Goal: Task Accomplishment & Management: Manage account settings

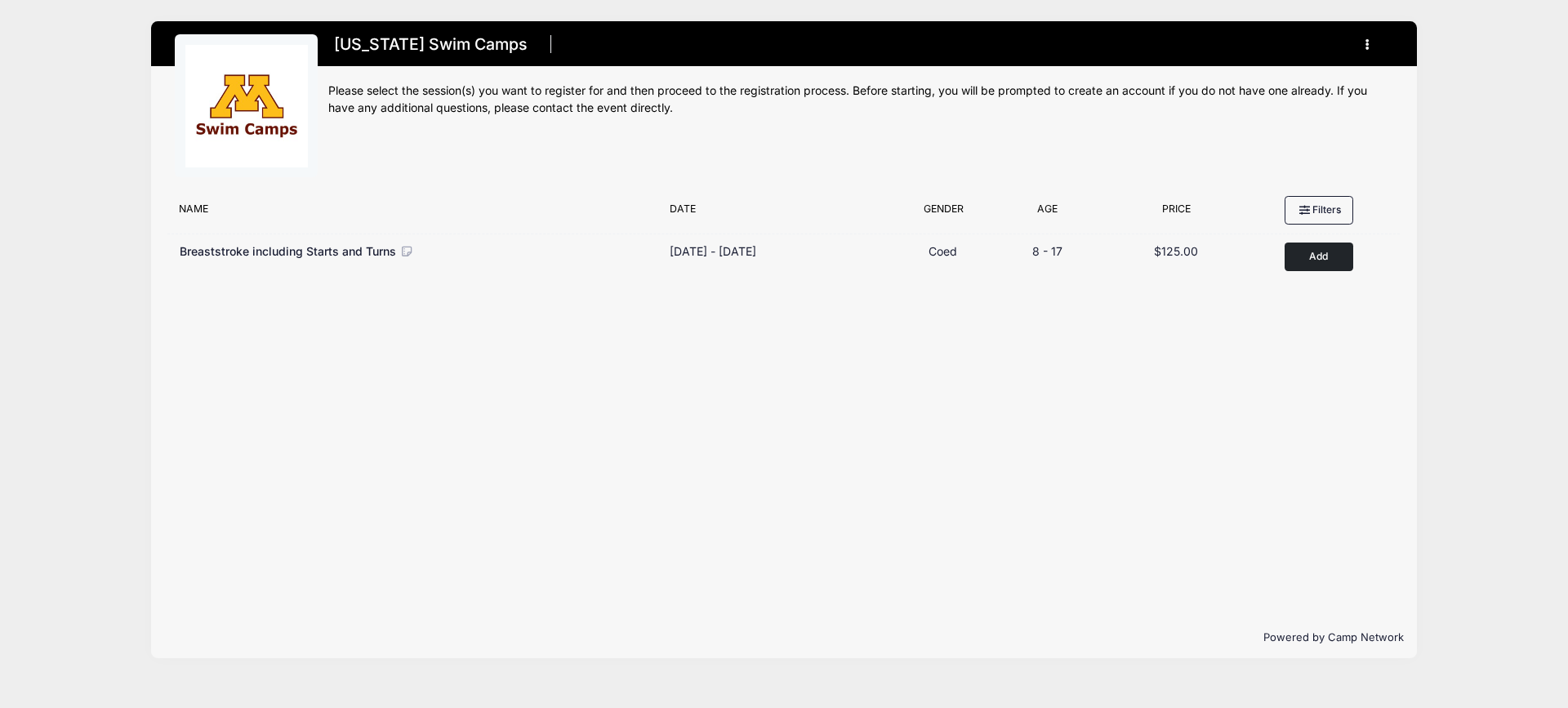
click at [1362, 42] on button "button" at bounding box center [1371, 45] width 44 height 29
click at [1261, 86] on link "My Account" at bounding box center [1291, 85] width 188 height 31
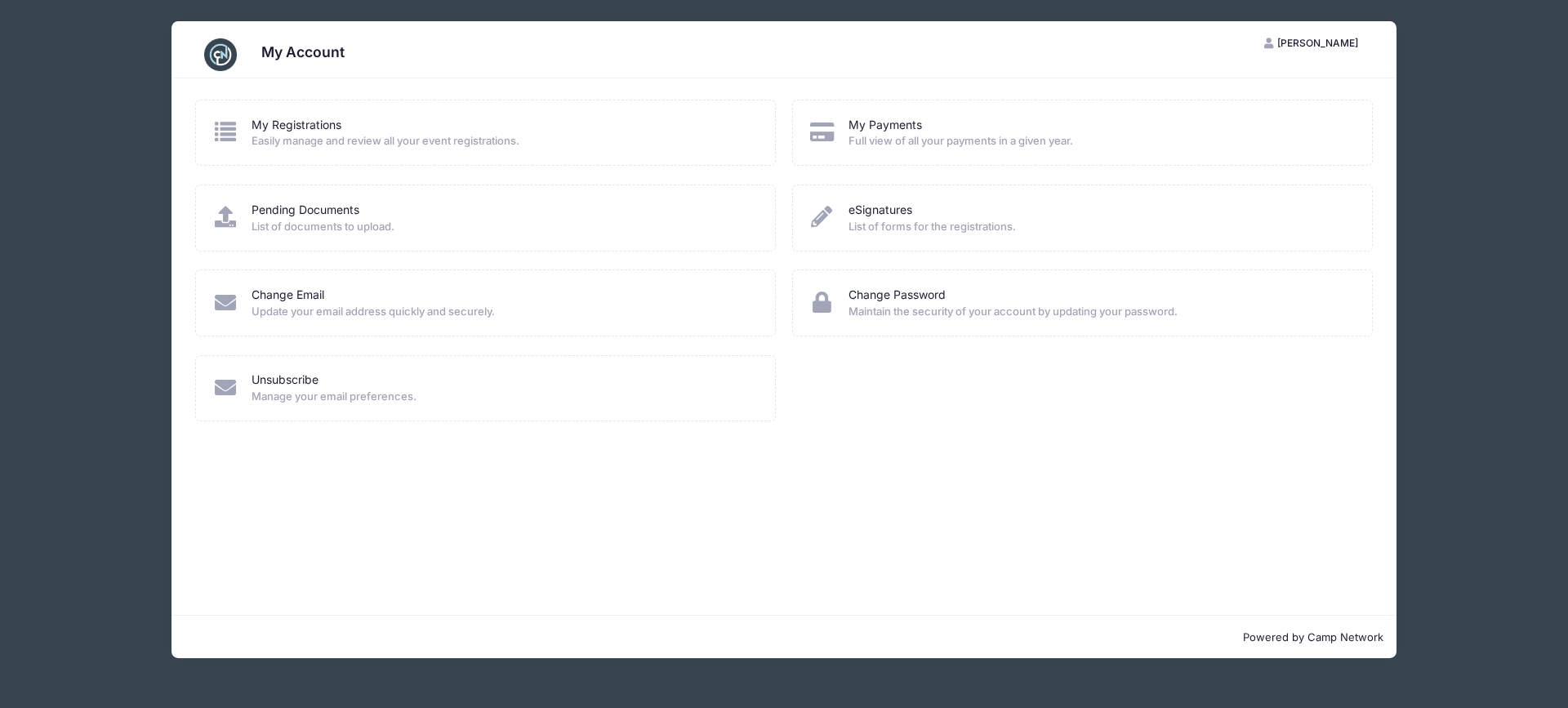
click at [354, 120] on div "My Registrations" at bounding box center [502, 125] width 502 height 17
click at [881, 125] on link "My Payments" at bounding box center [885, 125] width 74 height 17
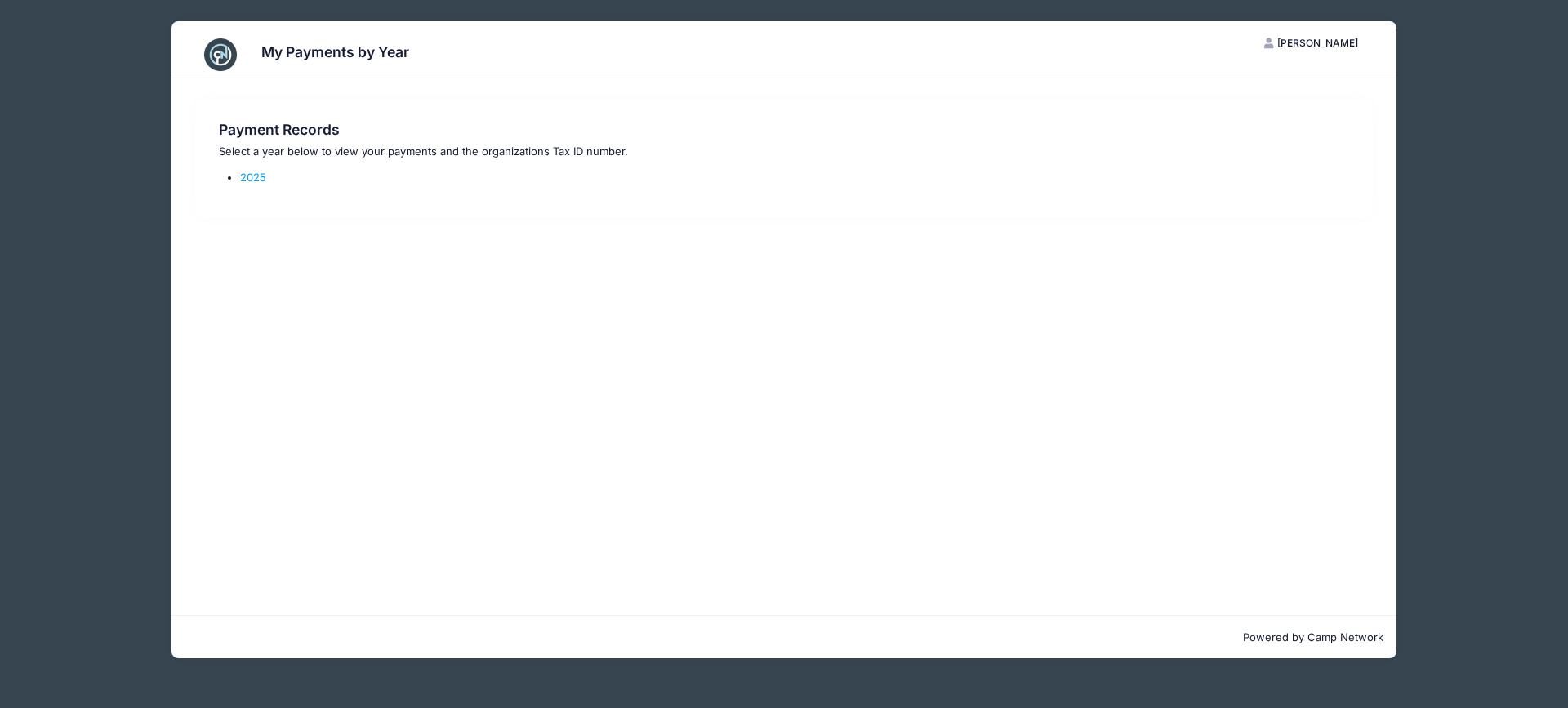
click at [1299, 35] on button "HS Heather Standorf" at bounding box center [1312, 43] width 123 height 28
click at [1234, 82] on link "My Account" at bounding box center [1270, 83] width 188 height 31
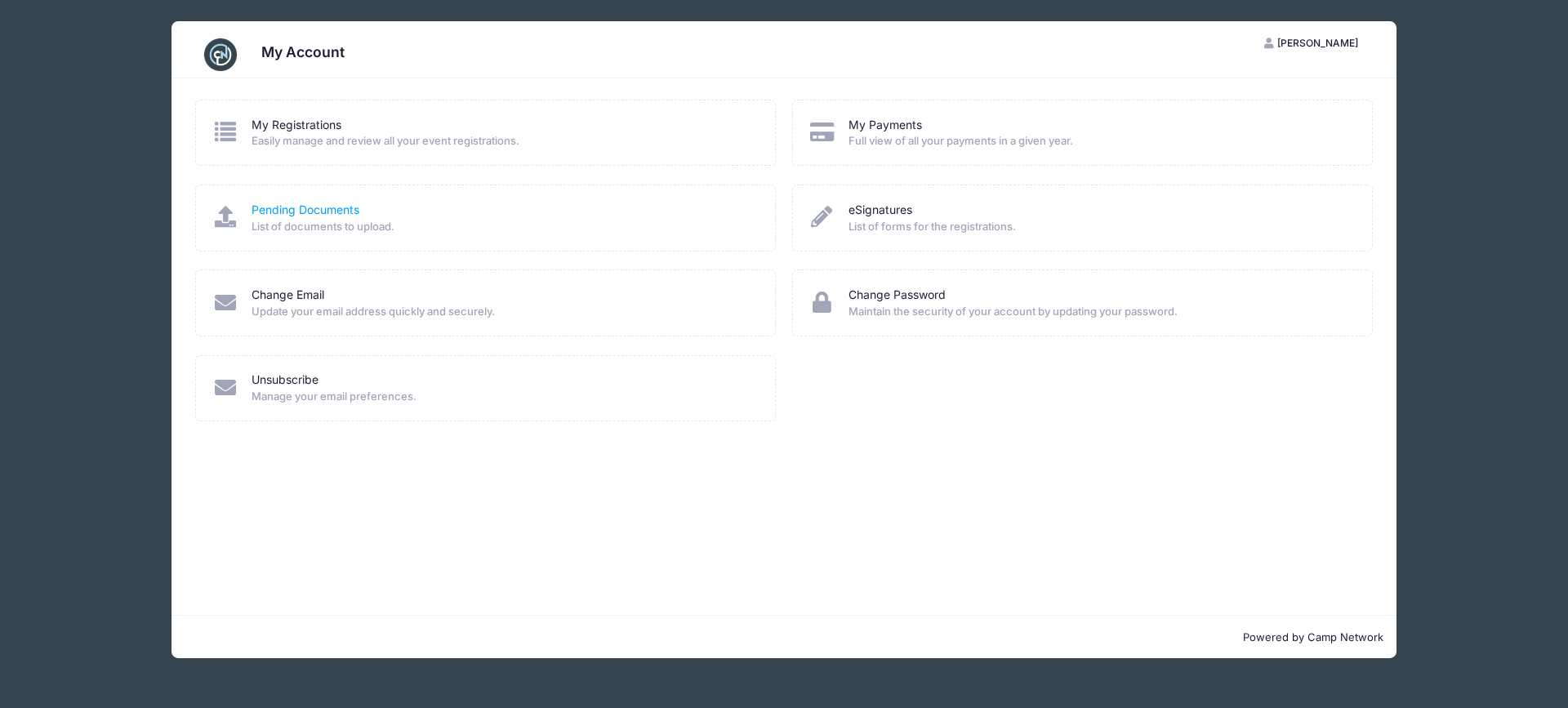
click at [300, 212] on link "Pending Documents" at bounding box center [306, 210] width 108 height 17
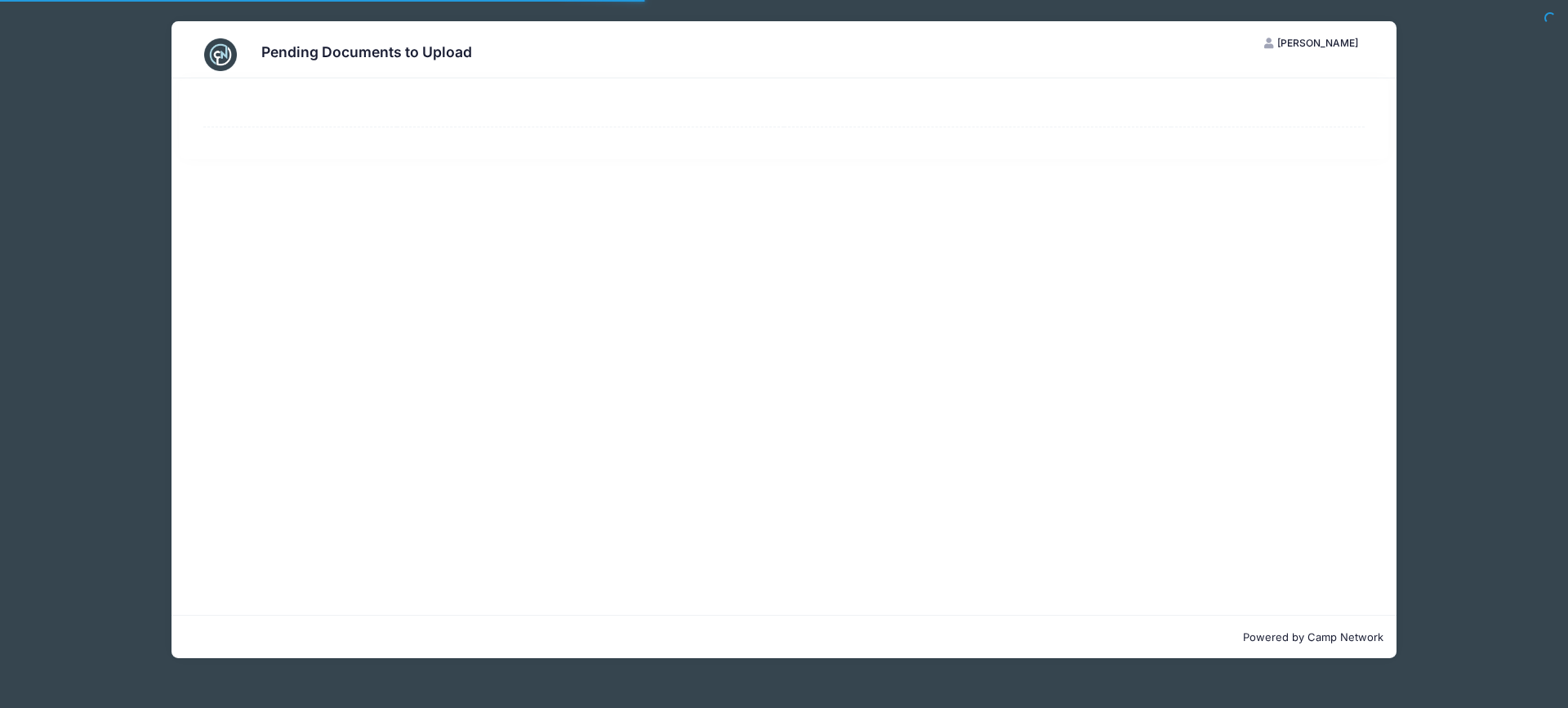
select select "50"
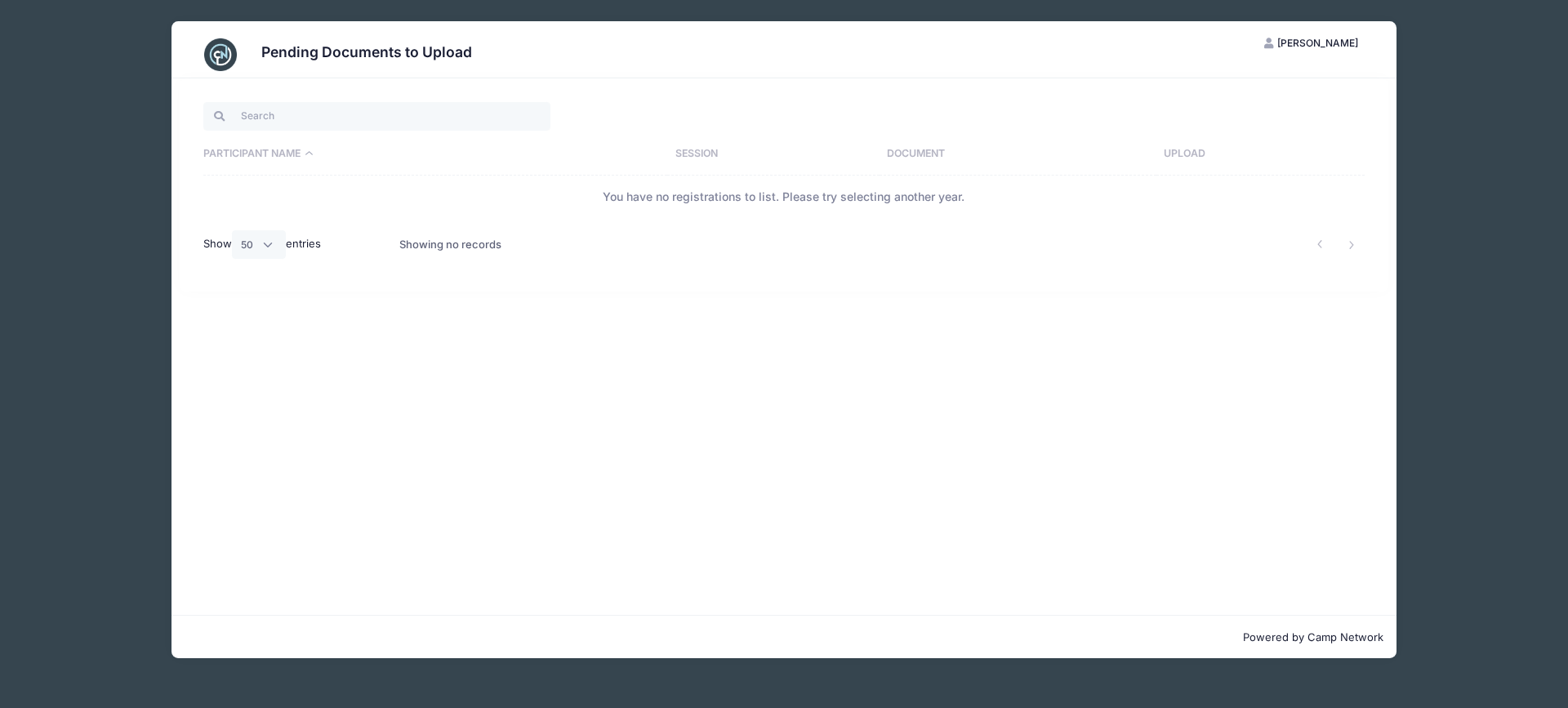
click at [279, 153] on th "Participant Name" at bounding box center [436, 154] width 463 height 42
drag, startPoint x: 742, startPoint y: 350, endPoint x: 684, endPoint y: 337, distance: 59.4
click at [739, 350] on div "Participant Name Session Document Upload You have no registrations to list. Ple…" at bounding box center [784, 346] width 1224 height 537
click at [1173, 152] on th "Upload" at bounding box center [1260, 154] width 208 height 42
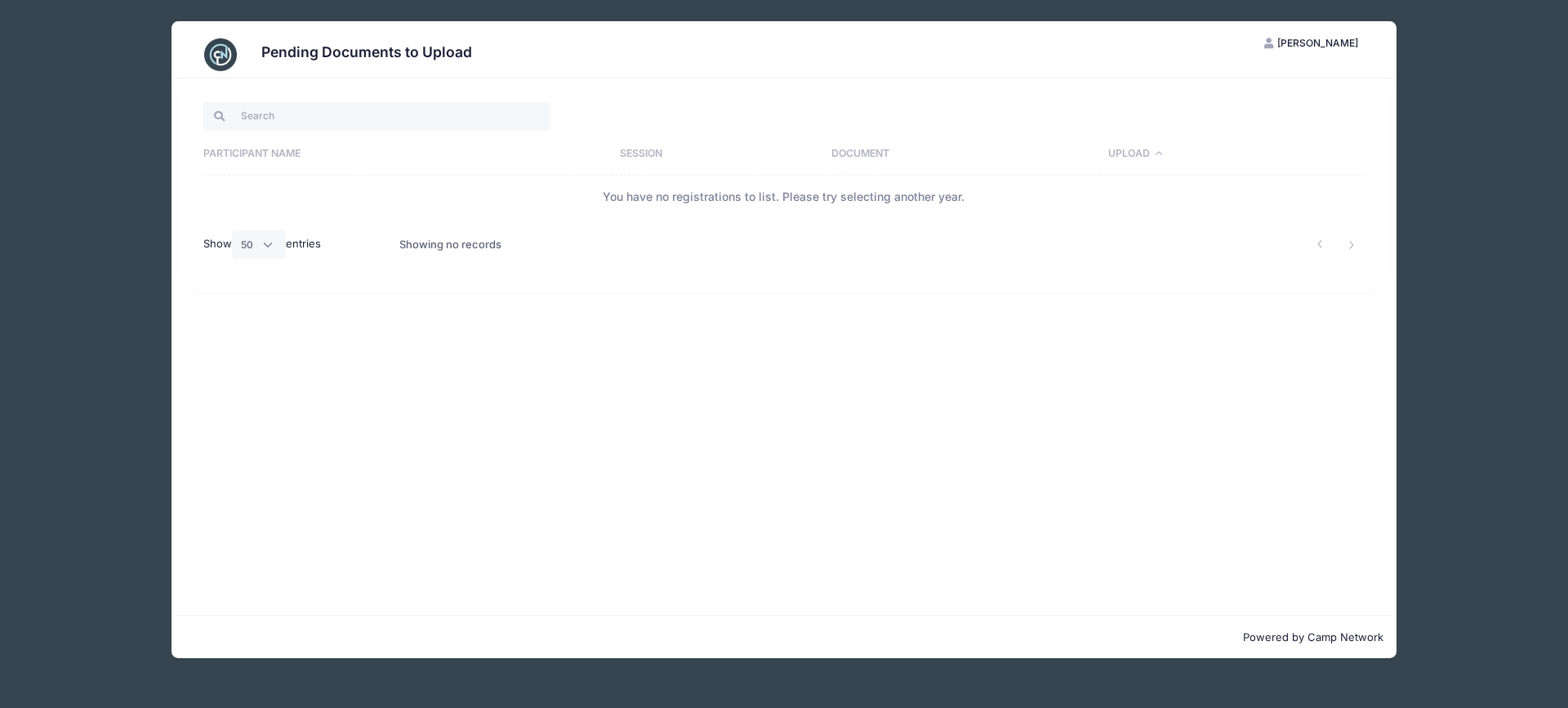
click at [1496, 35] on div "Pending Documents to Upload HS Heather Standorf My Account Logout Participant N…" at bounding box center [784, 340] width 1470 height 680
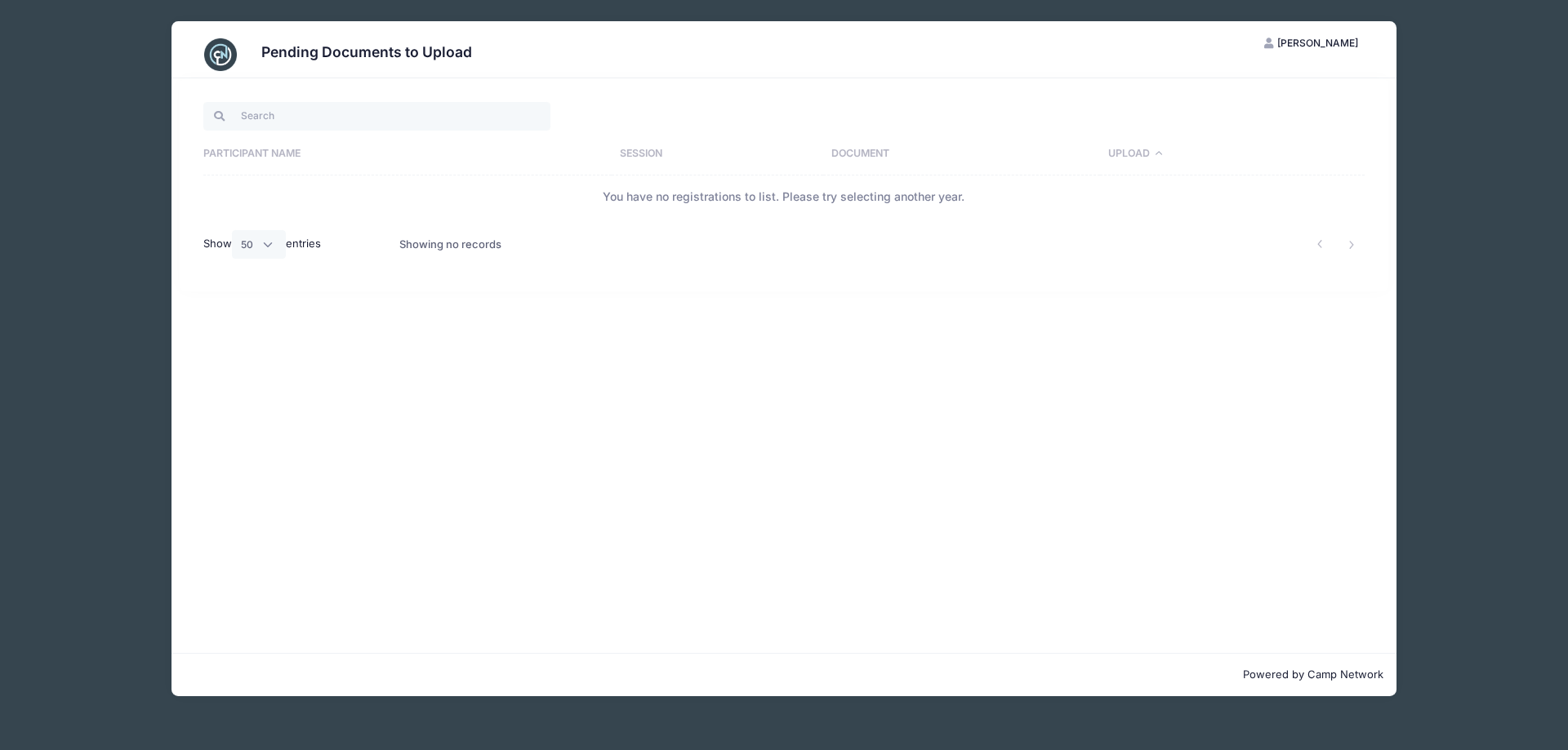
click at [1473, 157] on div "Pending Documents to Upload HS Heather Standorf My Account Logout Participant N…" at bounding box center [784, 359] width 1470 height 718
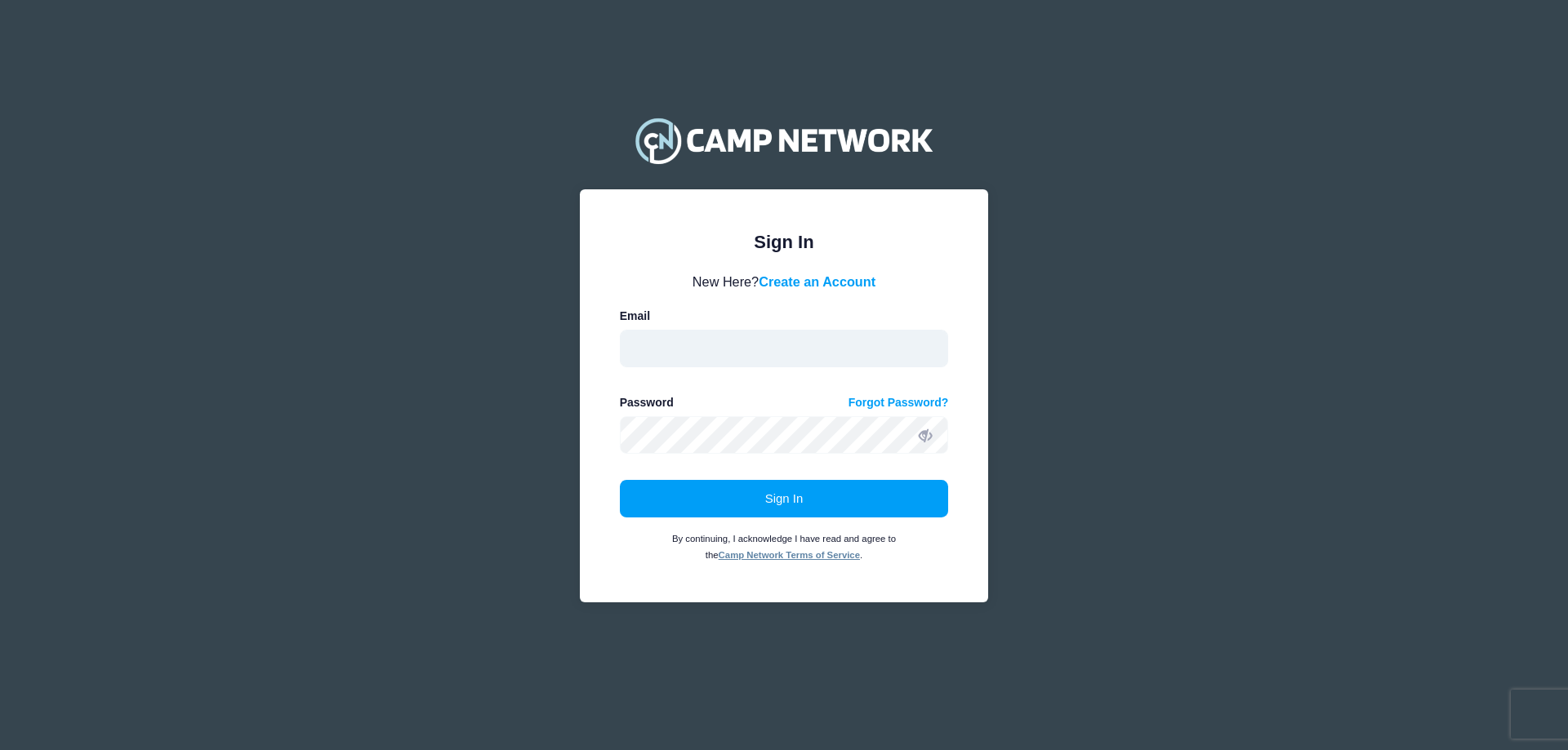
click at [743, 333] on input "email" at bounding box center [784, 349] width 329 height 38
type input "hjstandorf09@gmail.com"
click at [619, 480] on button "Sign In" at bounding box center [784, 499] width 329 height 38
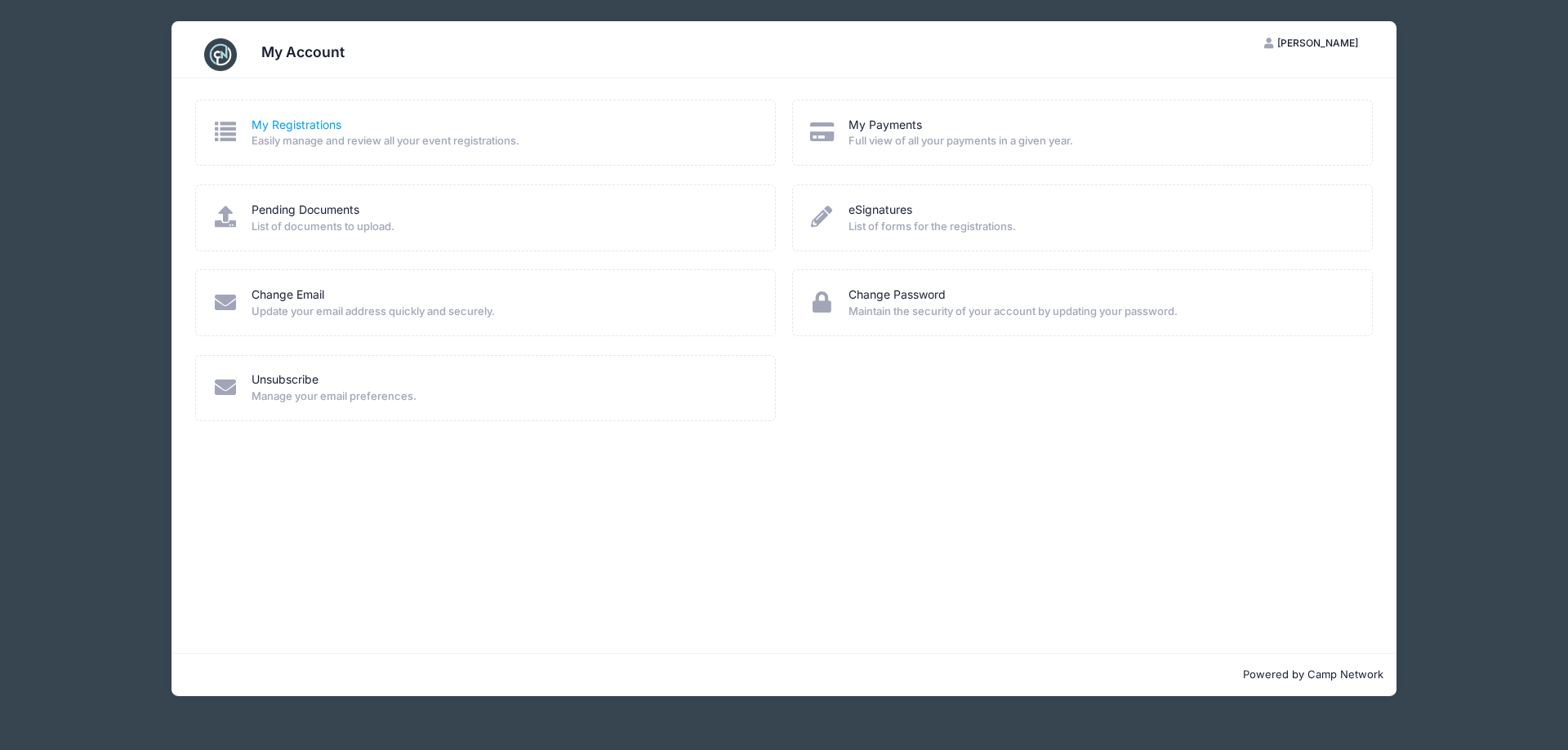
click at [279, 123] on link "My Registrations" at bounding box center [297, 125] width 90 height 17
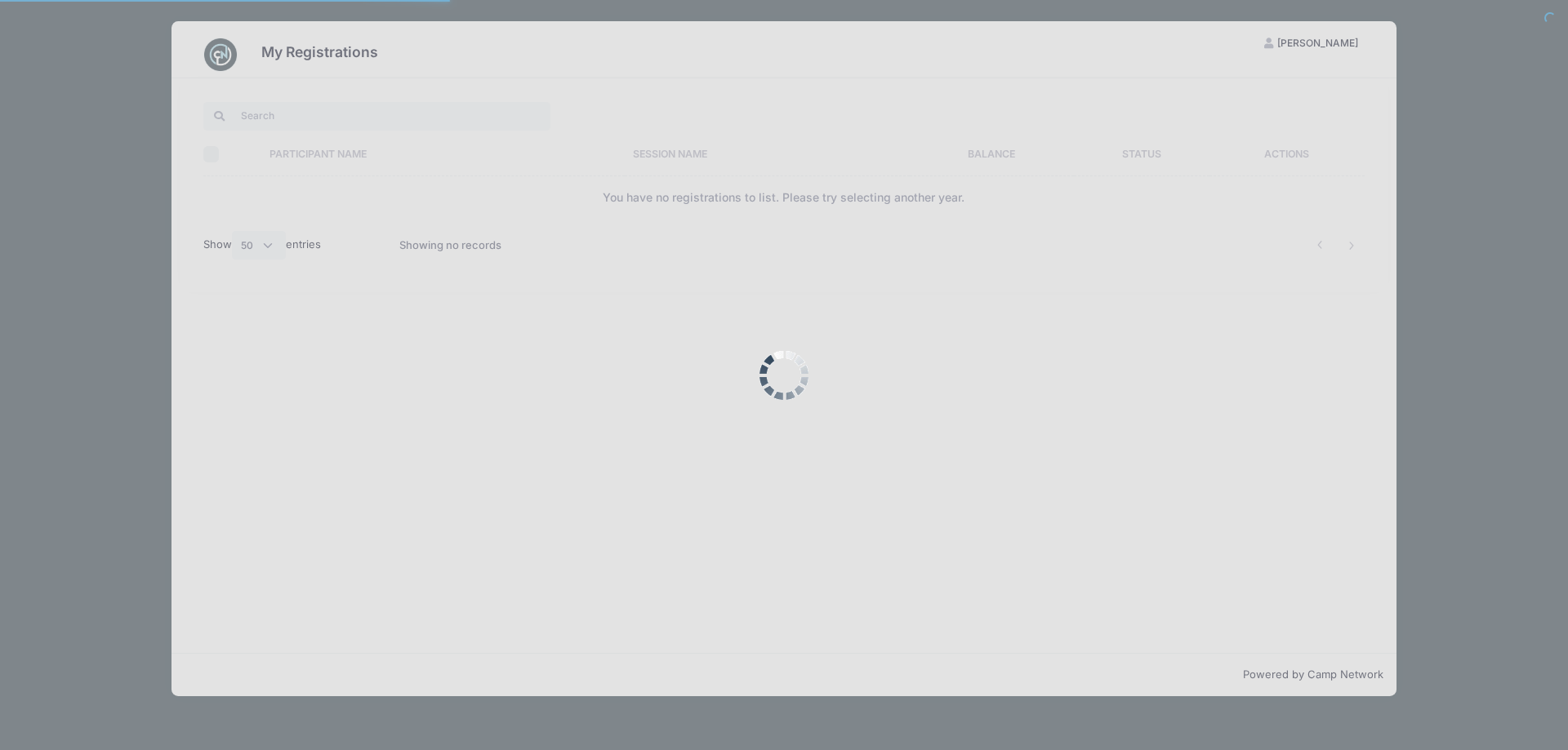
select select "50"
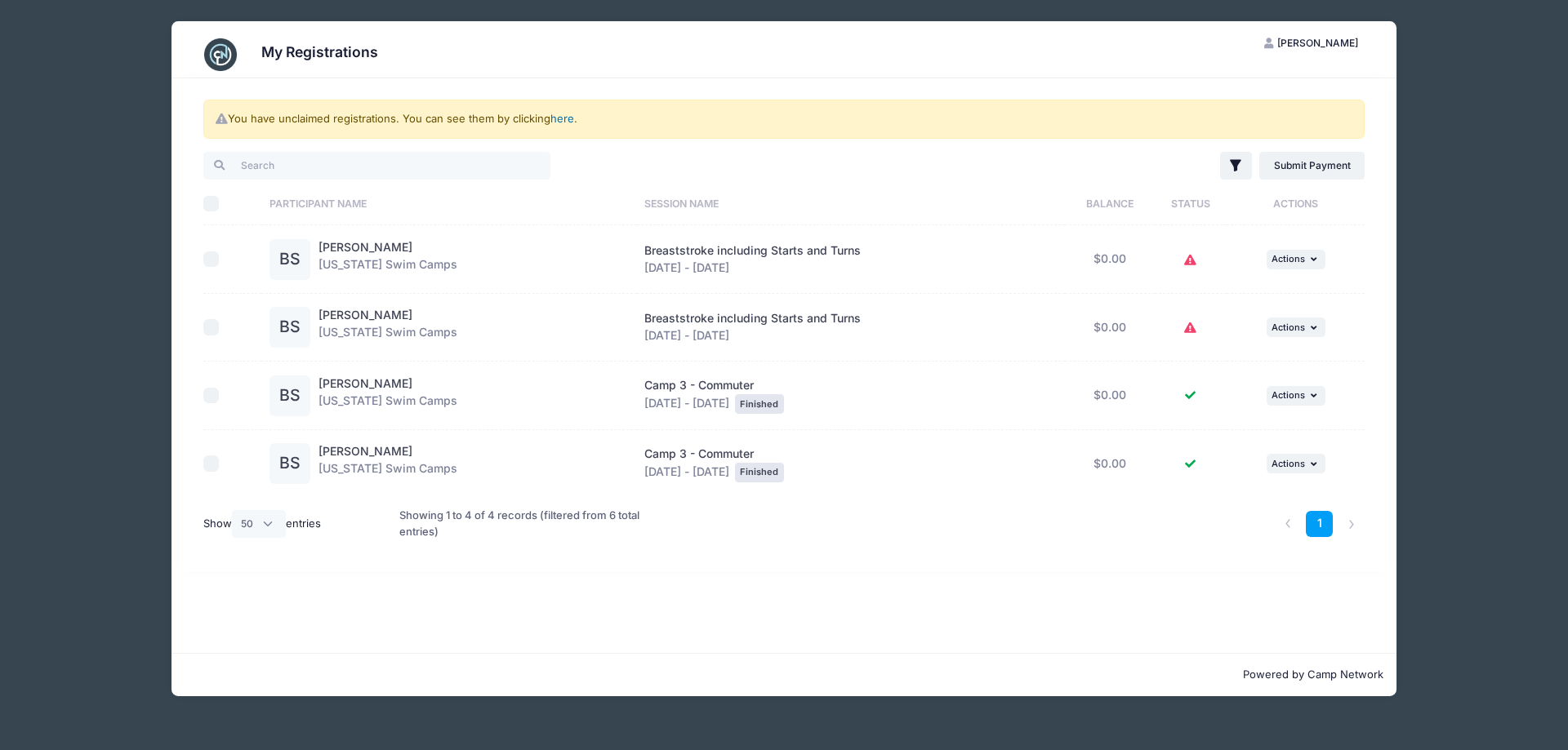
click at [572, 112] on link "here" at bounding box center [562, 118] width 23 height 13
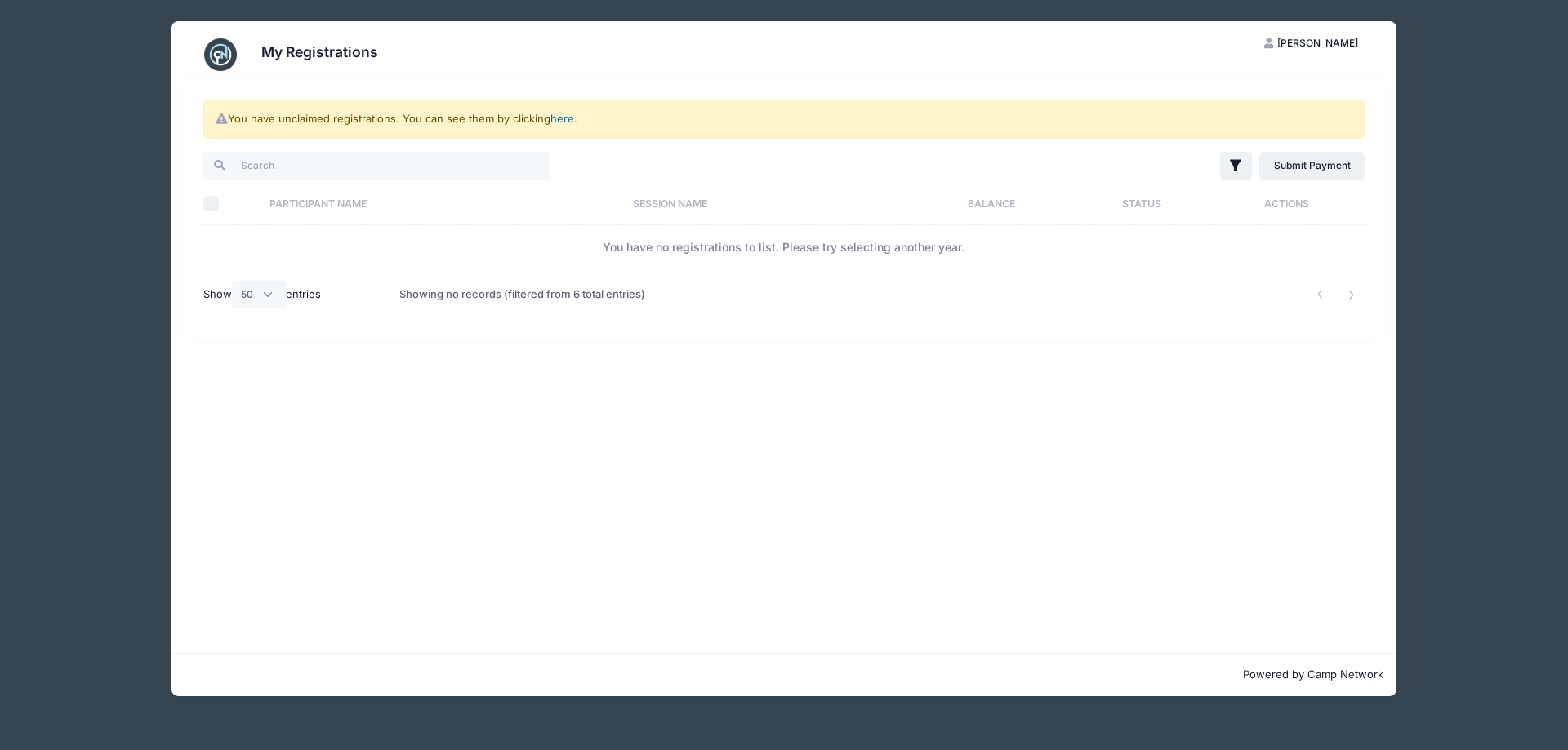
click at [572, 112] on link "here" at bounding box center [562, 118] width 23 height 13
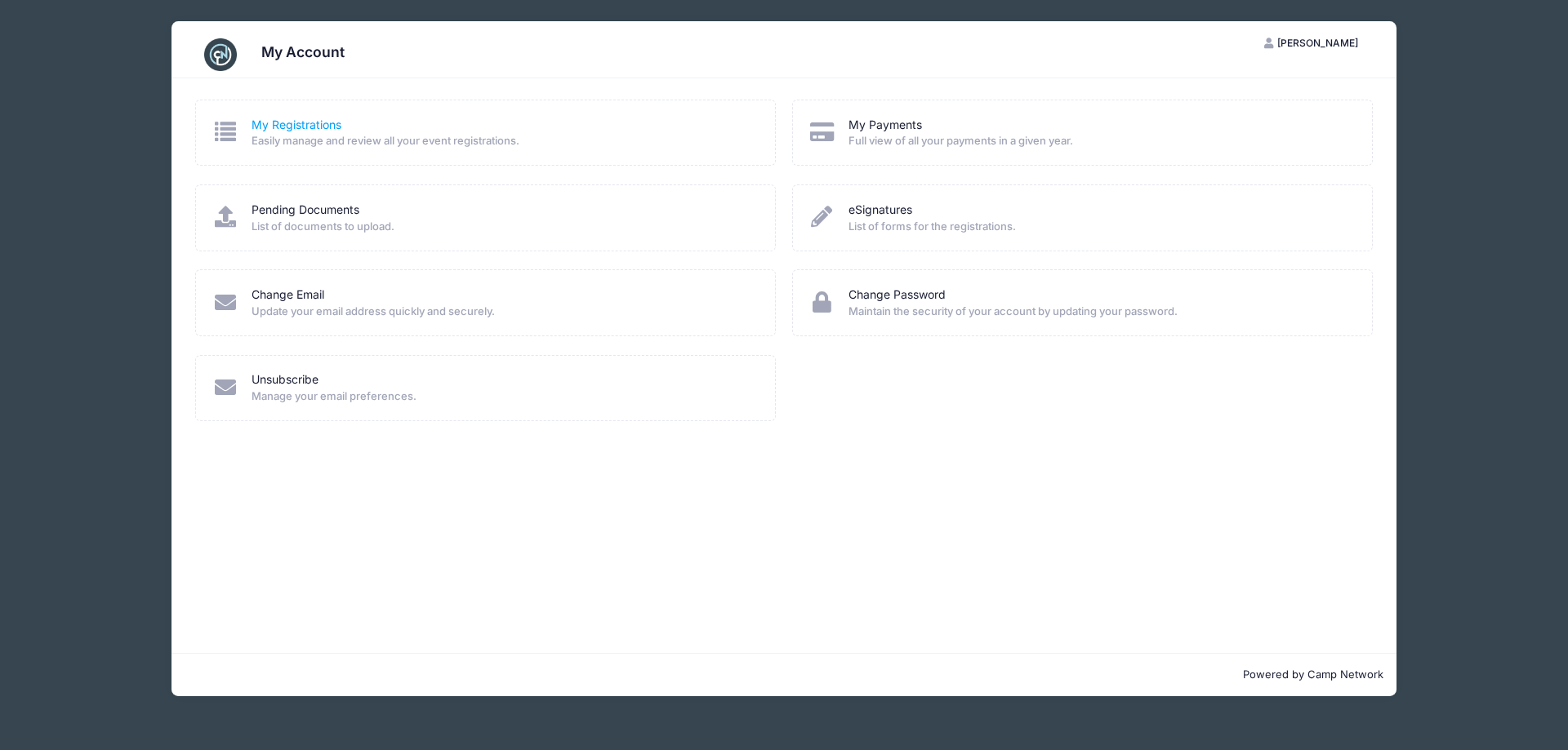
click at [309, 125] on link "My Registrations" at bounding box center [297, 125] width 90 height 17
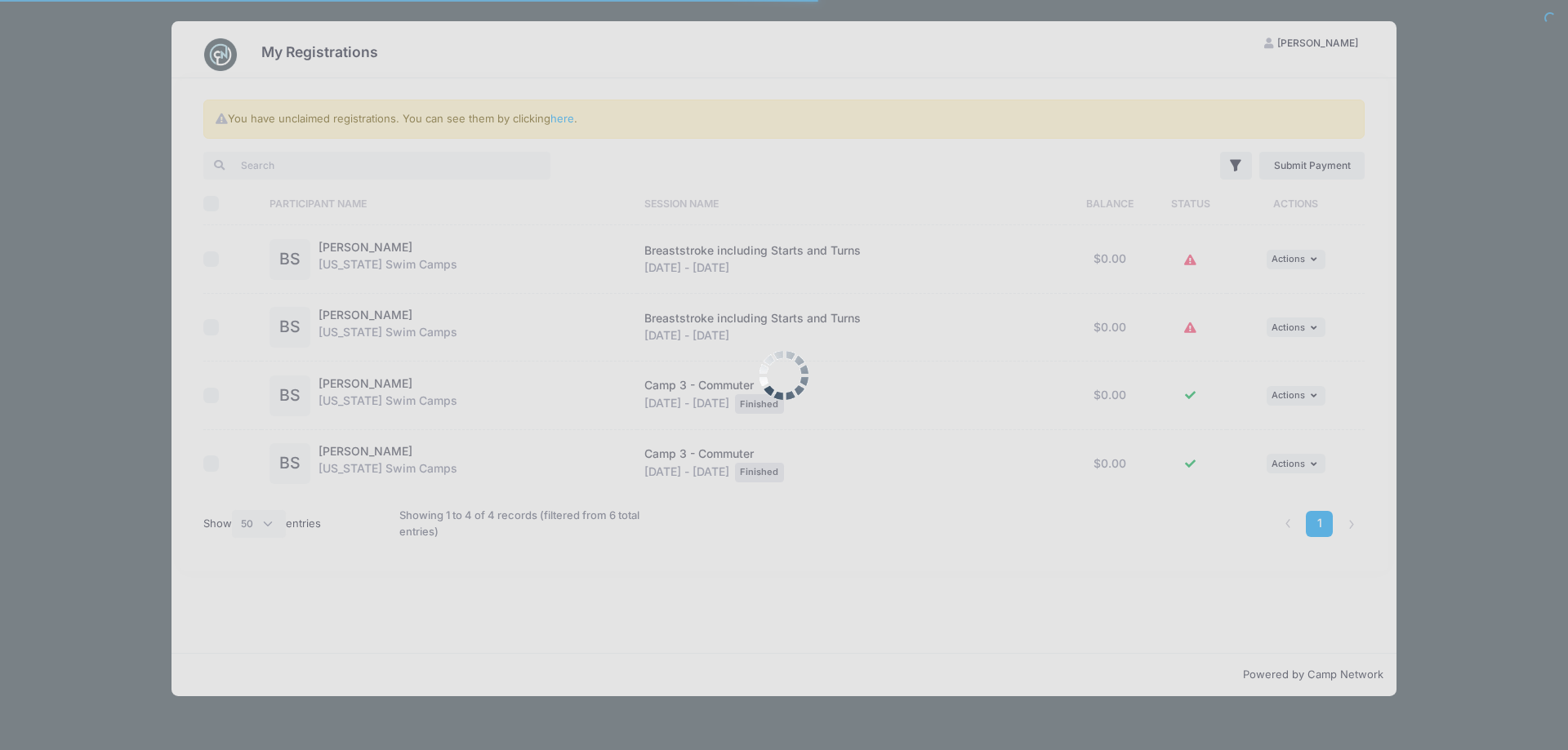
select select "50"
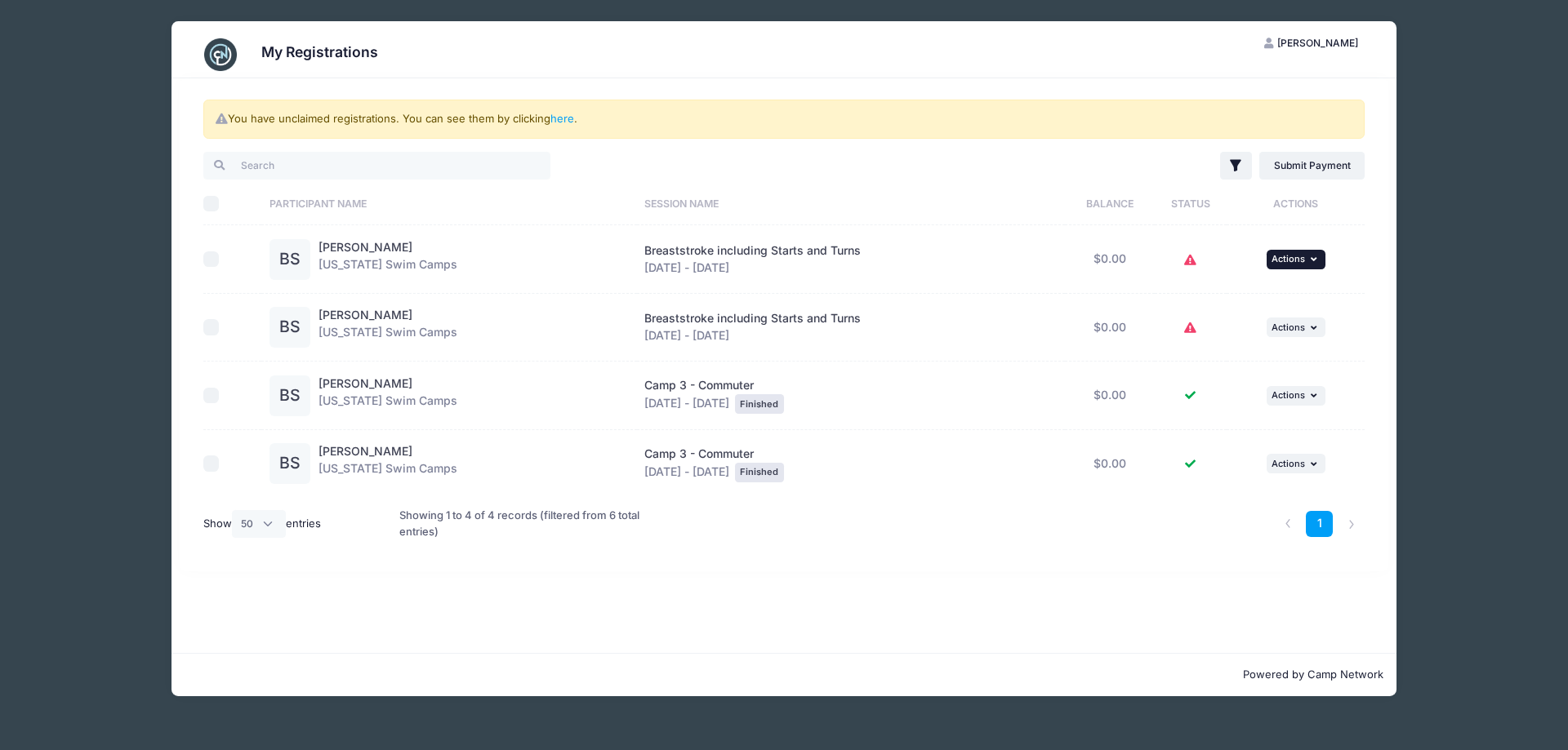
click at [1296, 261] on span "Actions" at bounding box center [1288, 259] width 33 height 12
click at [1277, 266] on button "... Actions" at bounding box center [1296, 260] width 59 height 20
click at [1245, 289] on link "View Registration" at bounding box center [1242, 296] width 148 height 31
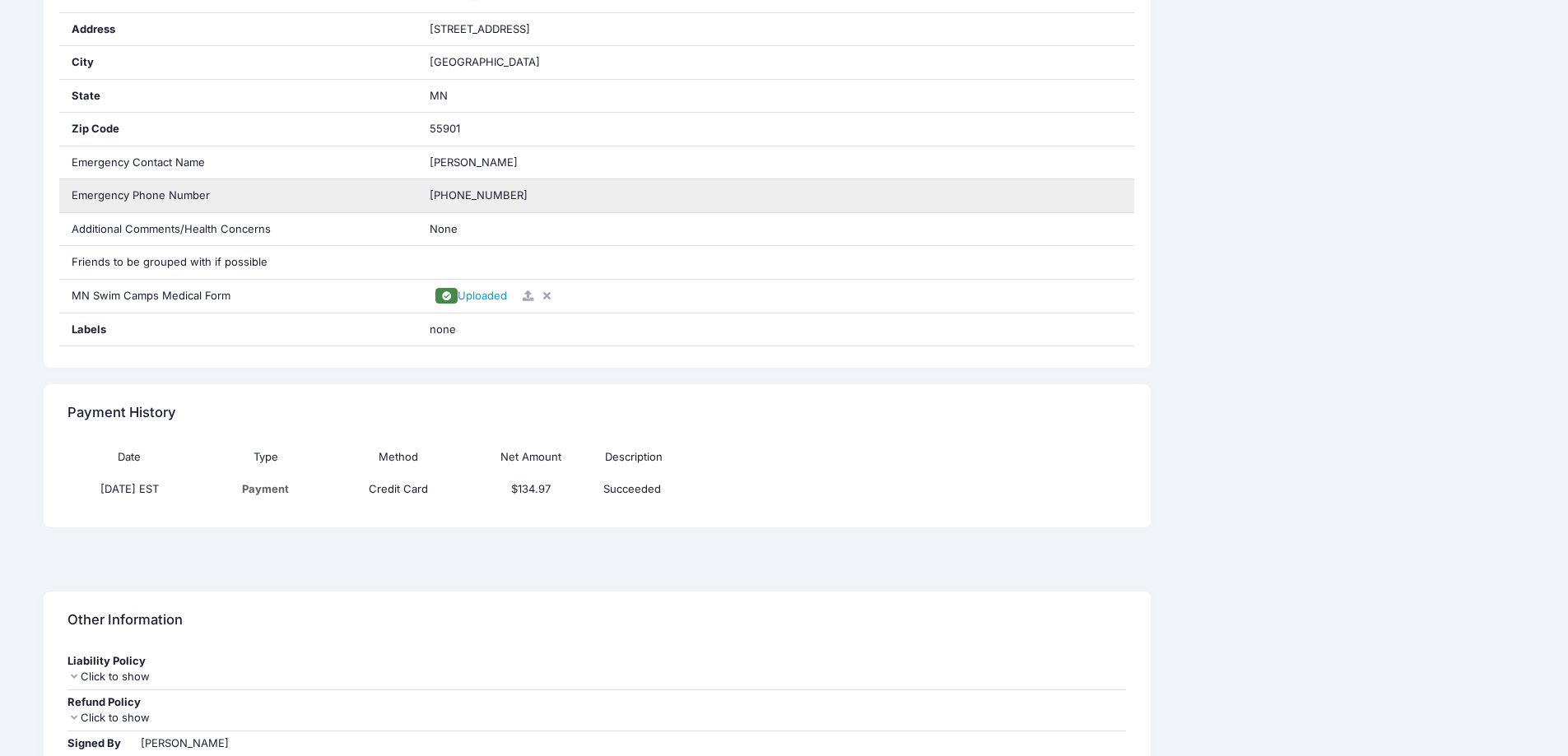
scroll to position [552, 0]
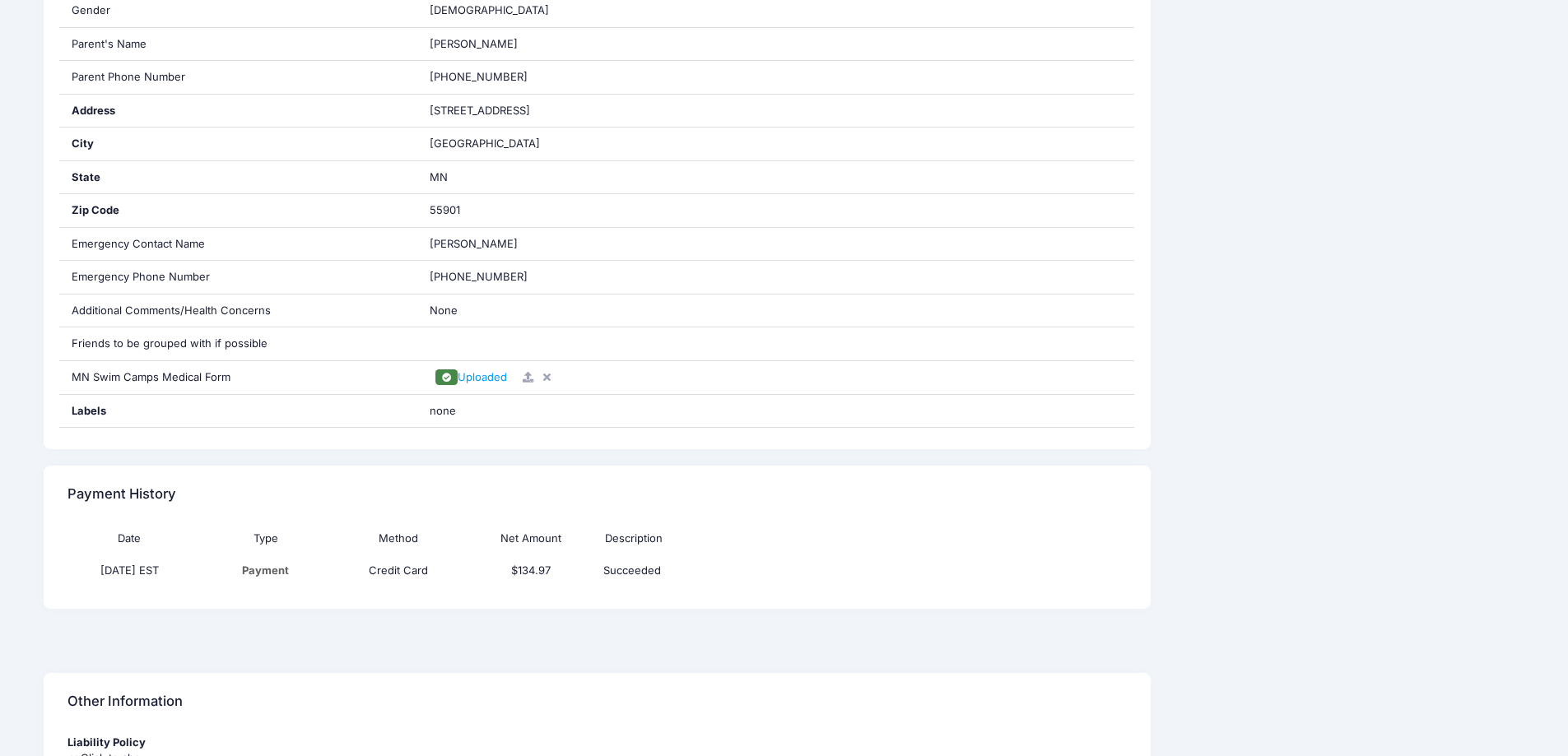
click at [963, 714] on div "Other Information" at bounding box center [597, 701] width 1107 height 57
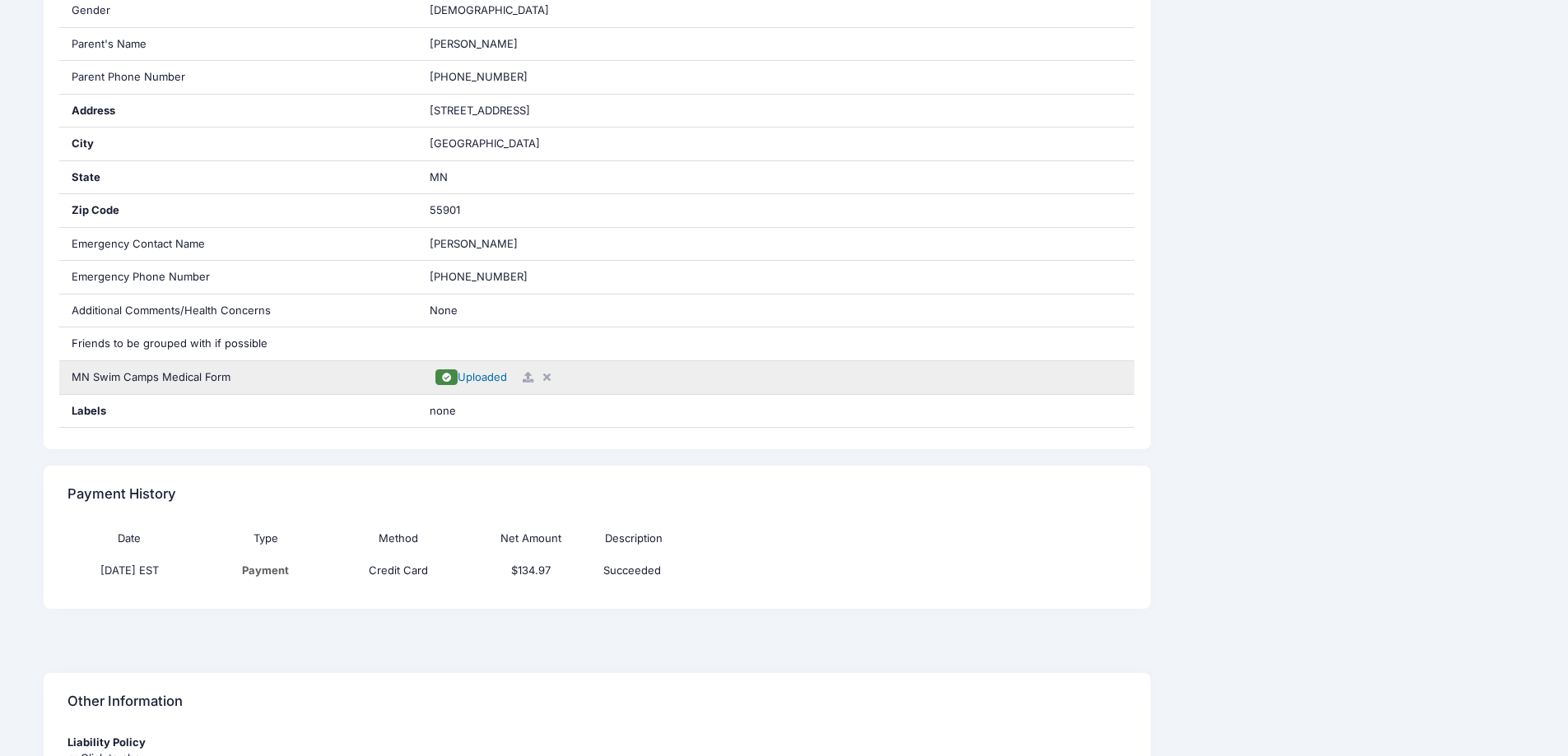
click at [503, 379] on span "Uploaded" at bounding box center [483, 377] width 49 height 13
click at [551, 378] on icon at bounding box center [546, 377] width 13 height 11
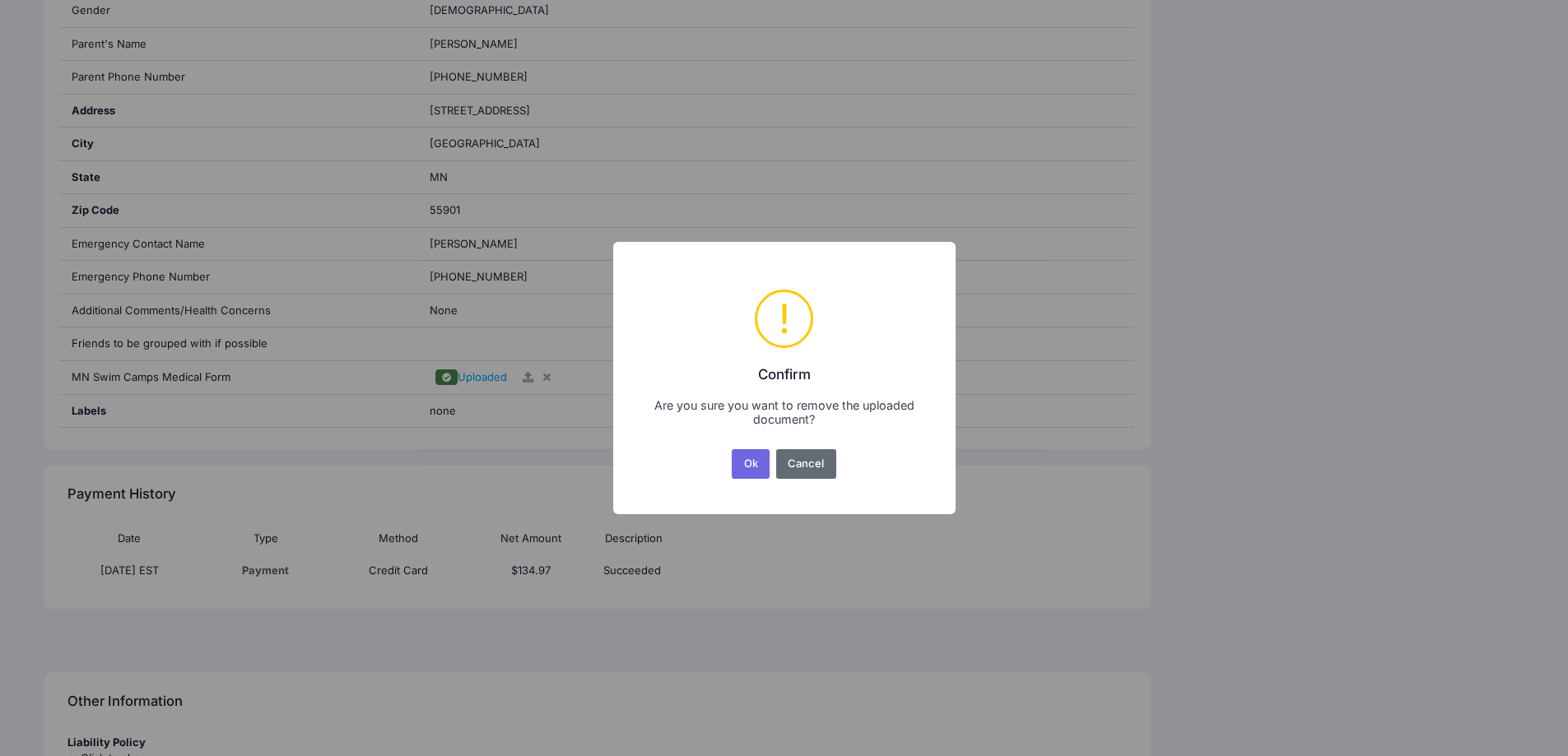
click at [810, 463] on button "Cancel" at bounding box center [806, 463] width 60 height 30
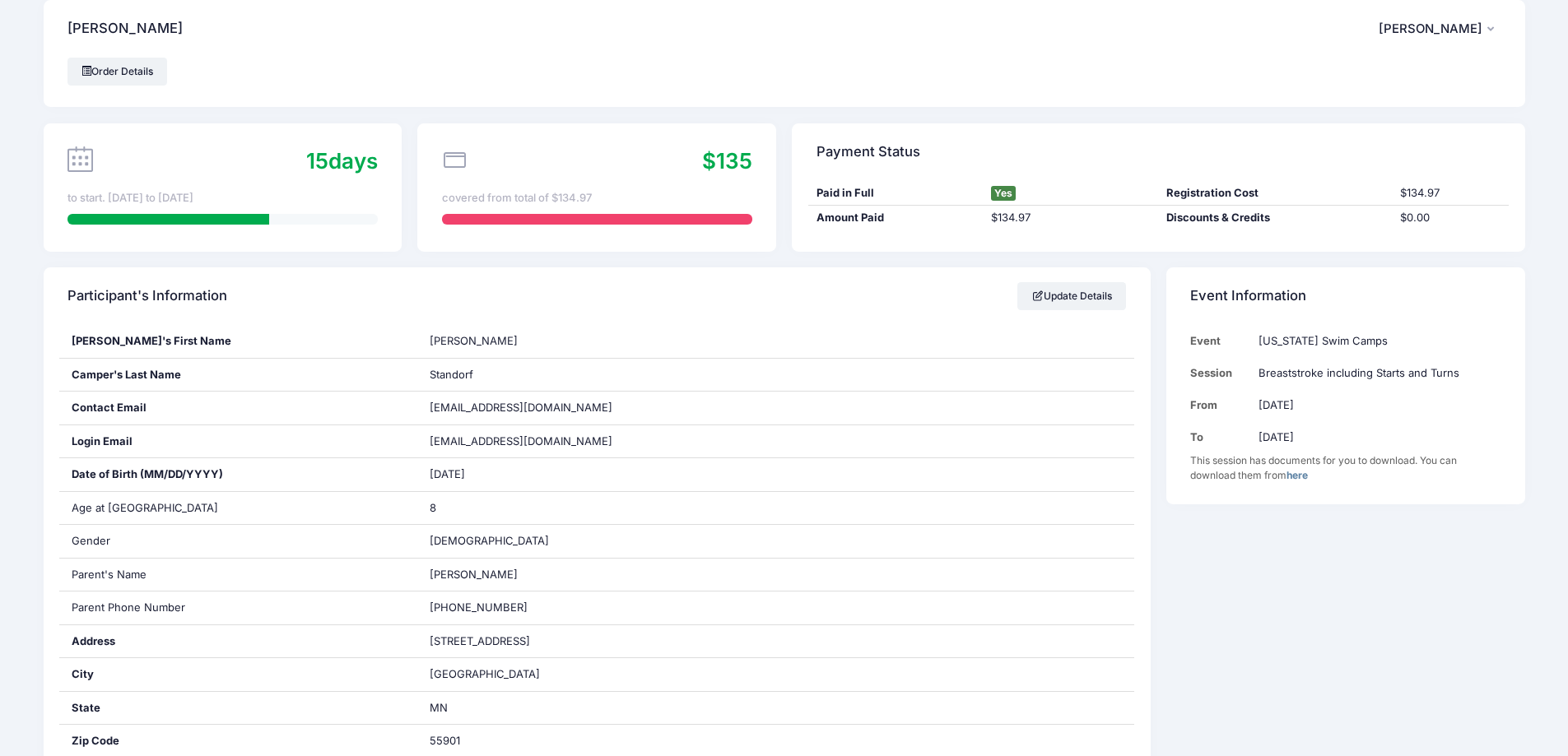
scroll to position [0, 0]
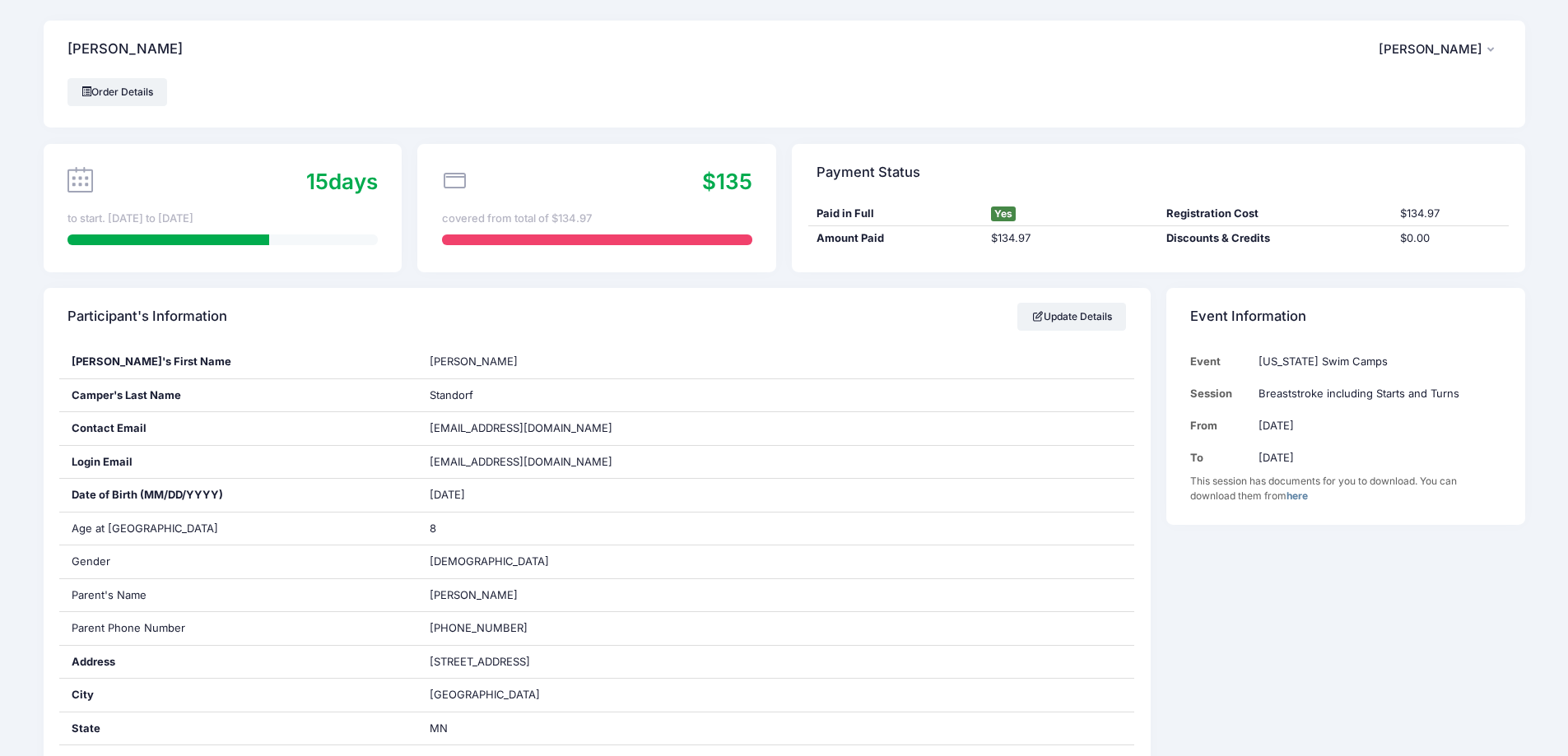
click at [1296, 490] on link "here" at bounding box center [1298, 496] width 22 height 13
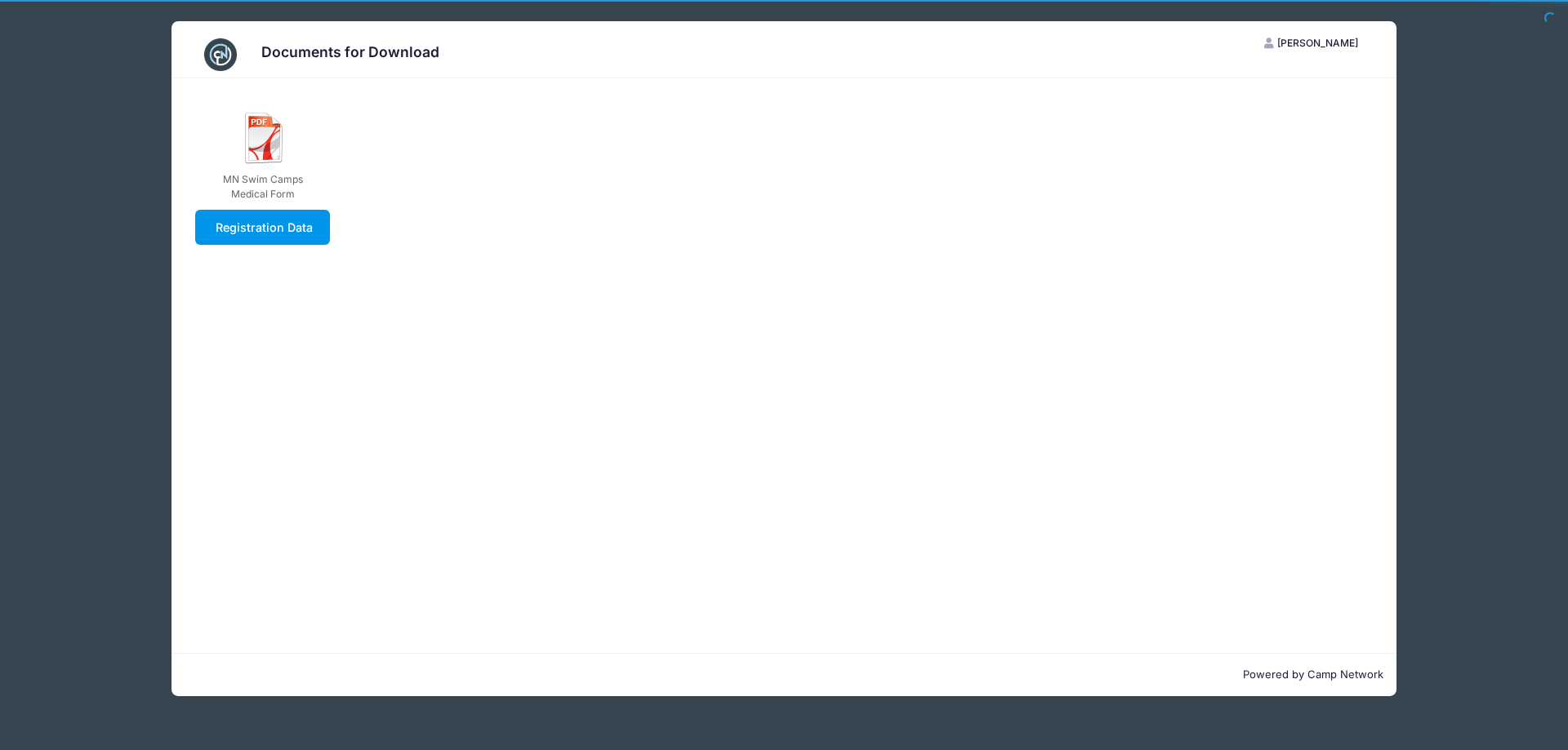
click at [307, 215] on link "Registration Data" at bounding box center [261, 227] width 134 height 35
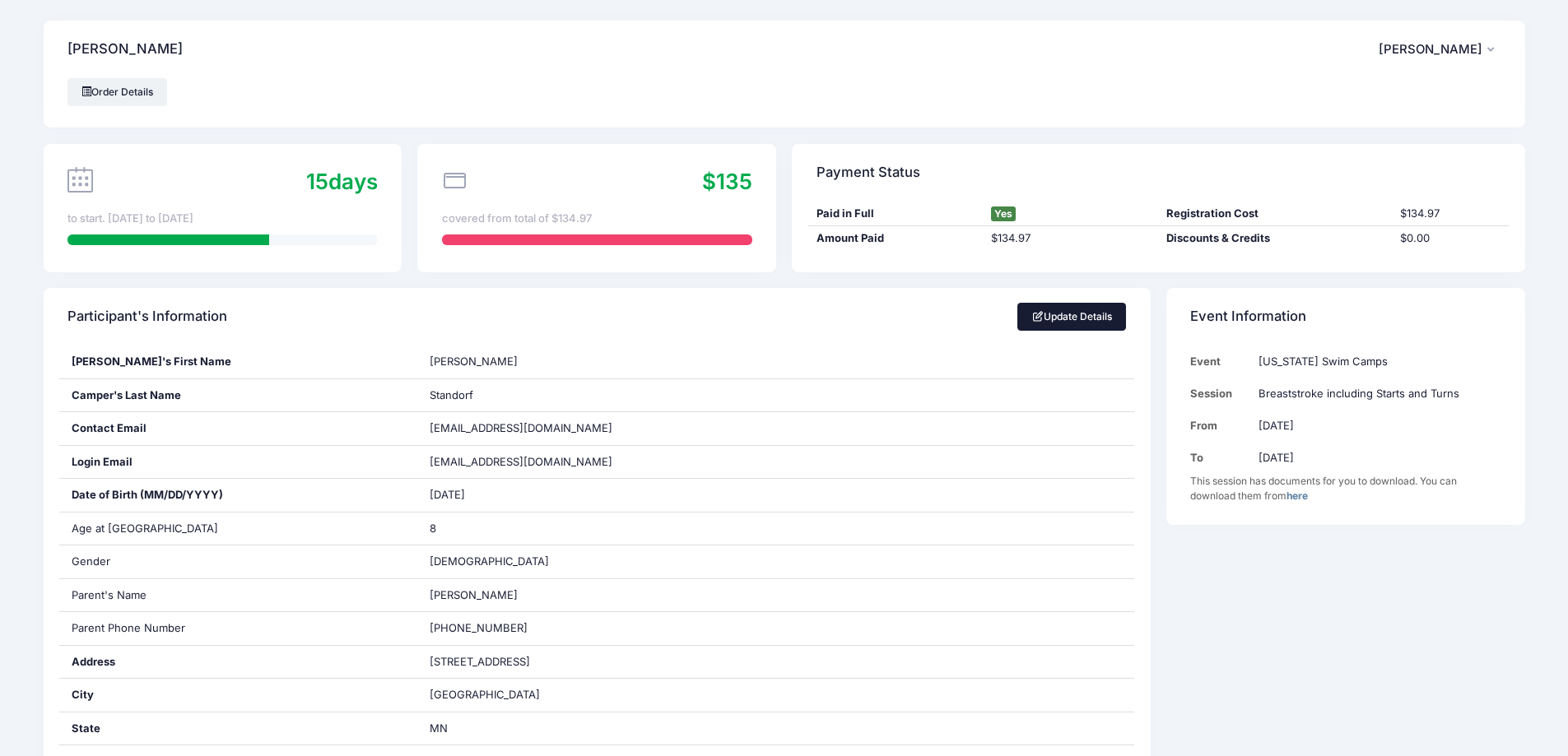
click at [1069, 304] on link "Update Details" at bounding box center [1072, 316] width 109 height 28
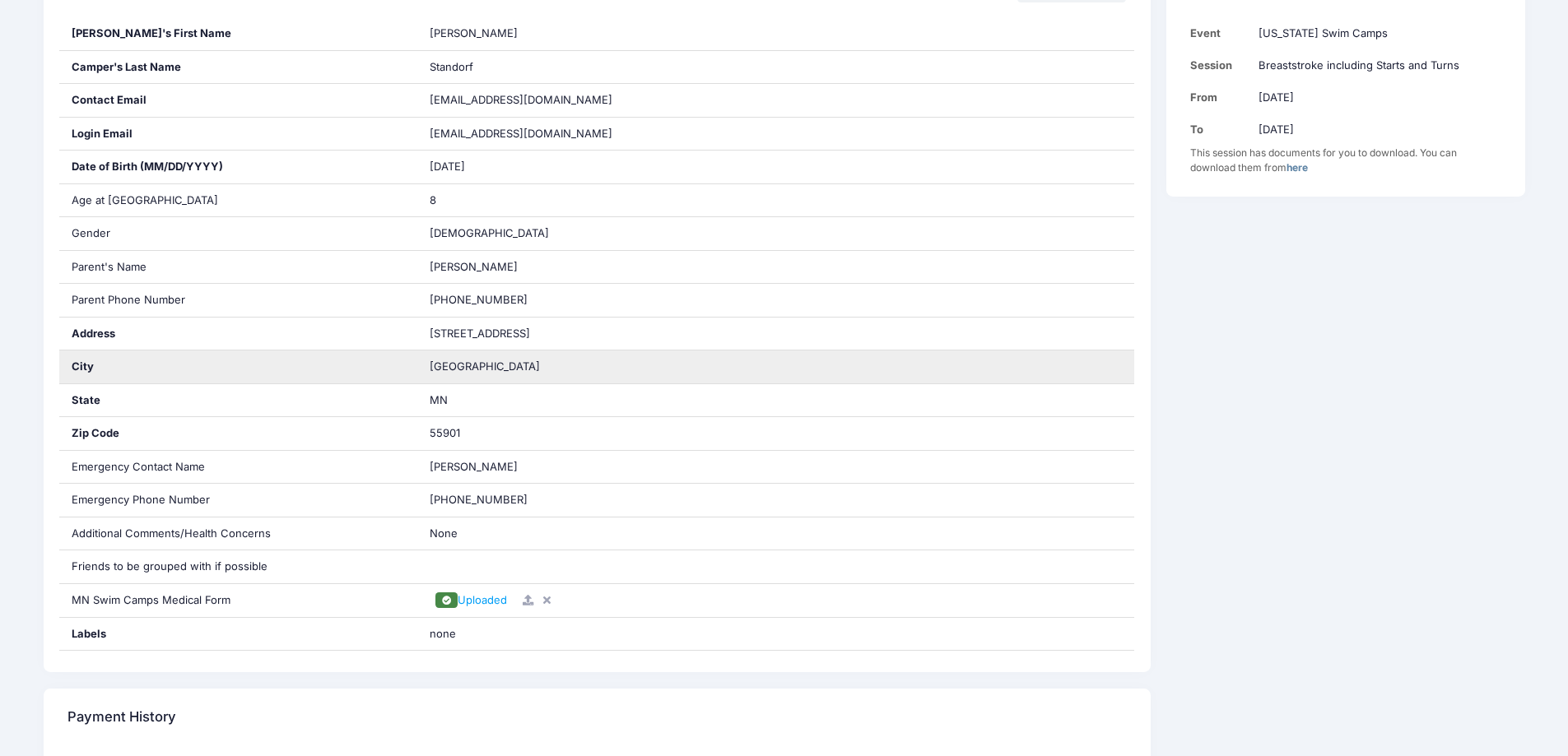
scroll to position [329, 0]
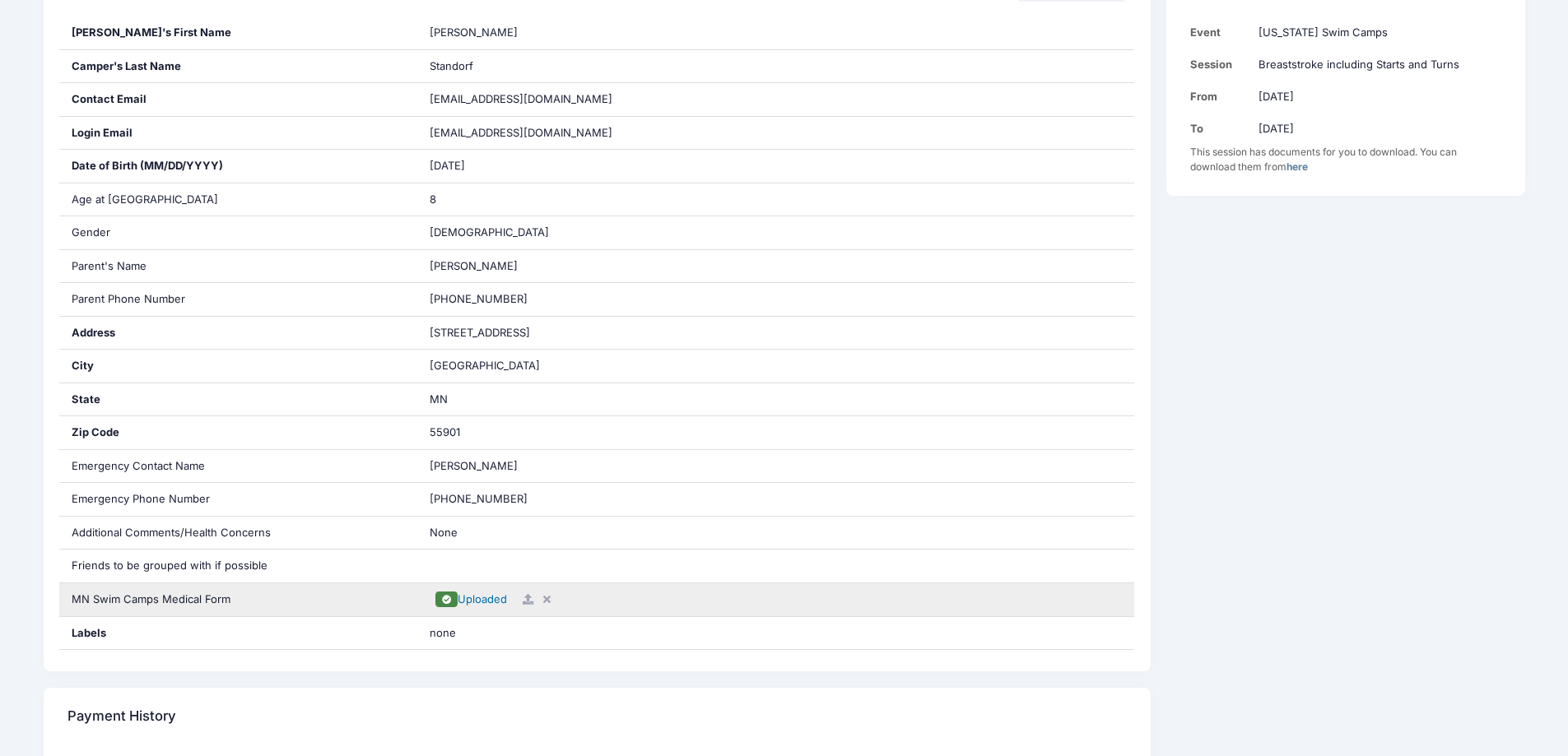
click at [444, 602] on span at bounding box center [446, 600] width 12 height 9
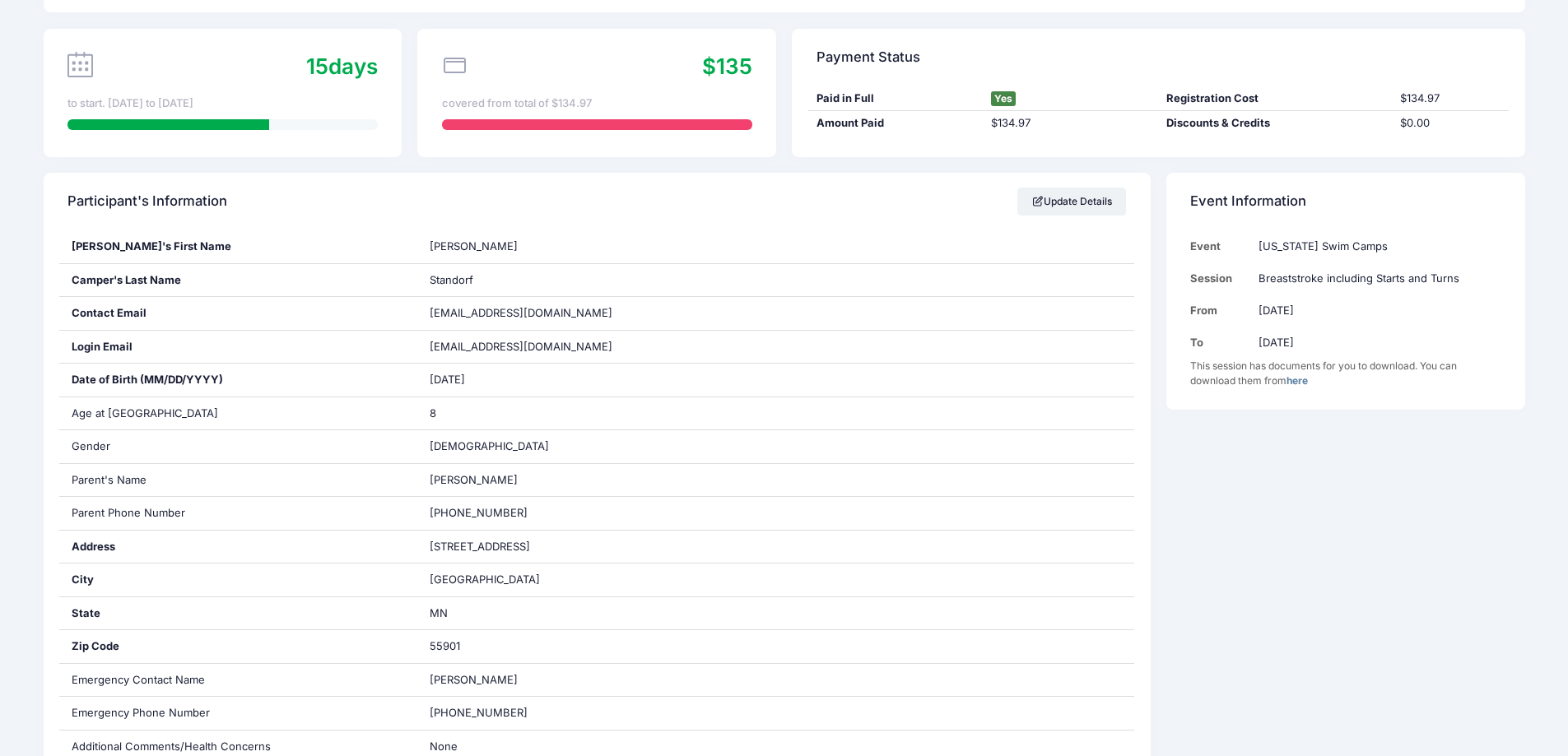
scroll to position [0, 0]
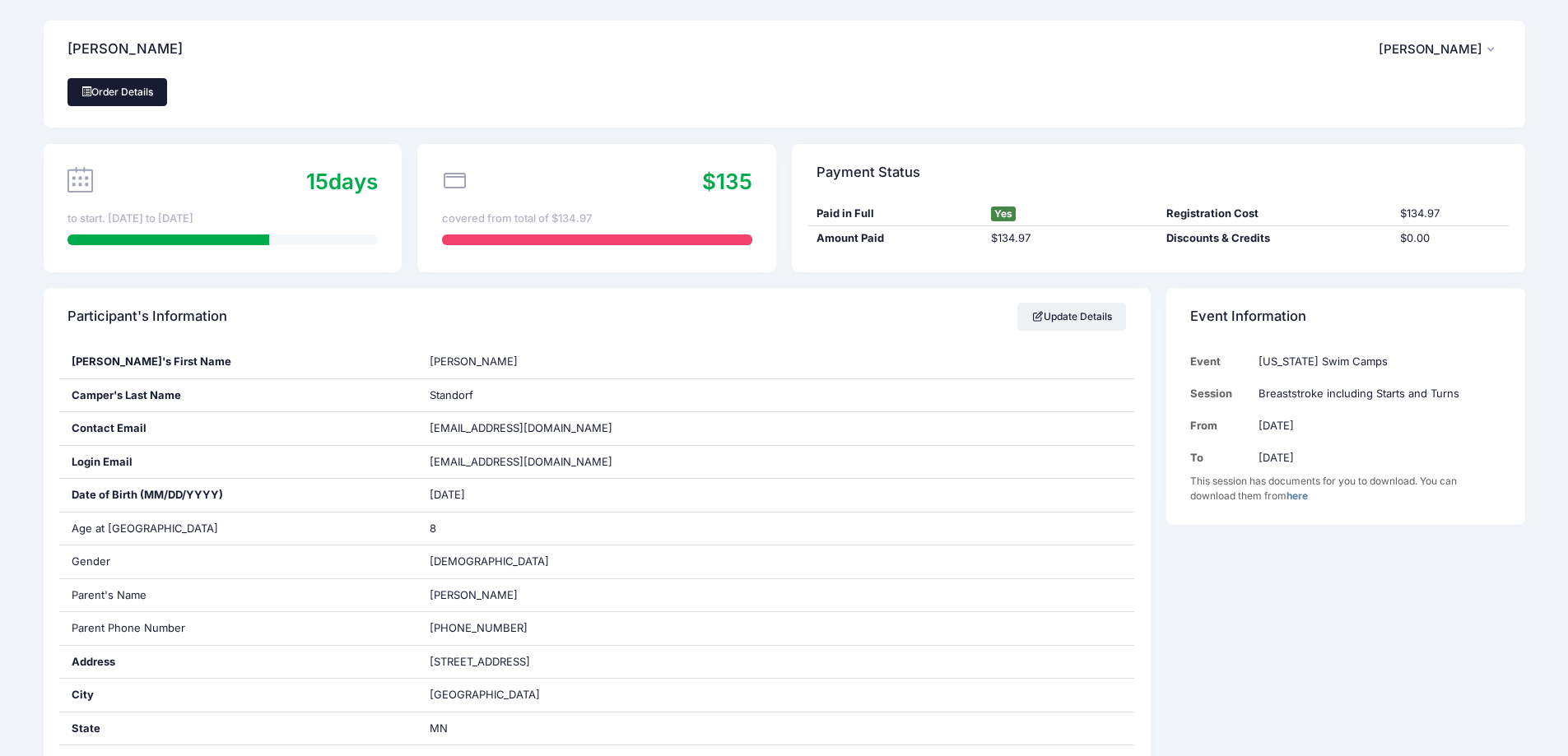
click at [114, 96] on link "Order Details" at bounding box center [117, 92] width 100 height 28
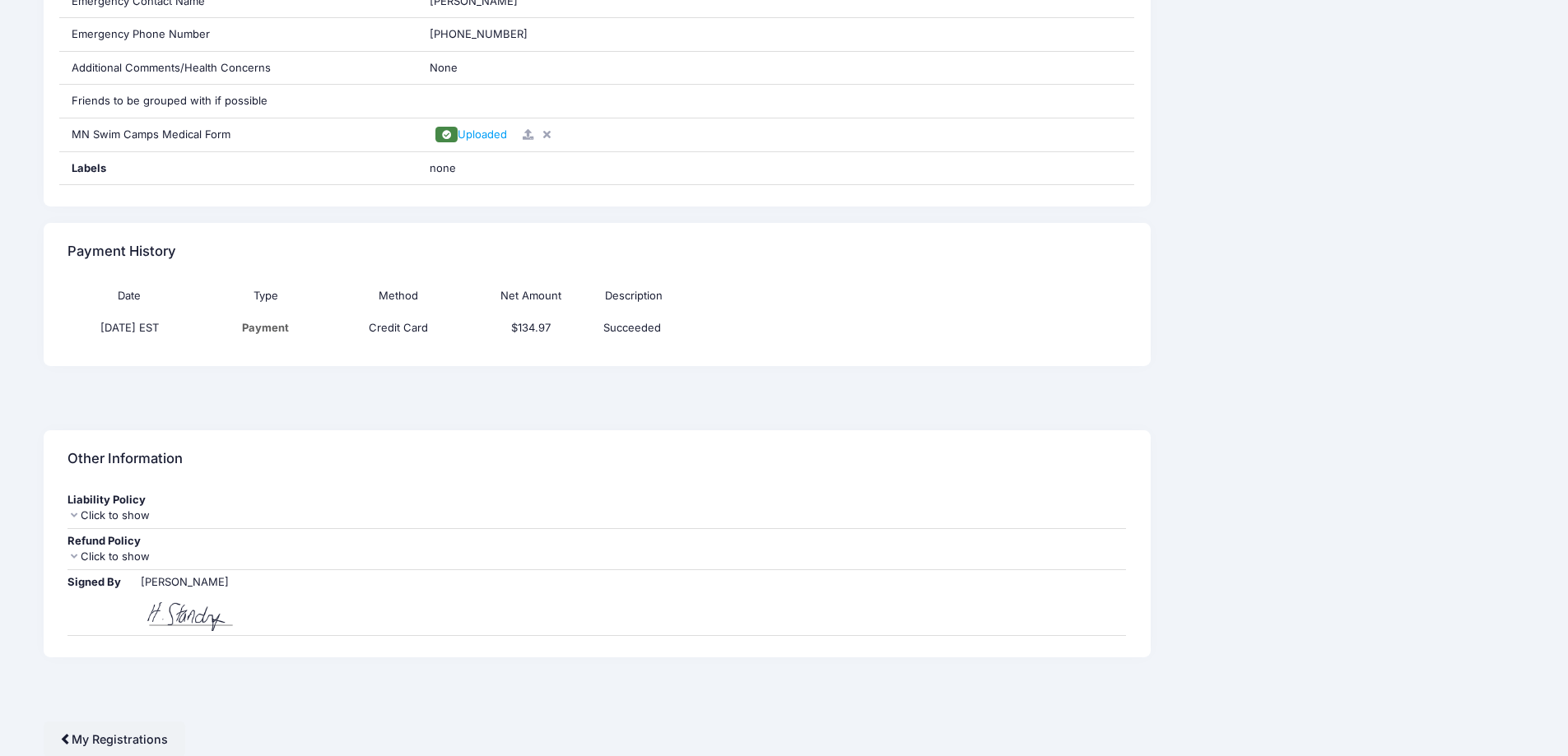
scroll to position [798, 0]
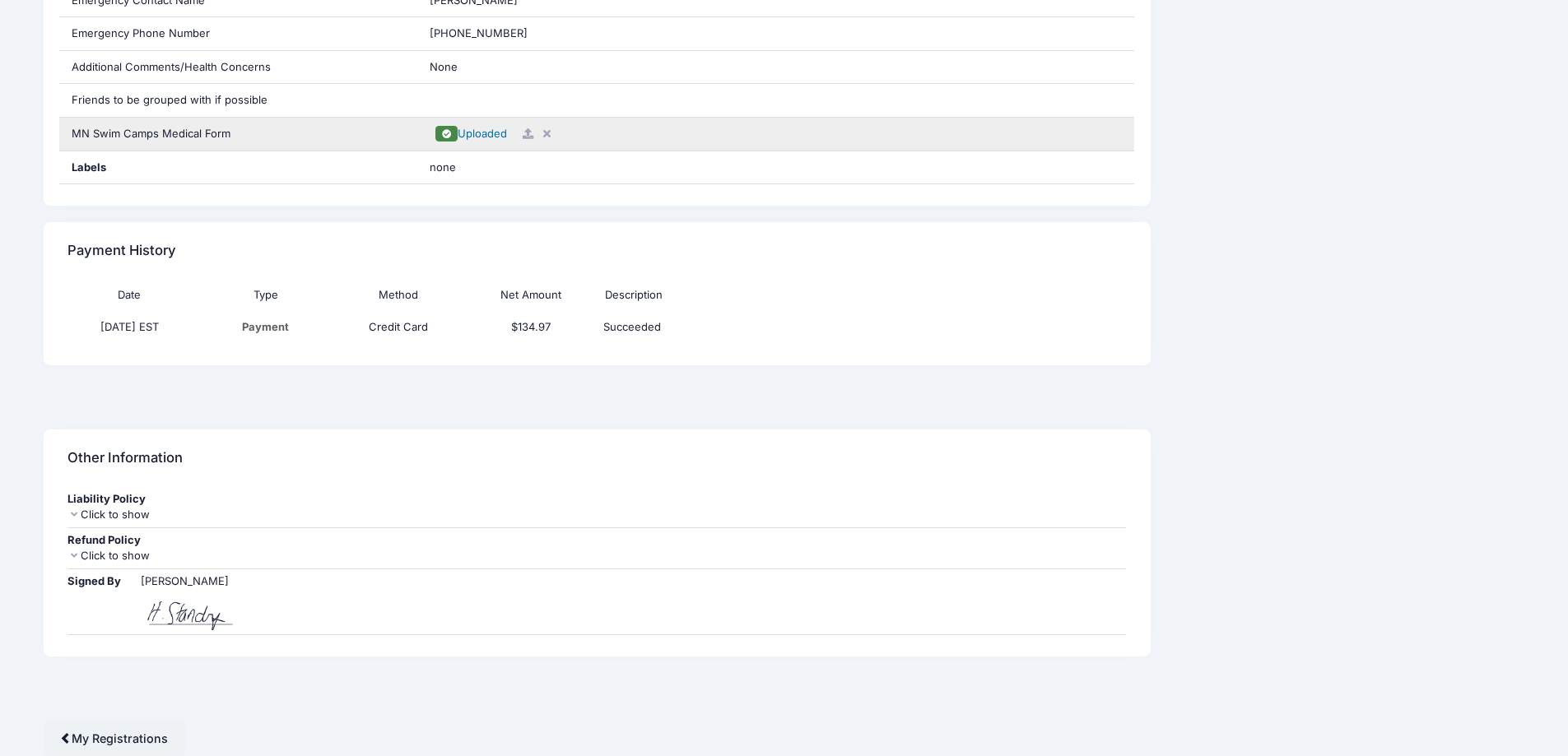
click at [472, 133] on span "Uploaded" at bounding box center [483, 133] width 49 height 13
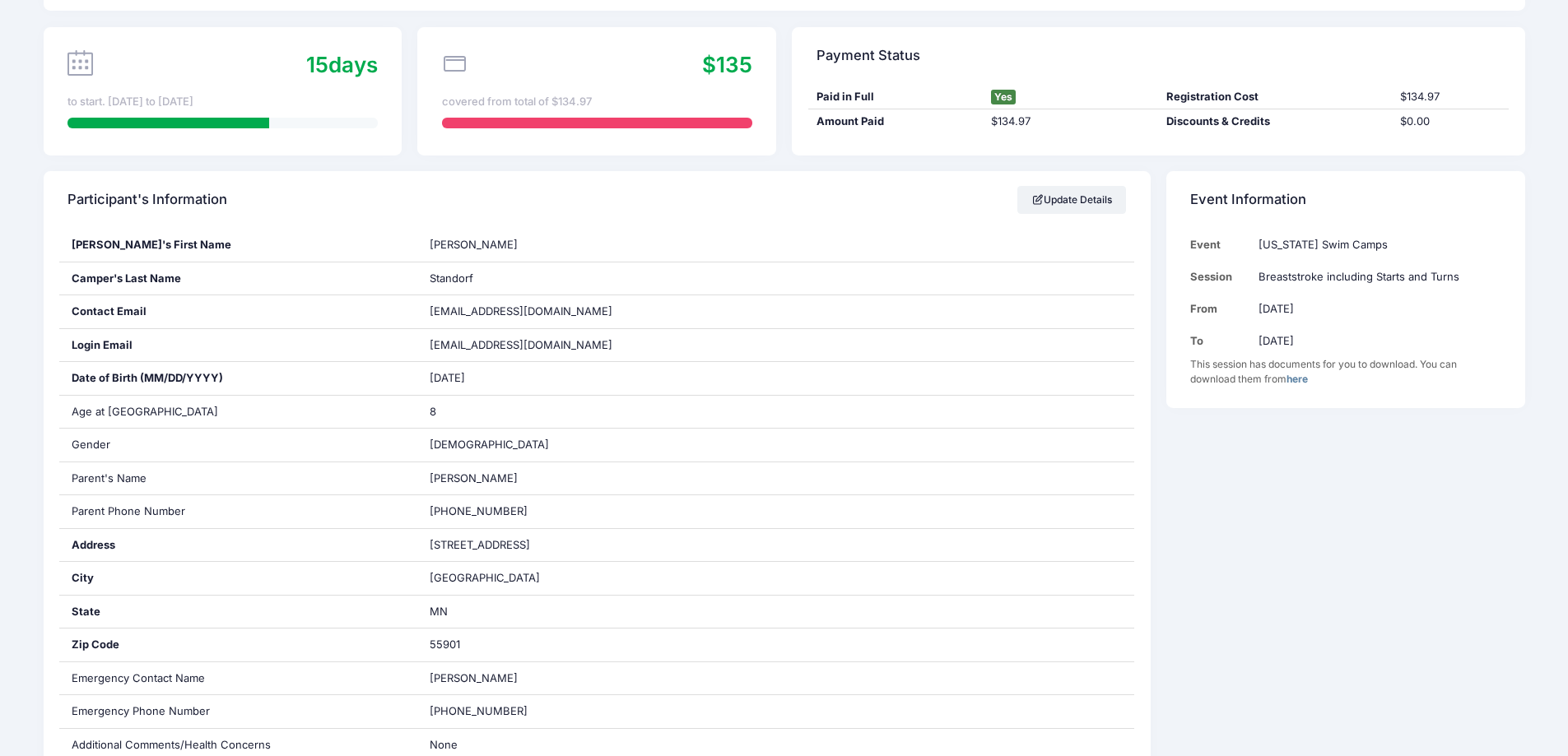
scroll to position [0, 0]
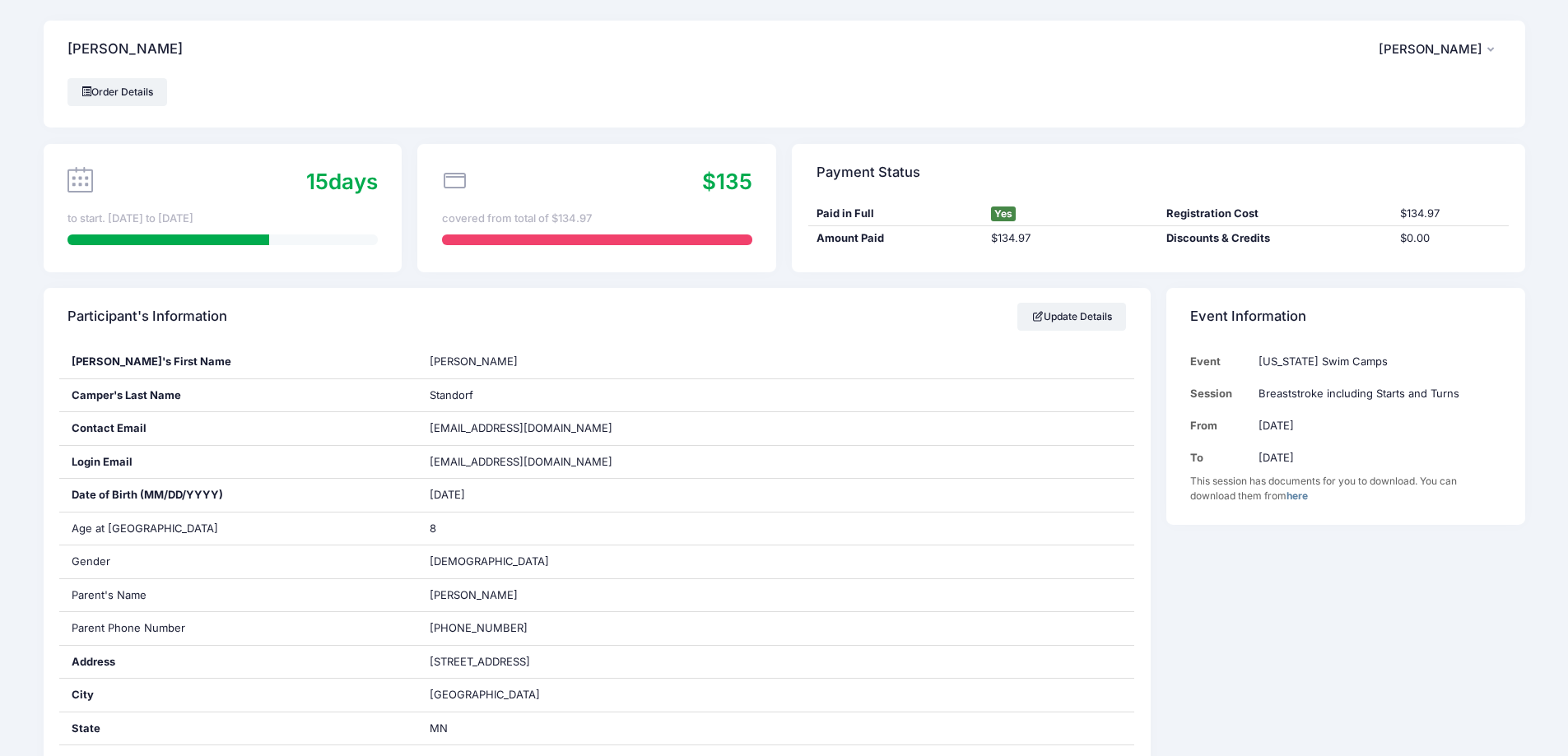
click at [1421, 53] on span "[PERSON_NAME]" at bounding box center [1431, 49] width 104 height 15
click at [1385, 100] on link "My Account" at bounding box center [1398, 94] width 190 height 31
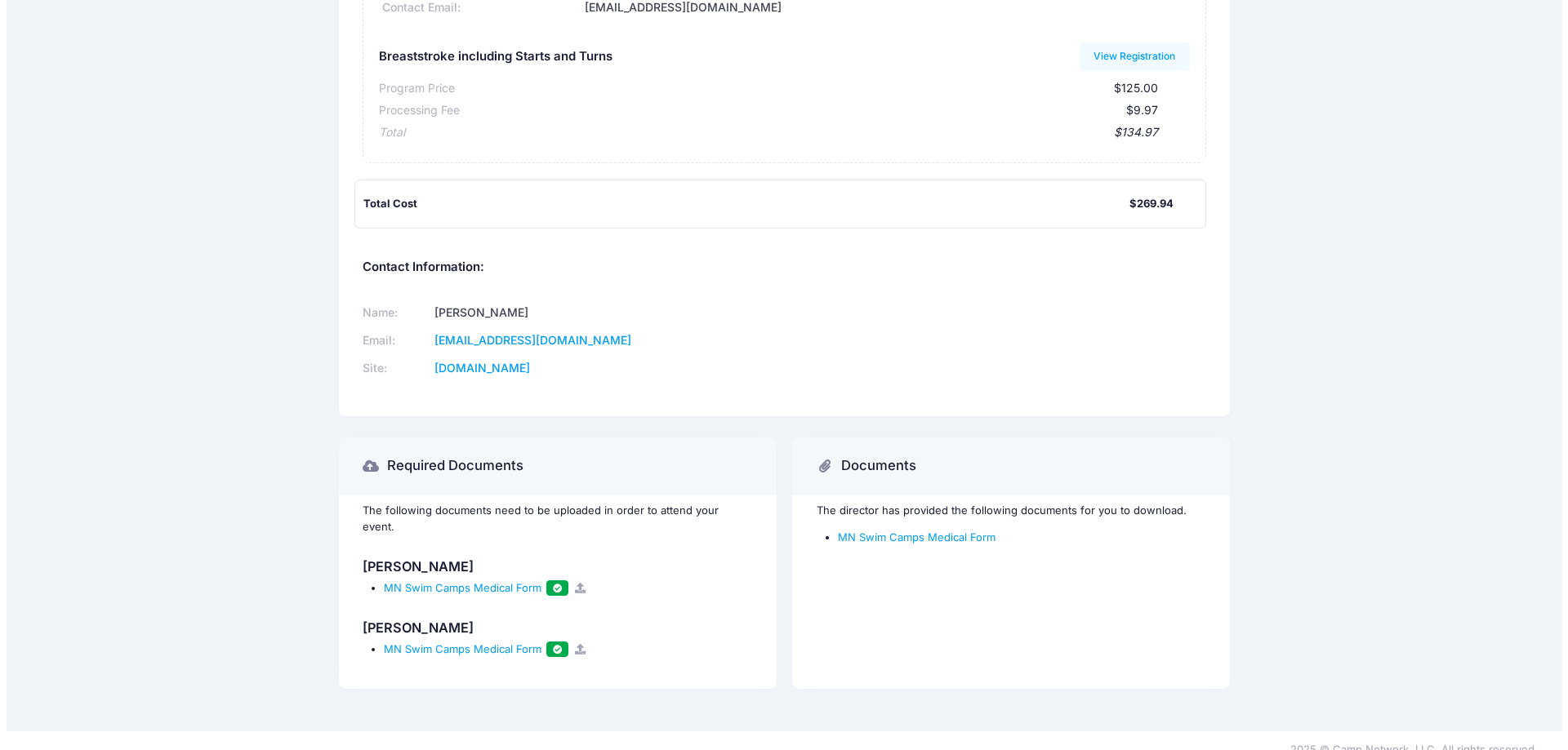
scroll to position [454, 0]
click at [550, 581] on span at bounding box center [551, 586] width 12 height 9
click at [573, 581] on icon at bounding box center [573, 586] width 13 height 11
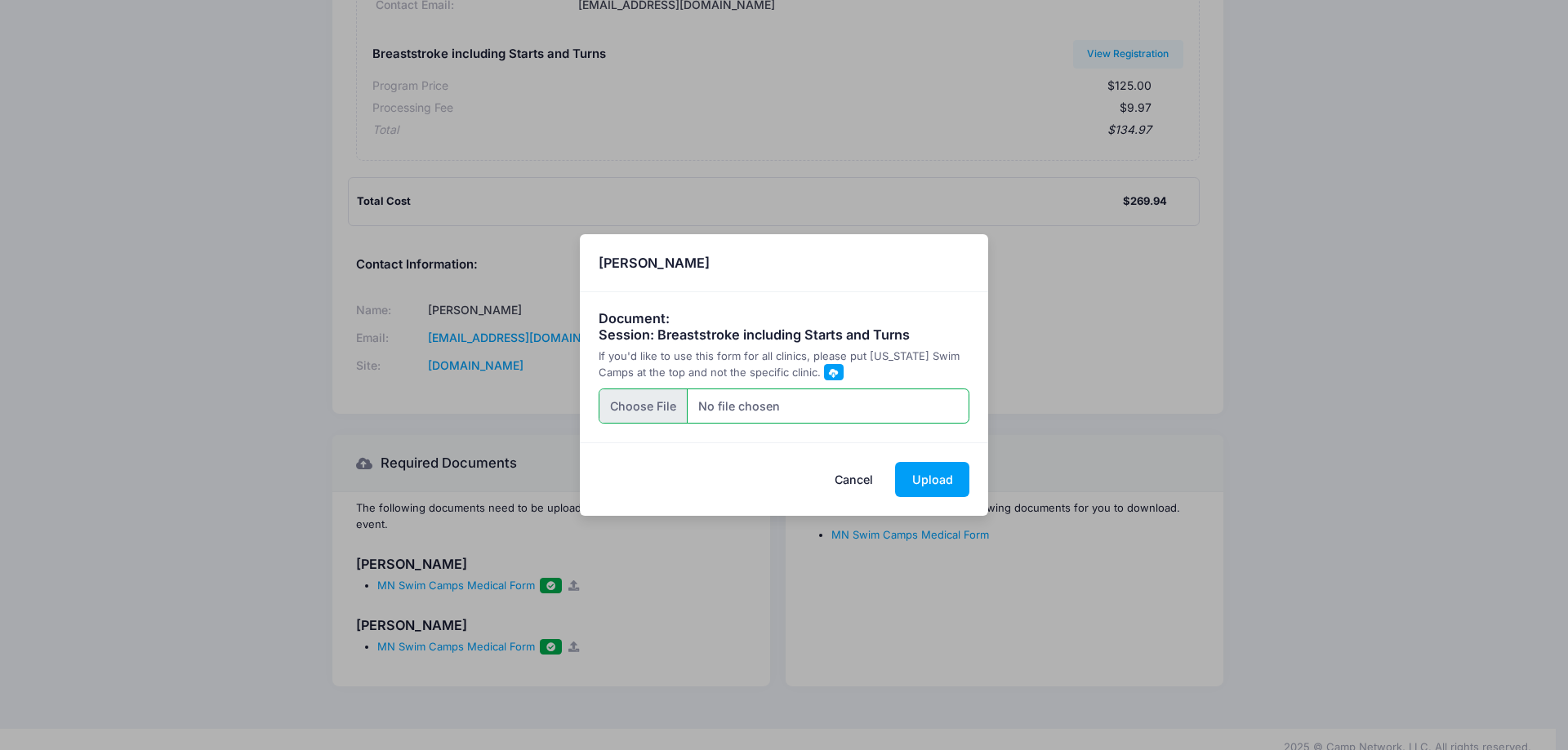
click at [819, 407] on input "file" at bounding box center [784, 406] width 371 height 35
click at [922, 479] on button "Upload" at bounding box center [932, 480] width 74 height 35
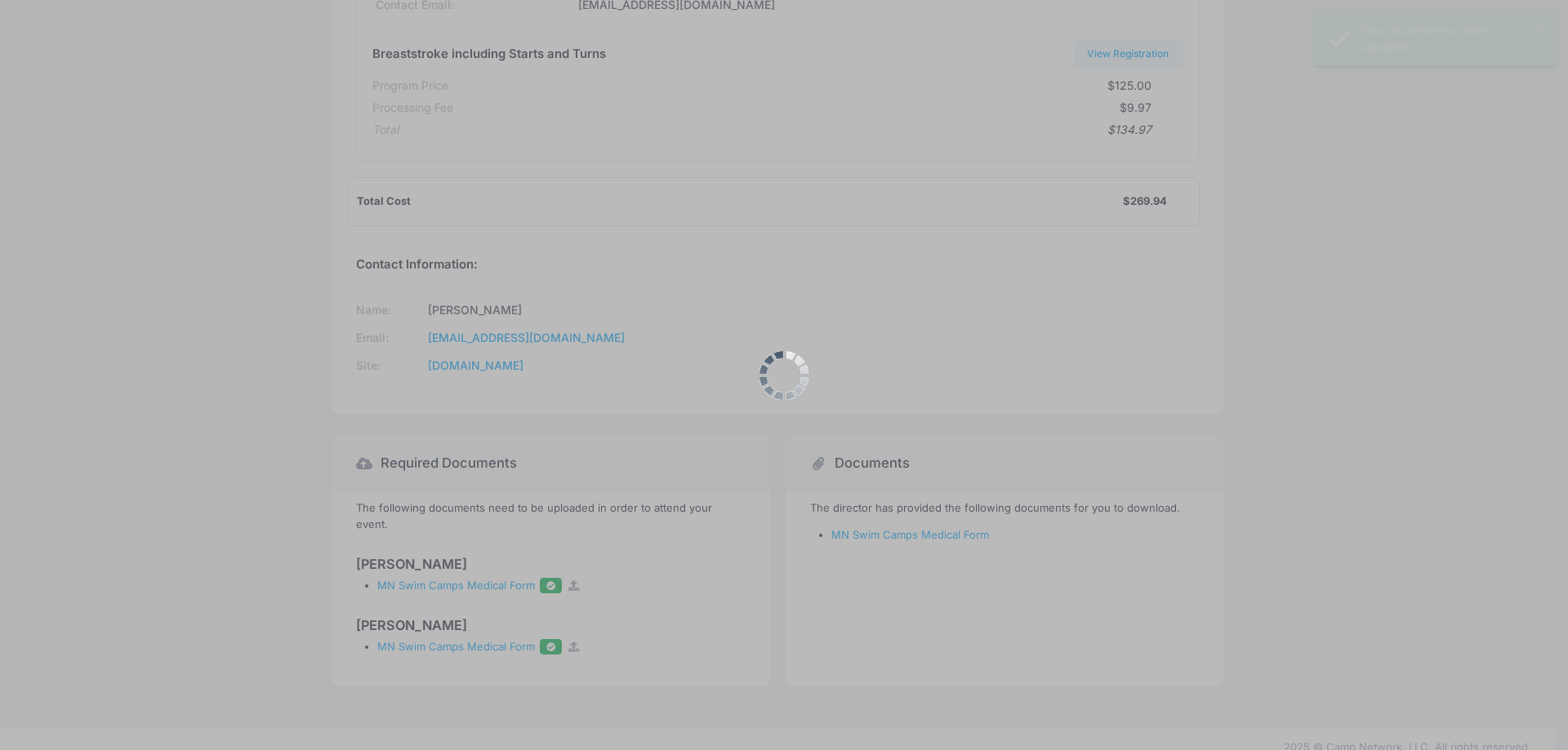
scroll to position [0, 0]
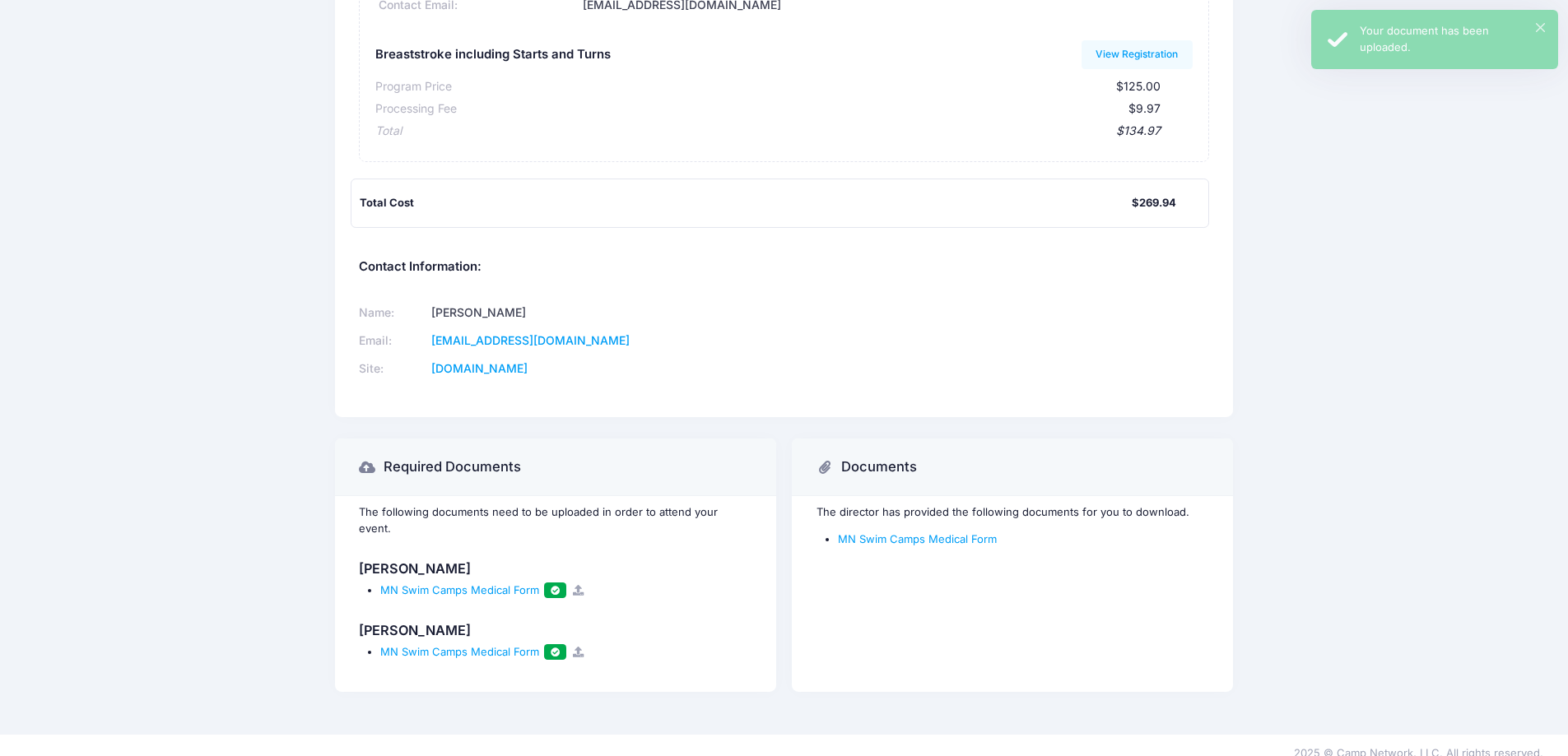
click at [583, 647] on icon at bounding box center [578, 652] width 13 height 11
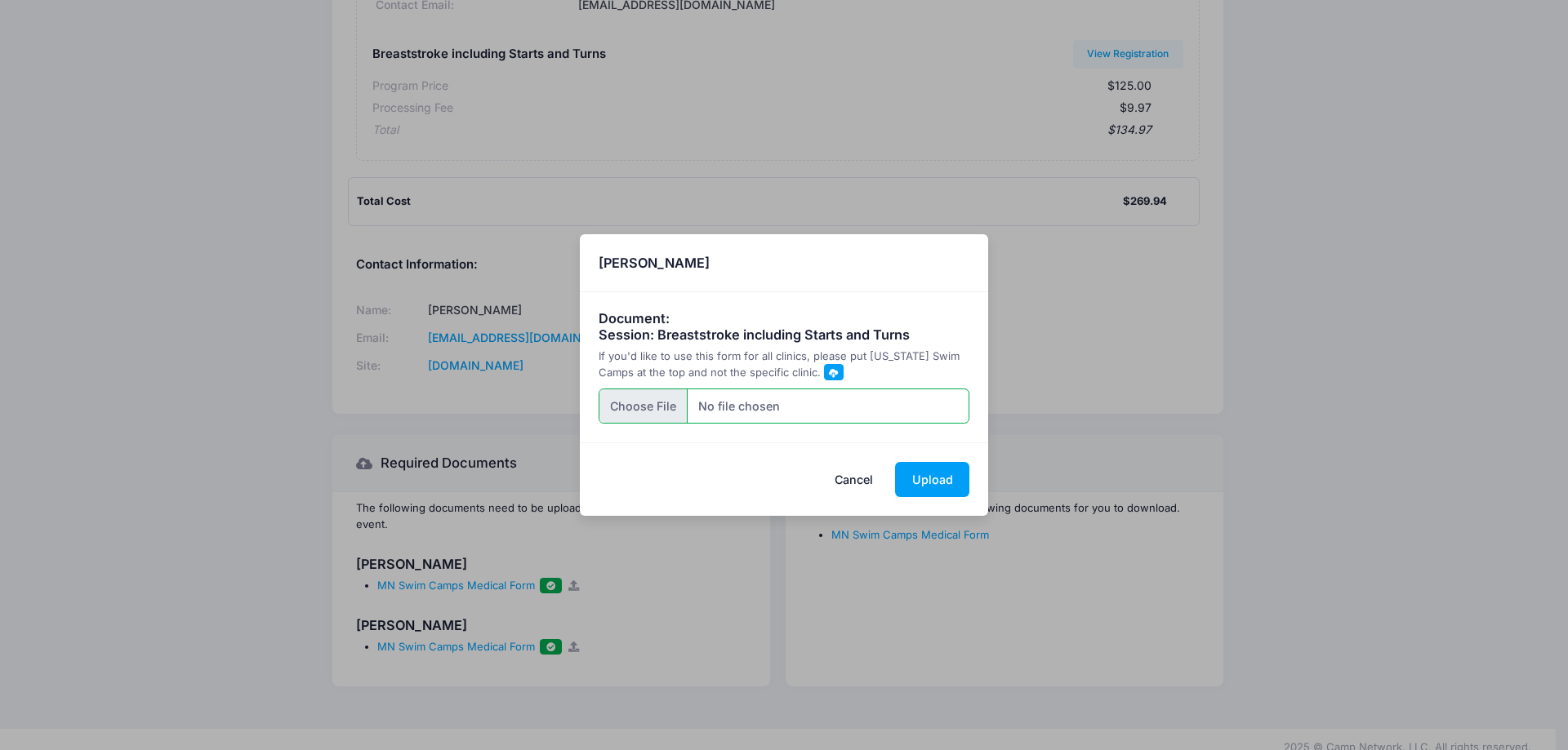
click at [645, 411] on input "file" at bounding box center [784, 406] width 371 height 35
type input "C:\fakepath\Beatrice Minnesota Swim Camps.pdf"
click at [923, 471] on button "Upload" at bounding box center [932, 480] width 74 height 35
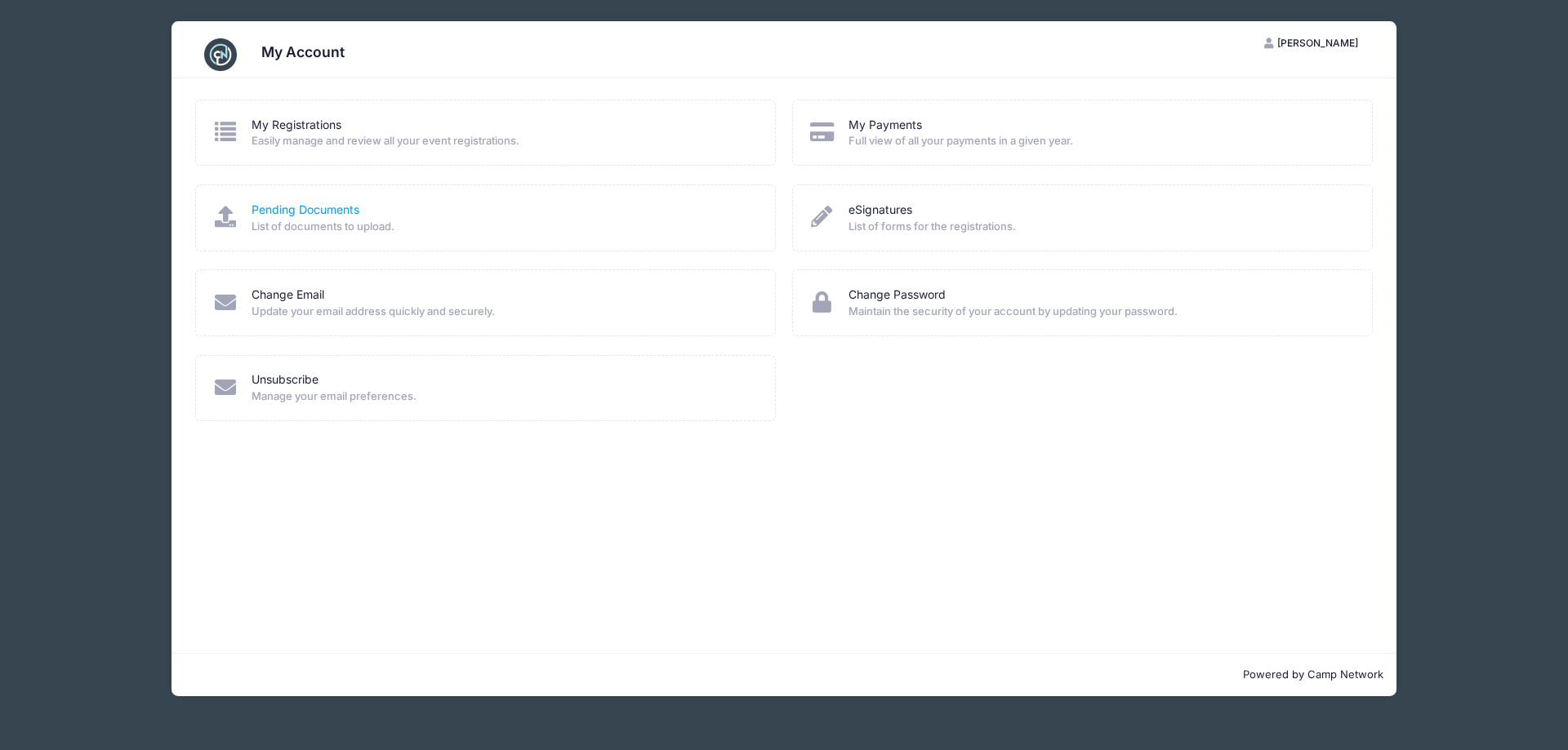
click at [335, 210] on link "Pending Documents" at bounding box center [306, 210] width 108 height 17
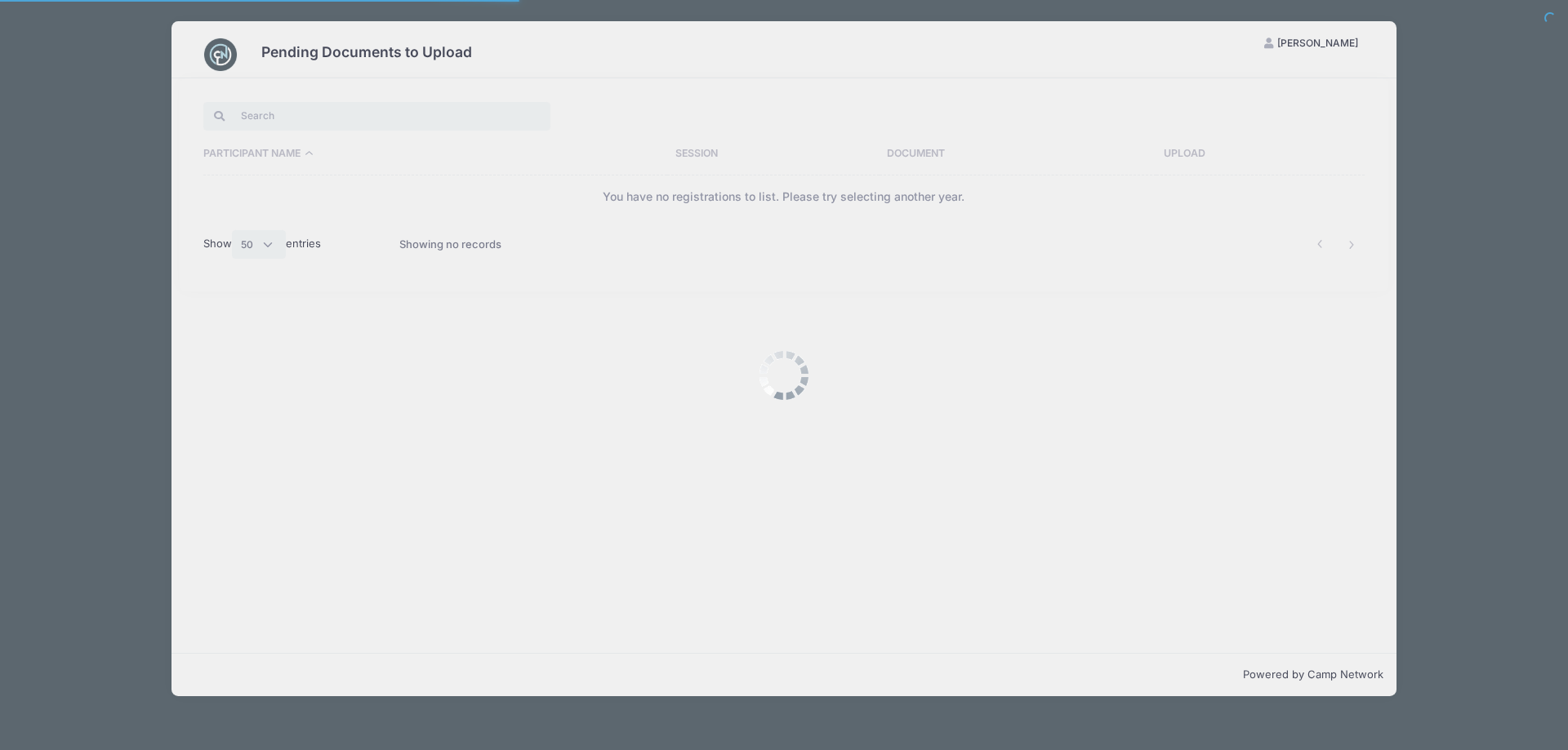
select select "50"
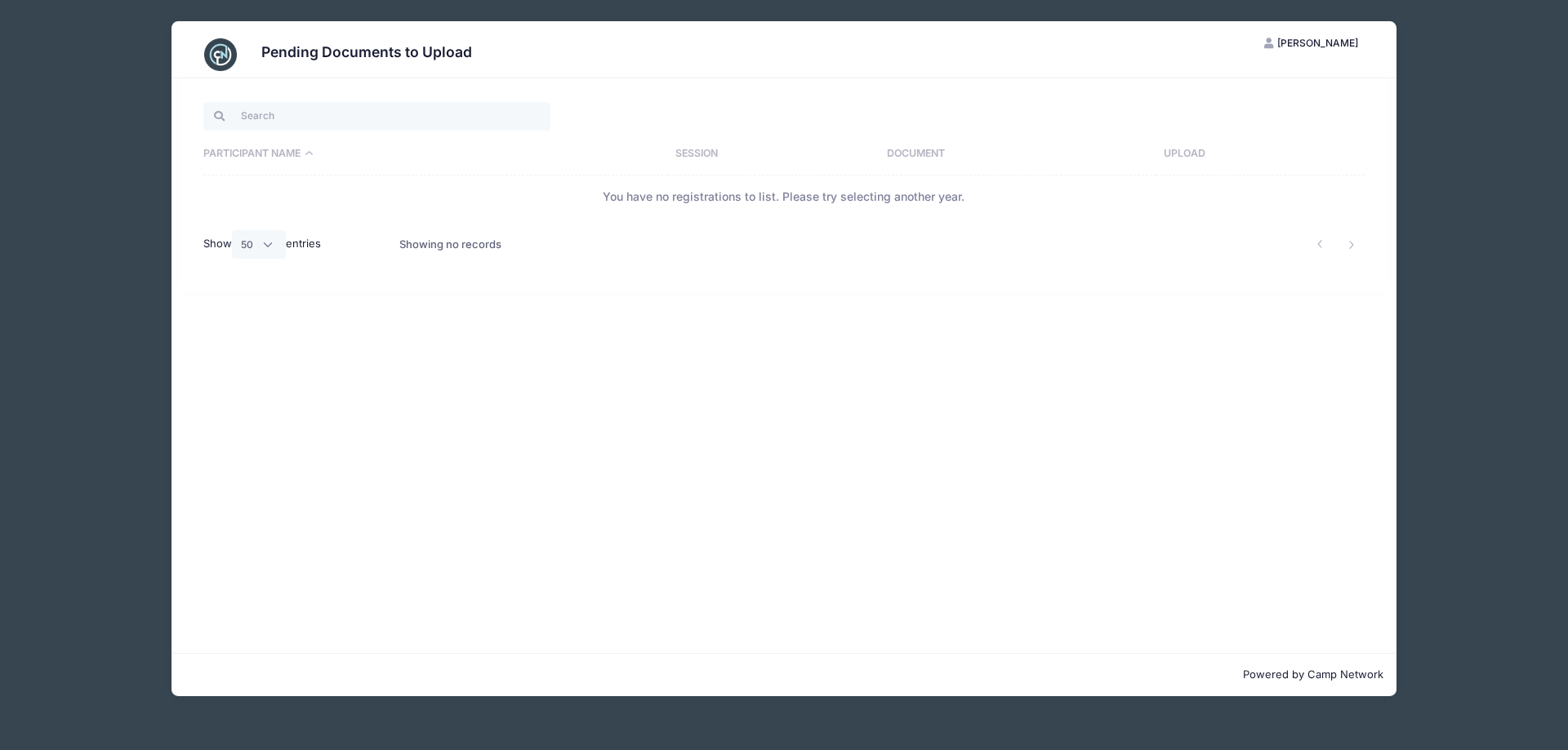
click at [80, 197] on div "Pending Documents to Upload HS [PERSON_NAME] My Account Logout Participant Name…" at bounding box center [784, 359] width 1470 height 718
click at [1331, 37] on span "[PERSON_NAME]" at bounding box center [1317, 43] width 81 height 13
click at [1249, 83] on link "My Account" at bounding box center [1270, 83] width 188 height 31
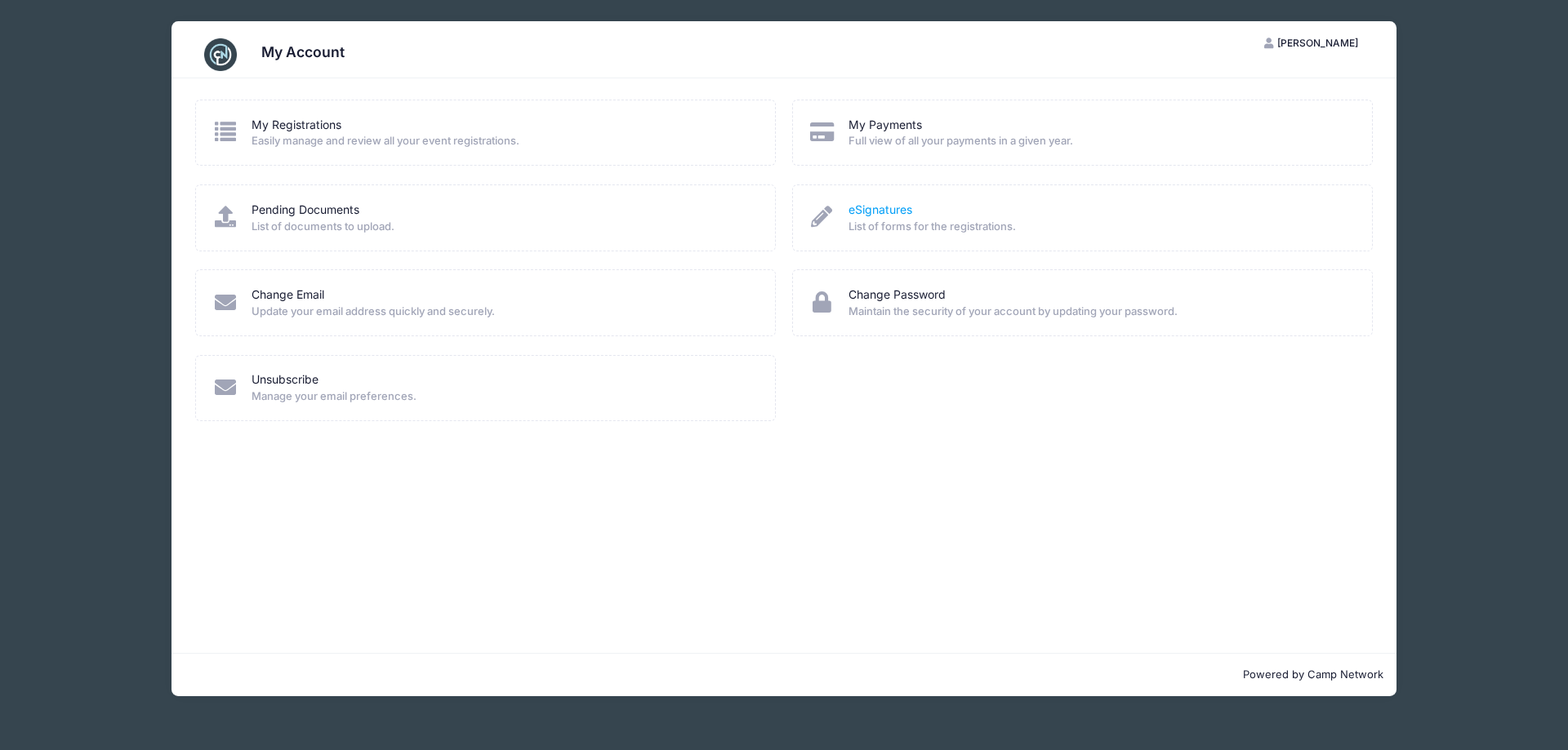
click at [900, 205] on link "eSignatures" at bounding box center [880, 210] width 64 height 17
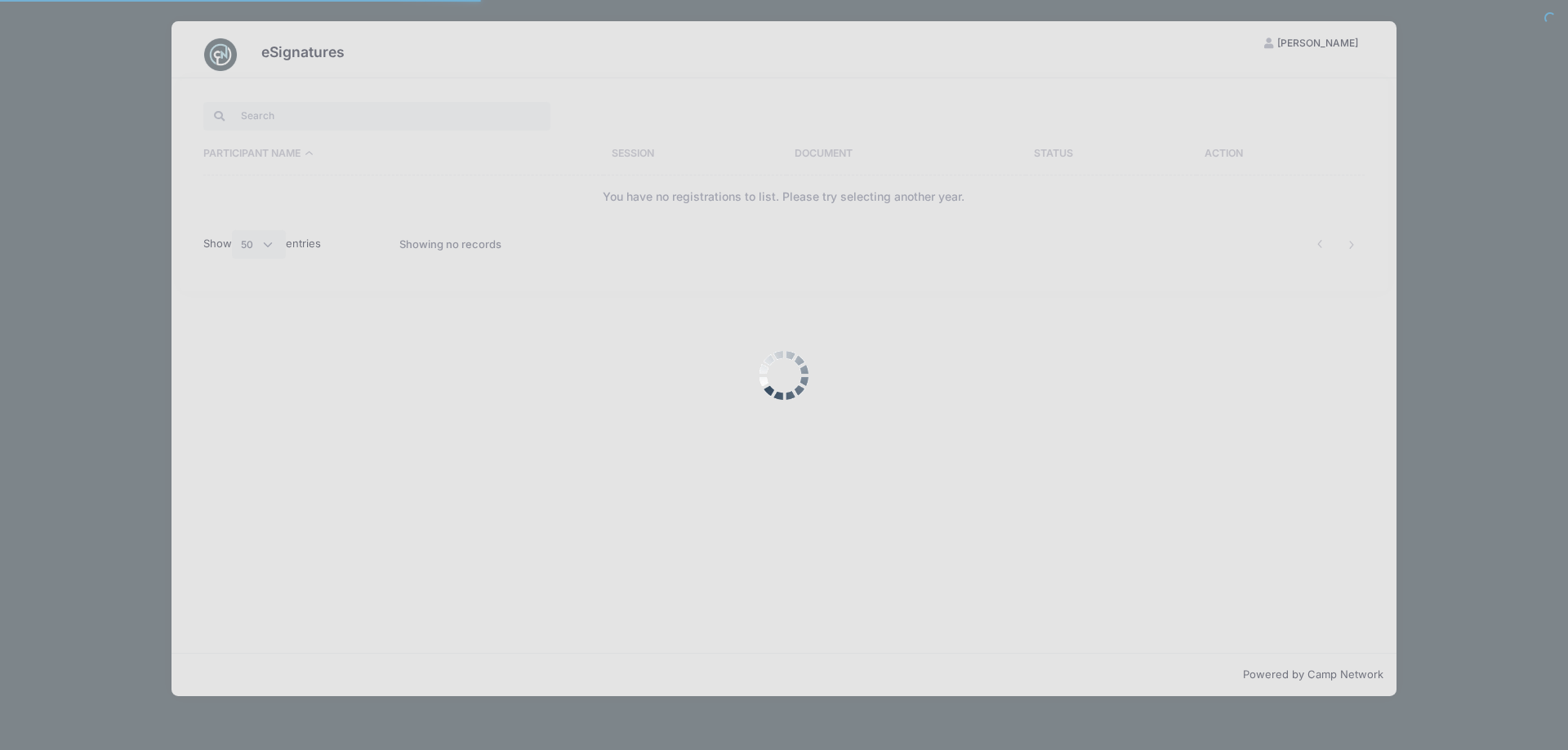
select select "50"
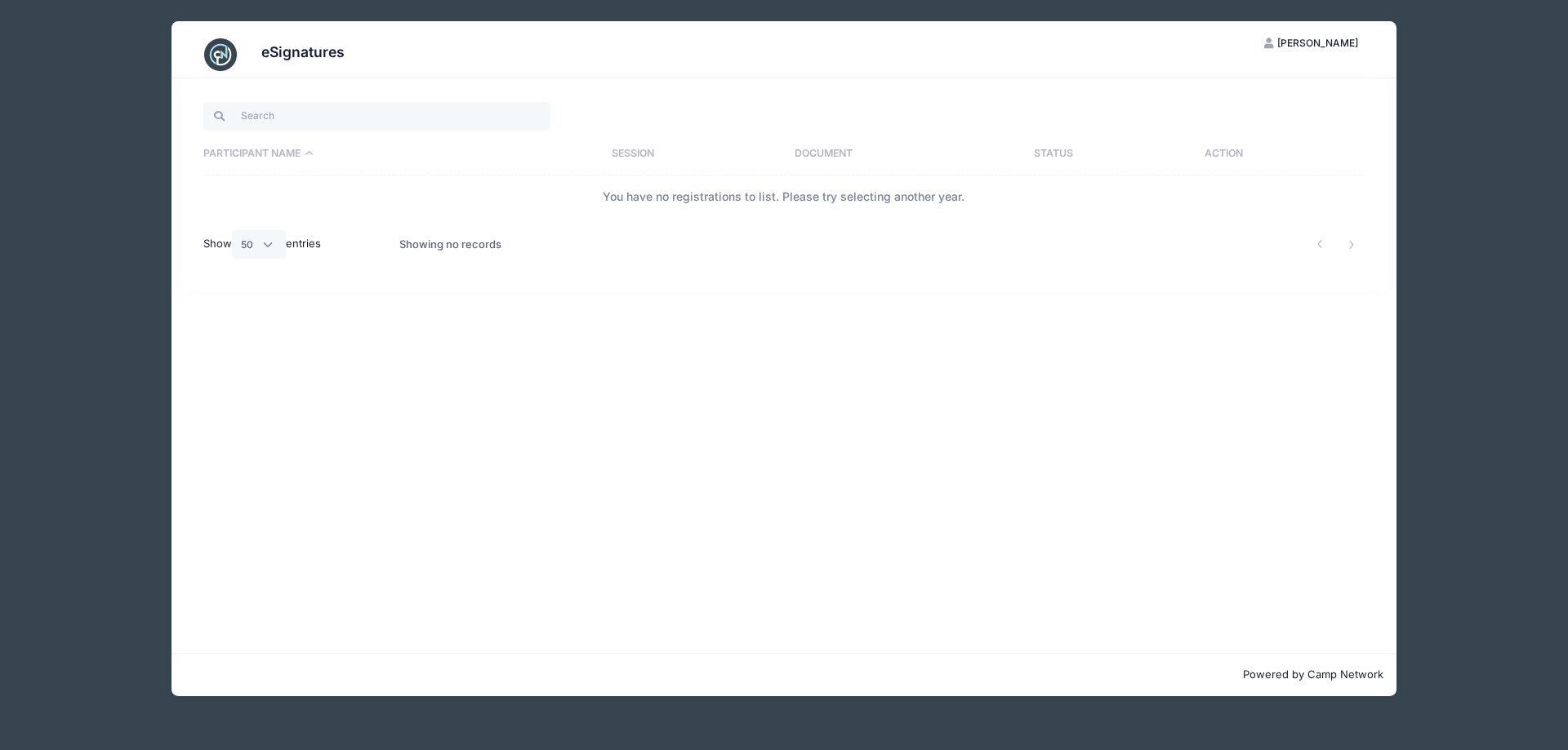
click at [1305, 37] on span "[PERSON_NAME]" at bounding box center [1317, 43] width 81 height 13
click at [1305, 38] on span "[PERSON_NAME]" at bounding box center [1317, 43] width 81 height 13
click at [1297, 39] on span "[PERSON_NAME]" at bounding box center [1317, 43] width 81 height 13
click at [1233, 84] on link "My Account" at bounding box center [1270, 83] width 188 height 31
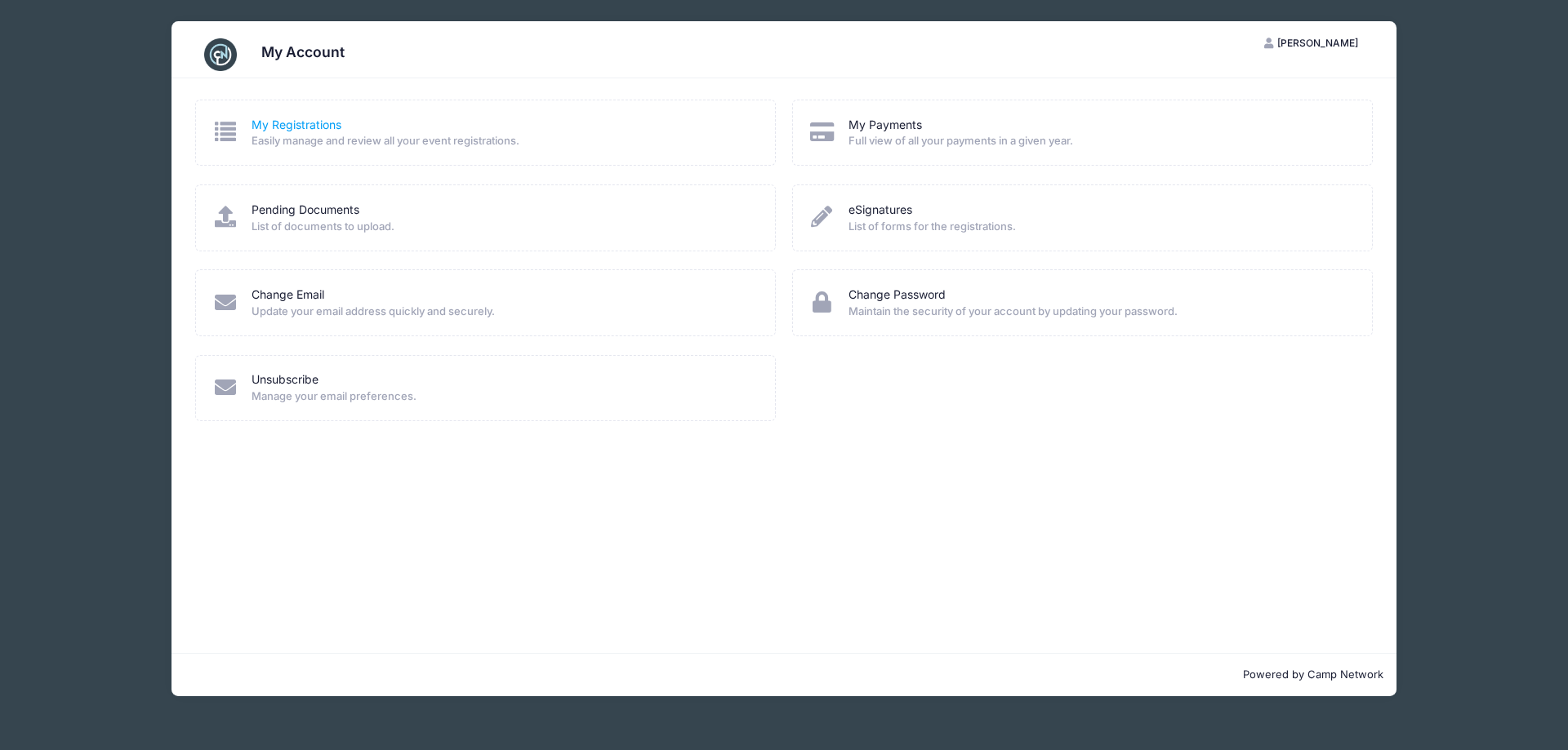
click at [295, 128] on link "My Registrations" at bounding box center [297, 125] width 90 height 17
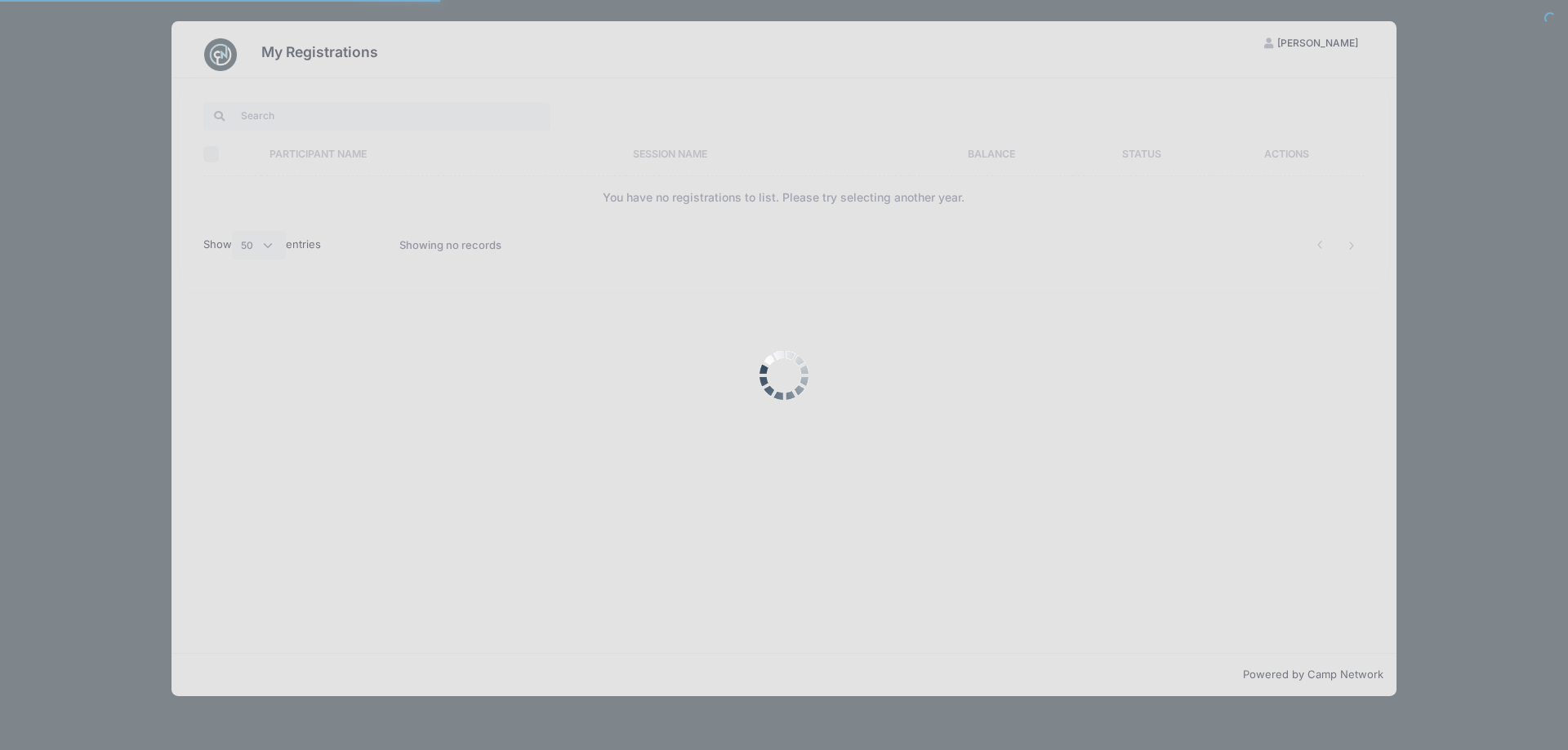
select select "50"
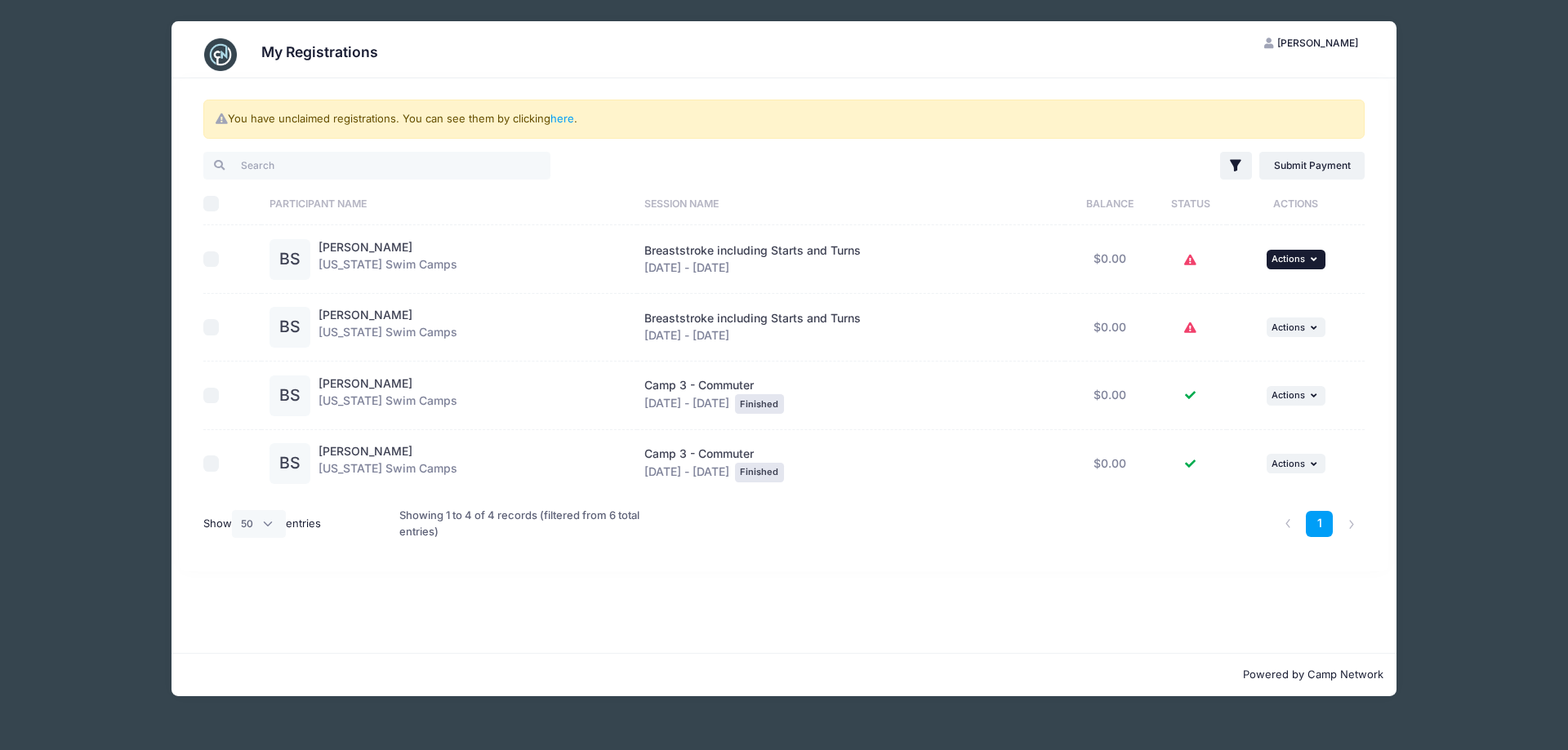
click at [1306, 253] on button "... Actions" at bounding box center [1296, 260] width 59 height 20
click at [1262, 325] on link "View Attachments" at bounding box center [1242, 326] width 148 height 31
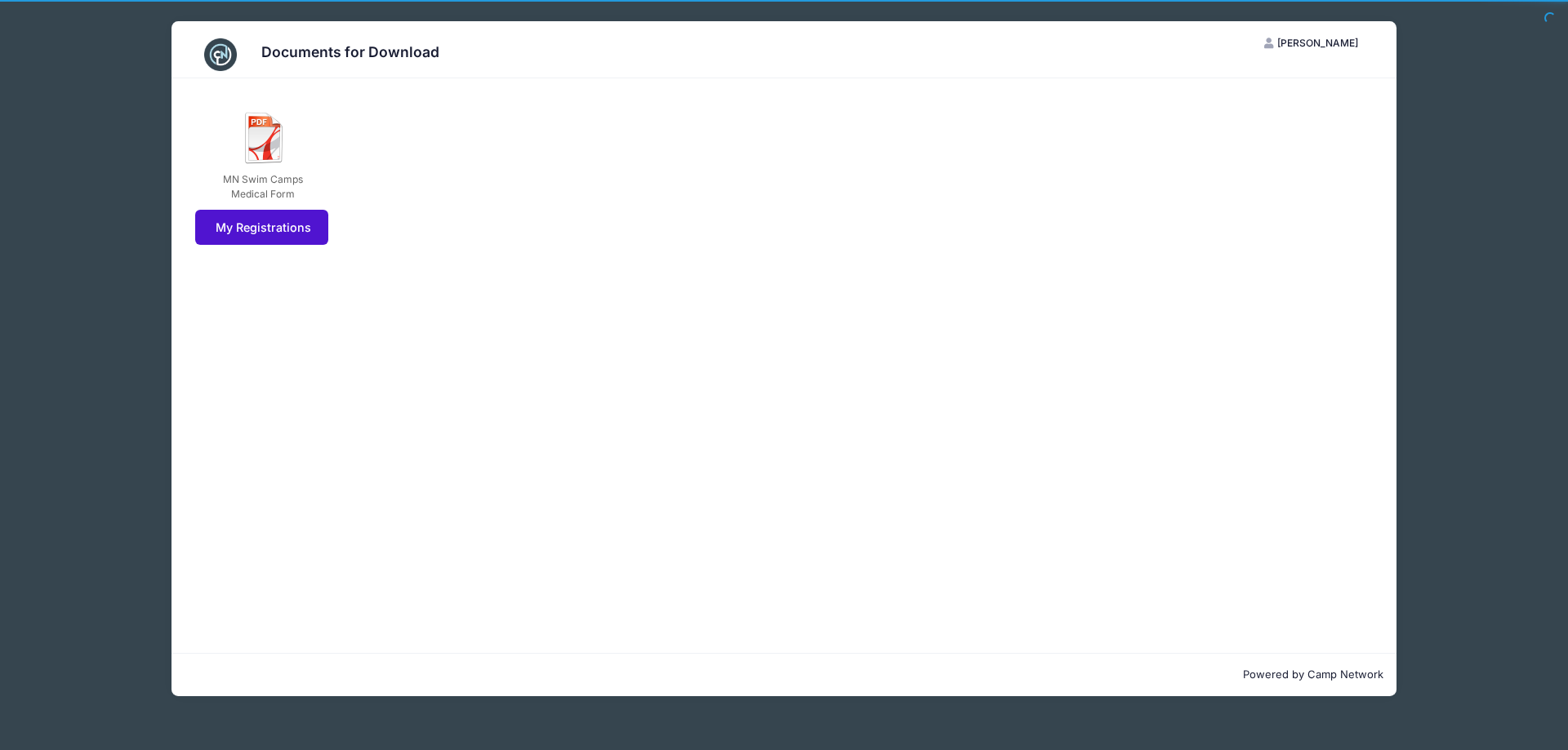
click at [301, 212] on link "My Registrations" at bounding box center [261, 227] width 133 height 35
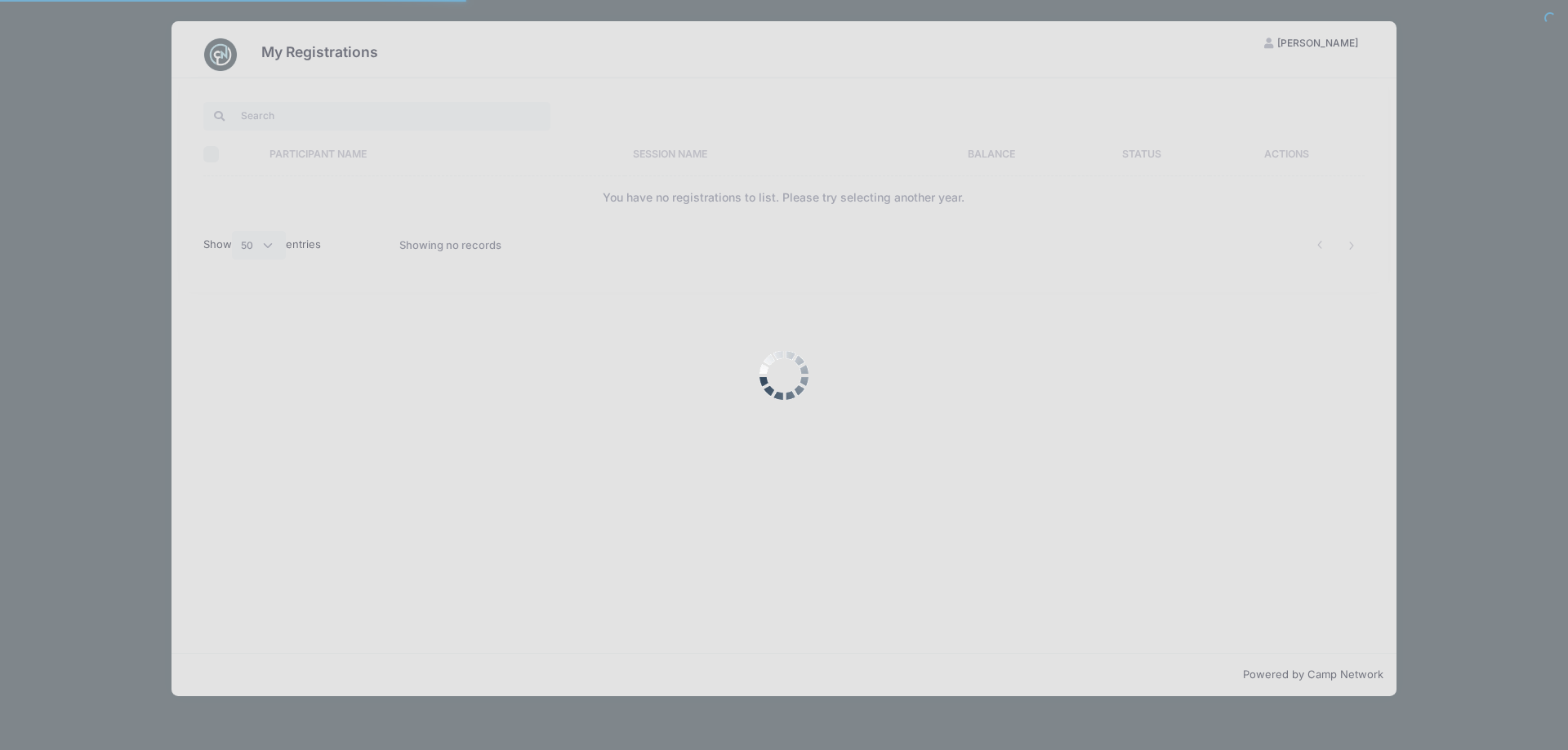
select select "50"
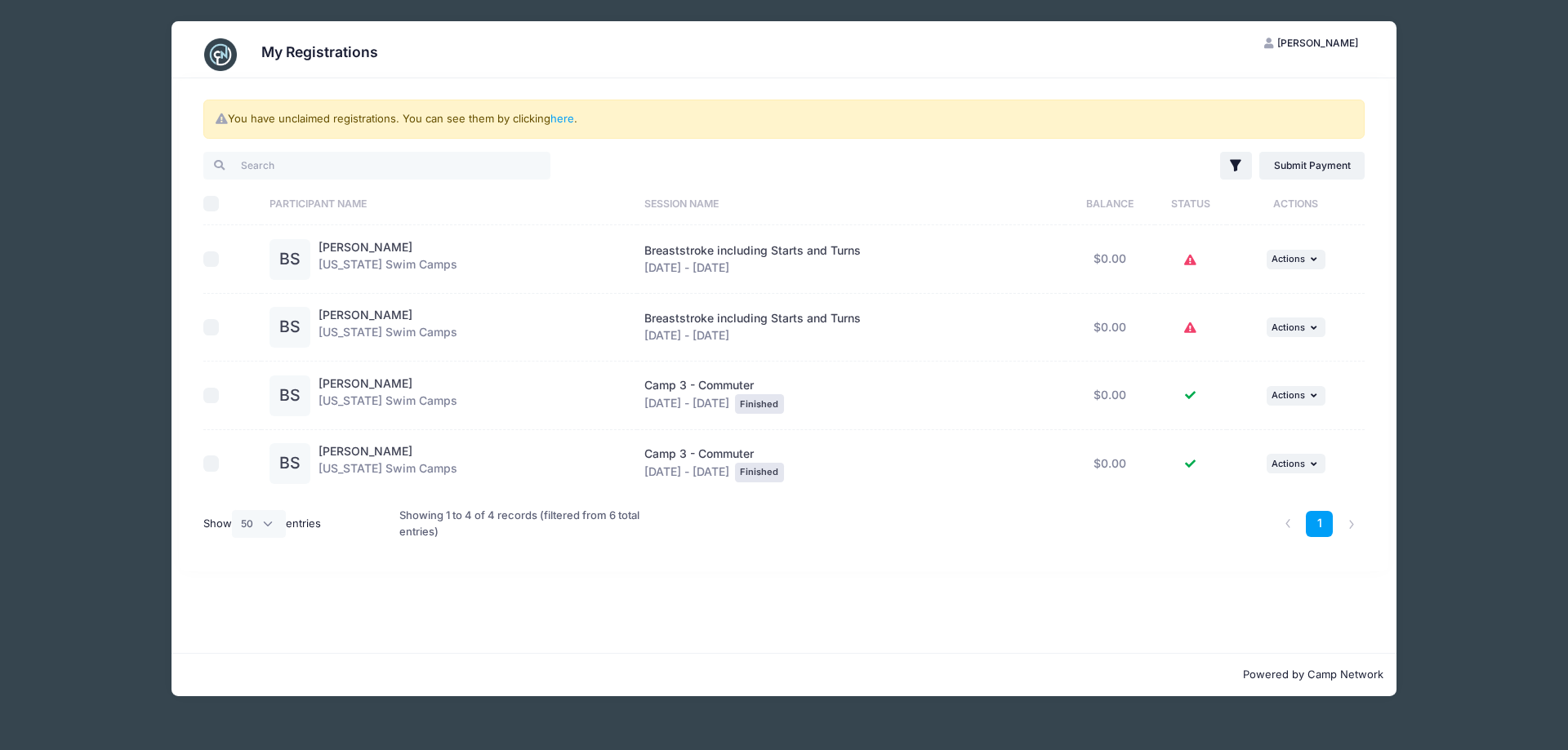
click at [1524, 403] on div "My Registrations HS Heather Standorf My Account Logout You have unclaimed regis…" at bounding box center [784, 375] width 1519 height 750
click at [1296, 255] on span "Actions" at bounding box center [1288, 259] width 33 height 12
click at [1271, 317] on link "View Attachments" at bounding box center [1242, 326] width 148 height 31
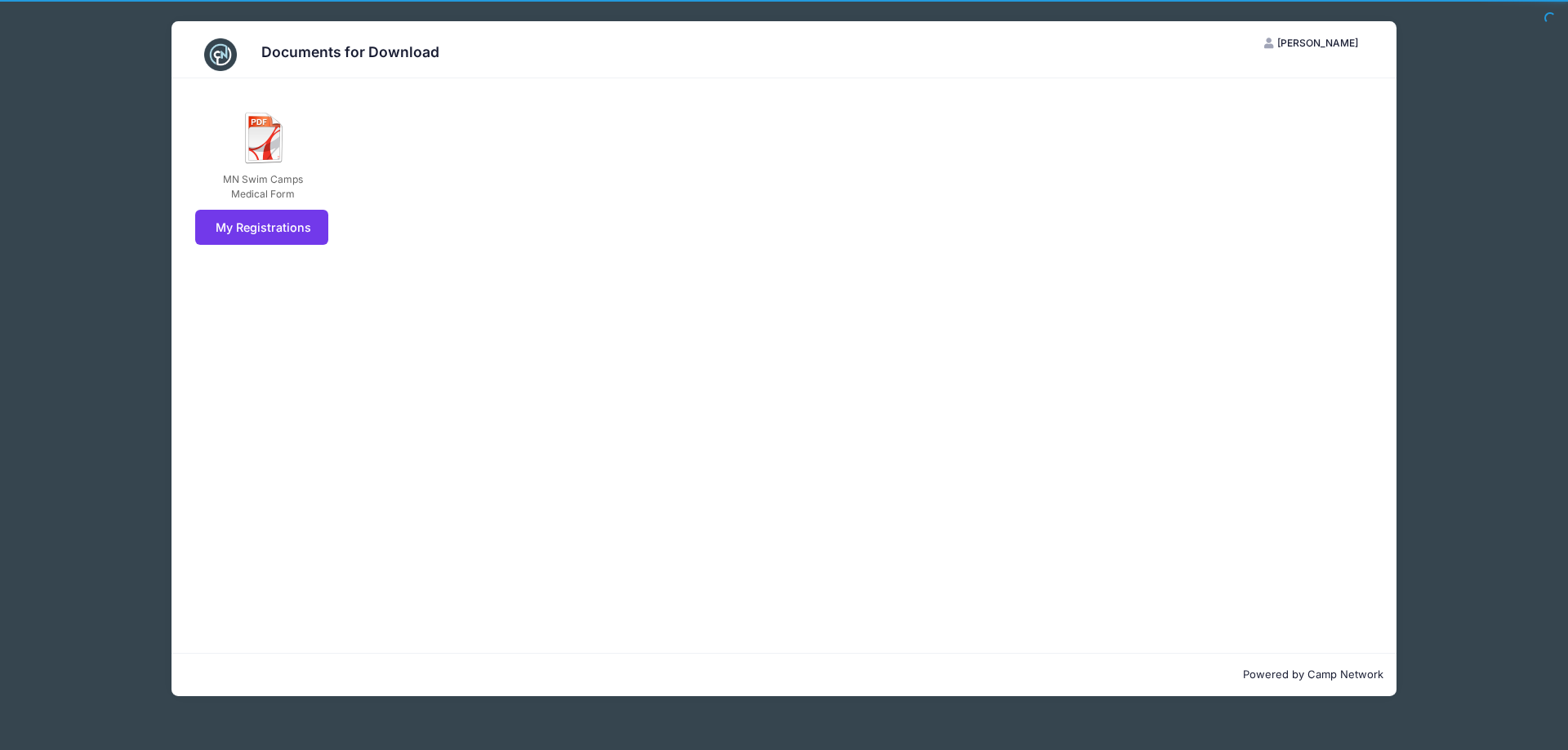
click at [888, 224] on div "My Registrations" at bounding box center [783, 227] width 1193 height 35
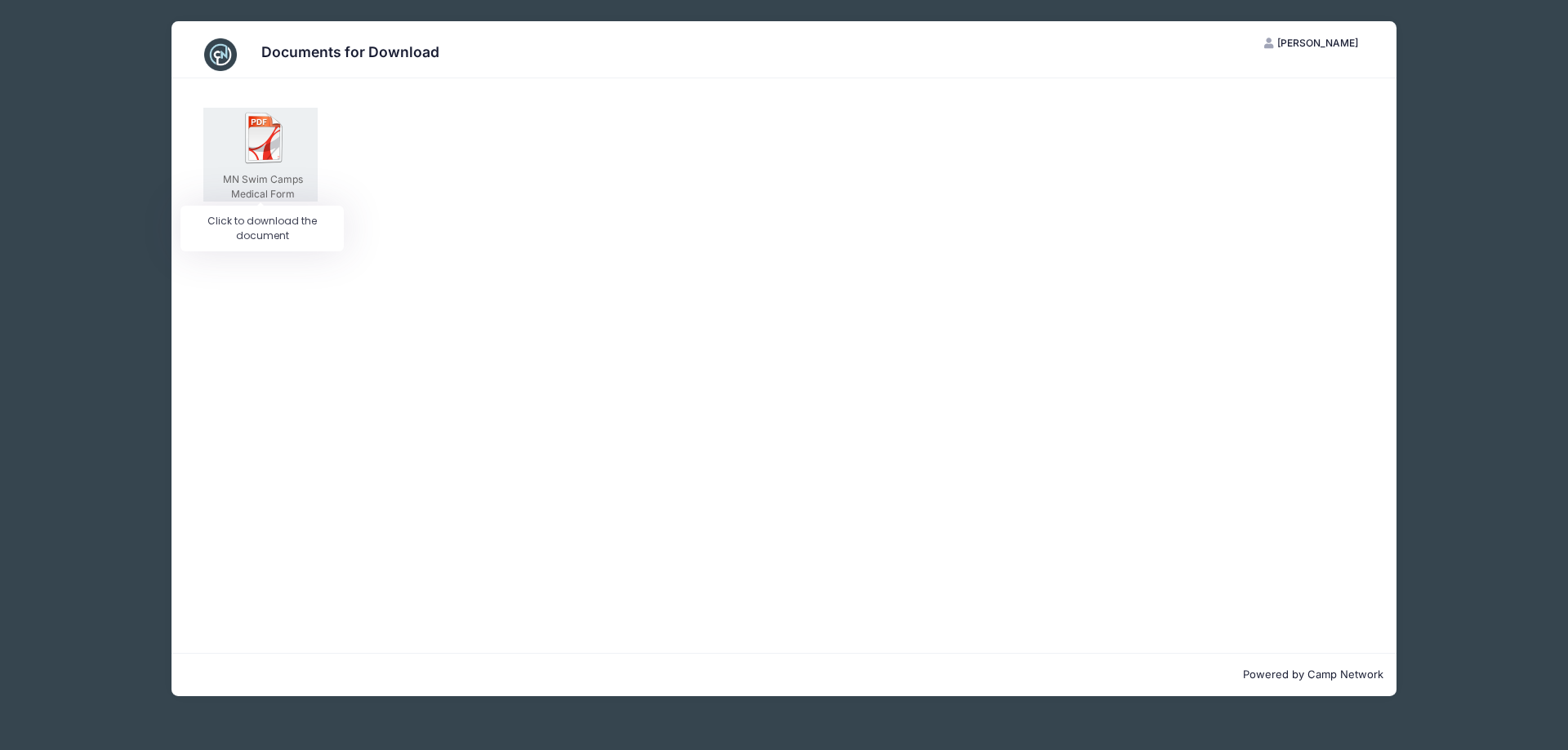
click at [251, 155] on img at bounding box center [264, 138] width 52 height 52
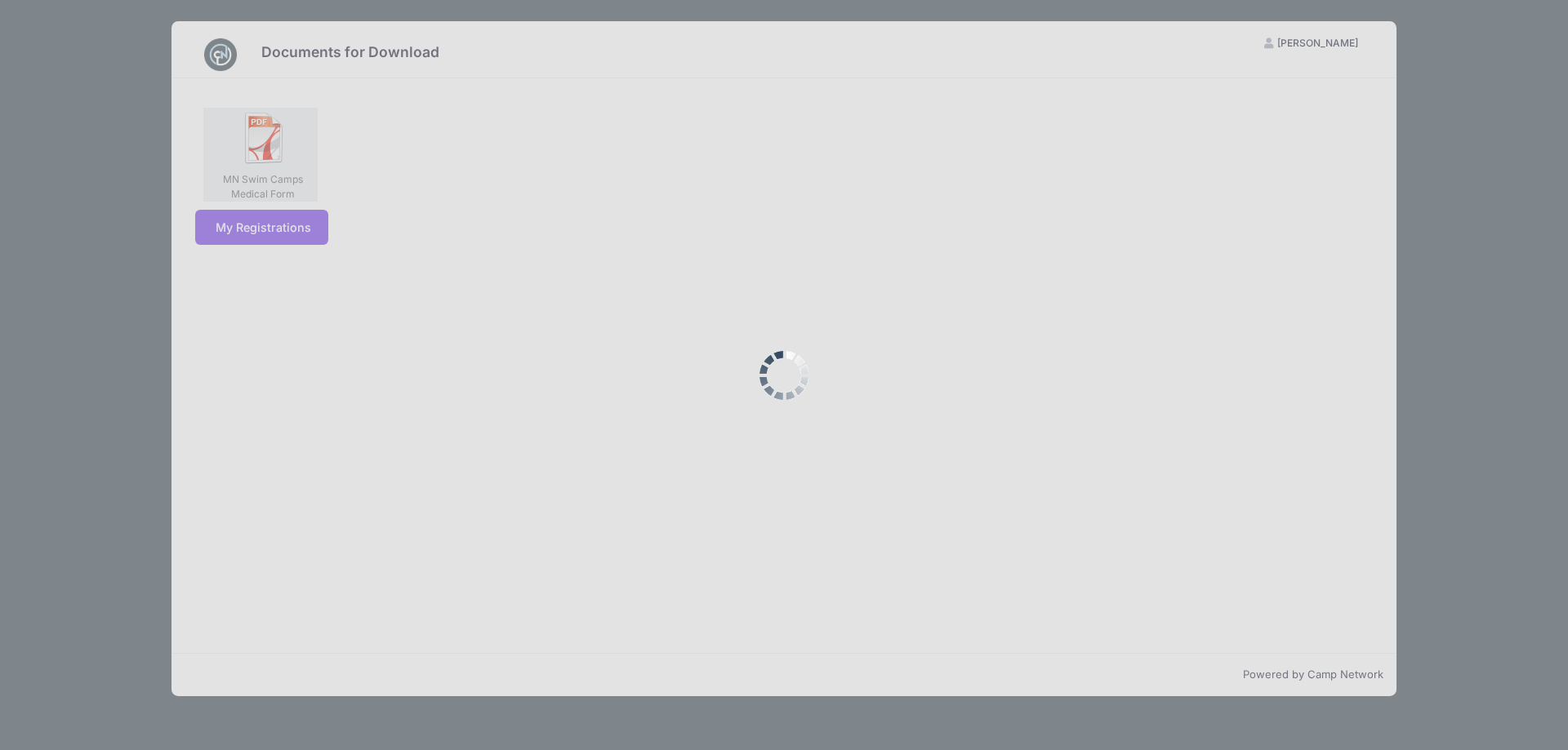
click at [251, 155] on div at bounding box center [784, 375] width 1568 height 750
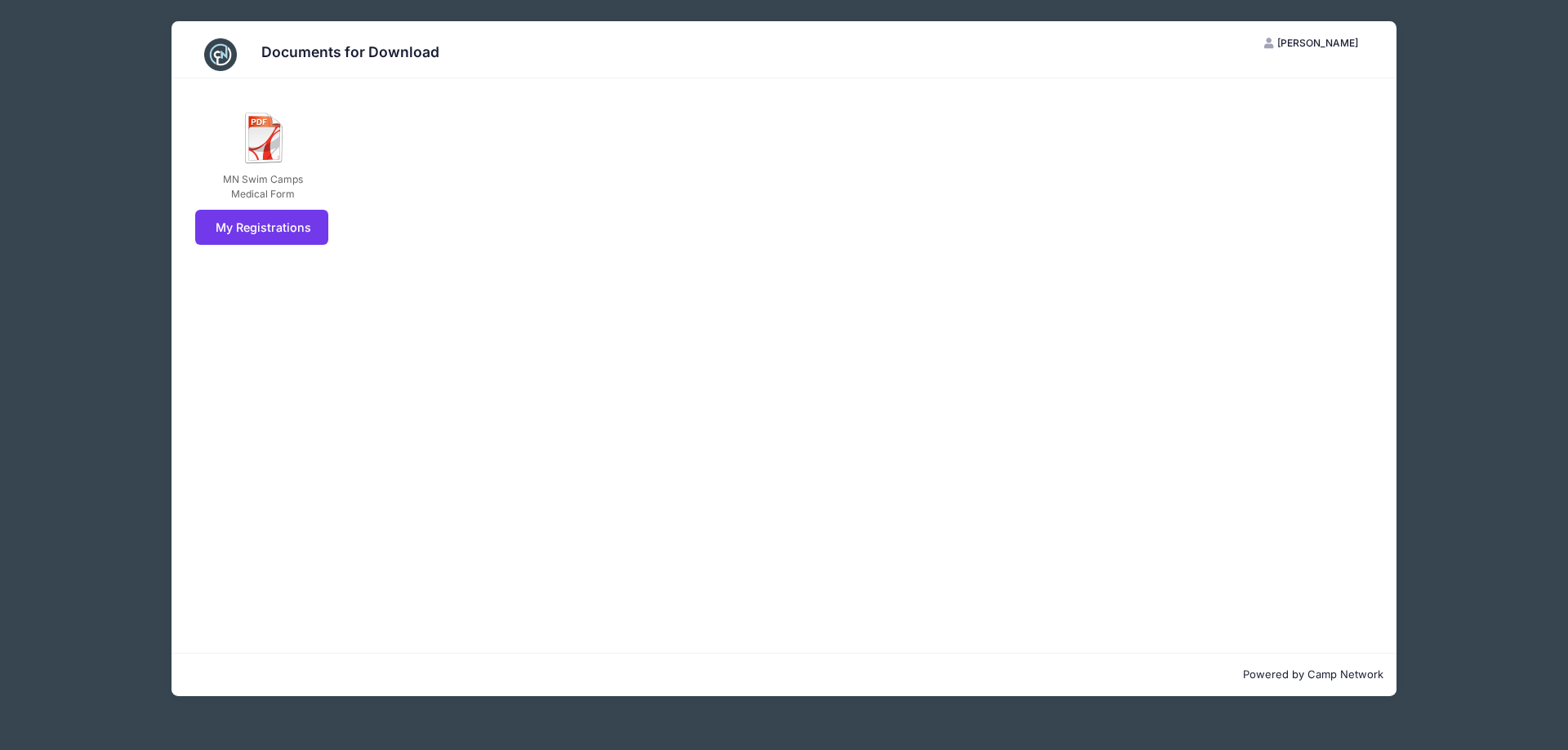
click at [1440, 165] on div "Documents for Download HS Heather Standorf My Account Logout MN Swim Camps Medi…" at bounding box center [784, 359] width 1470 height 718
click at [1297, 43] on span "[PERSON_NAME]" at bounding box center [1317, 43] width 81 height 13
click at [1244, 72] on link "My Account" at bounding box center [1270, 83] width 188 height 31
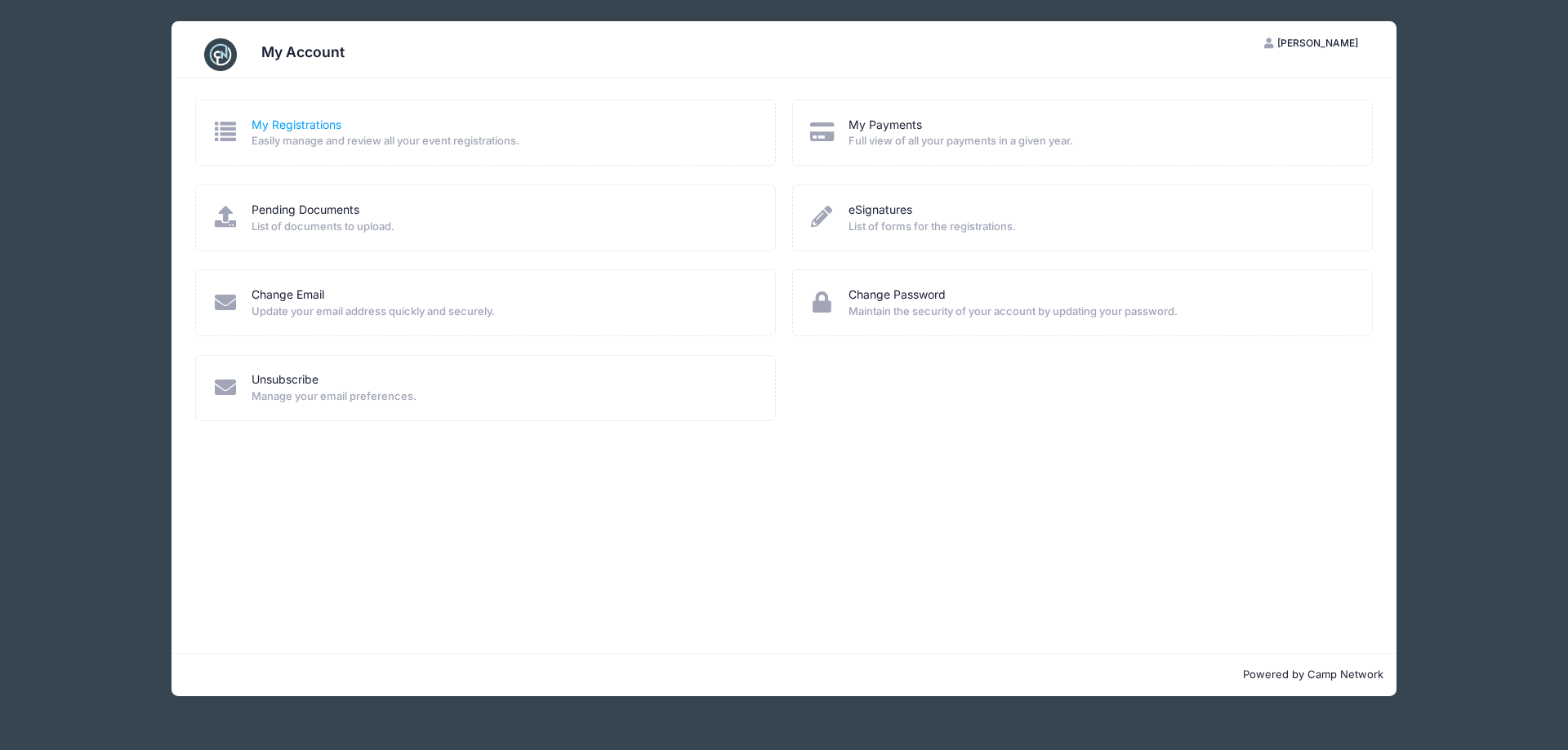
click at [338, 120] on link "My Registrations" at bounding box center [297, 125] width 90 height 17
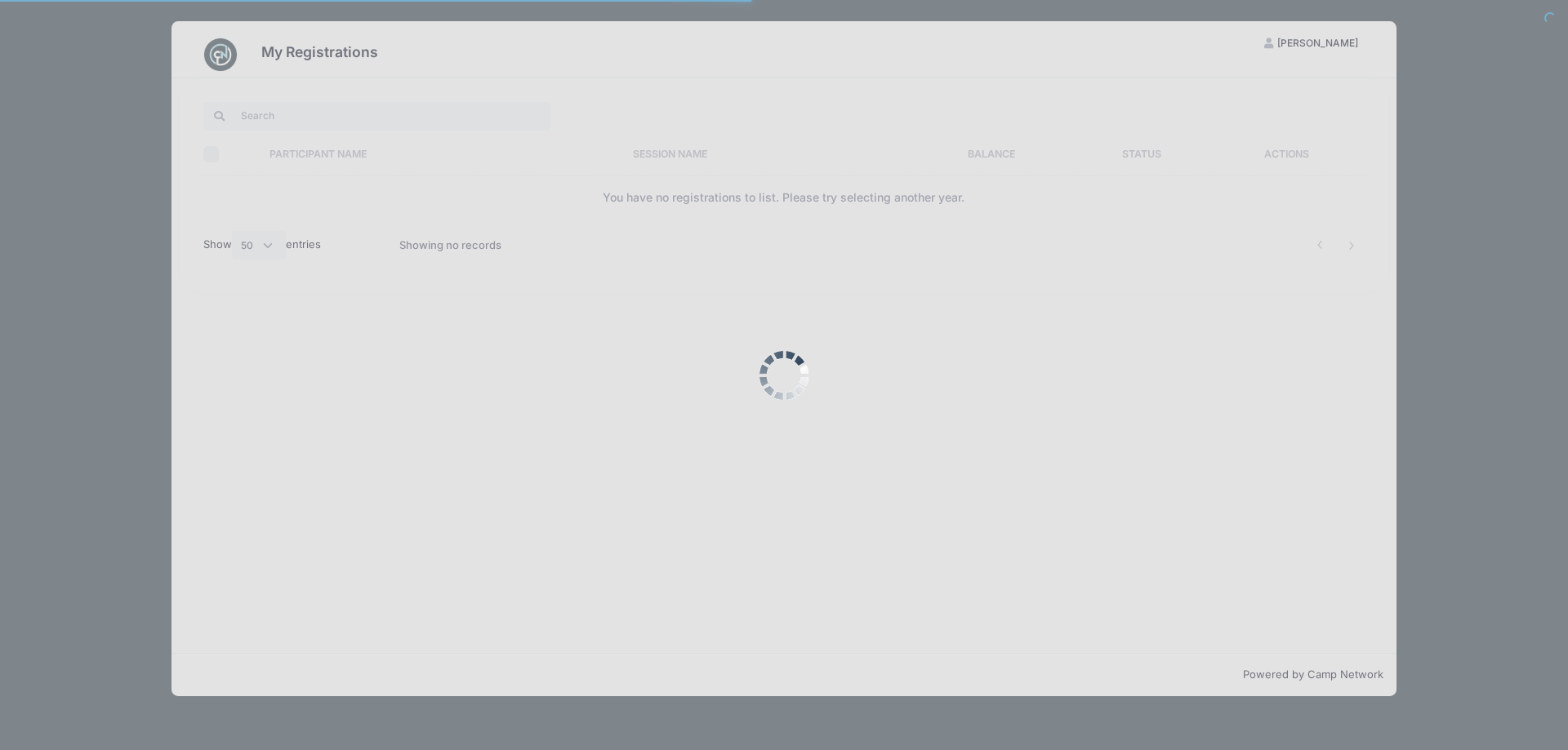
select select "50"
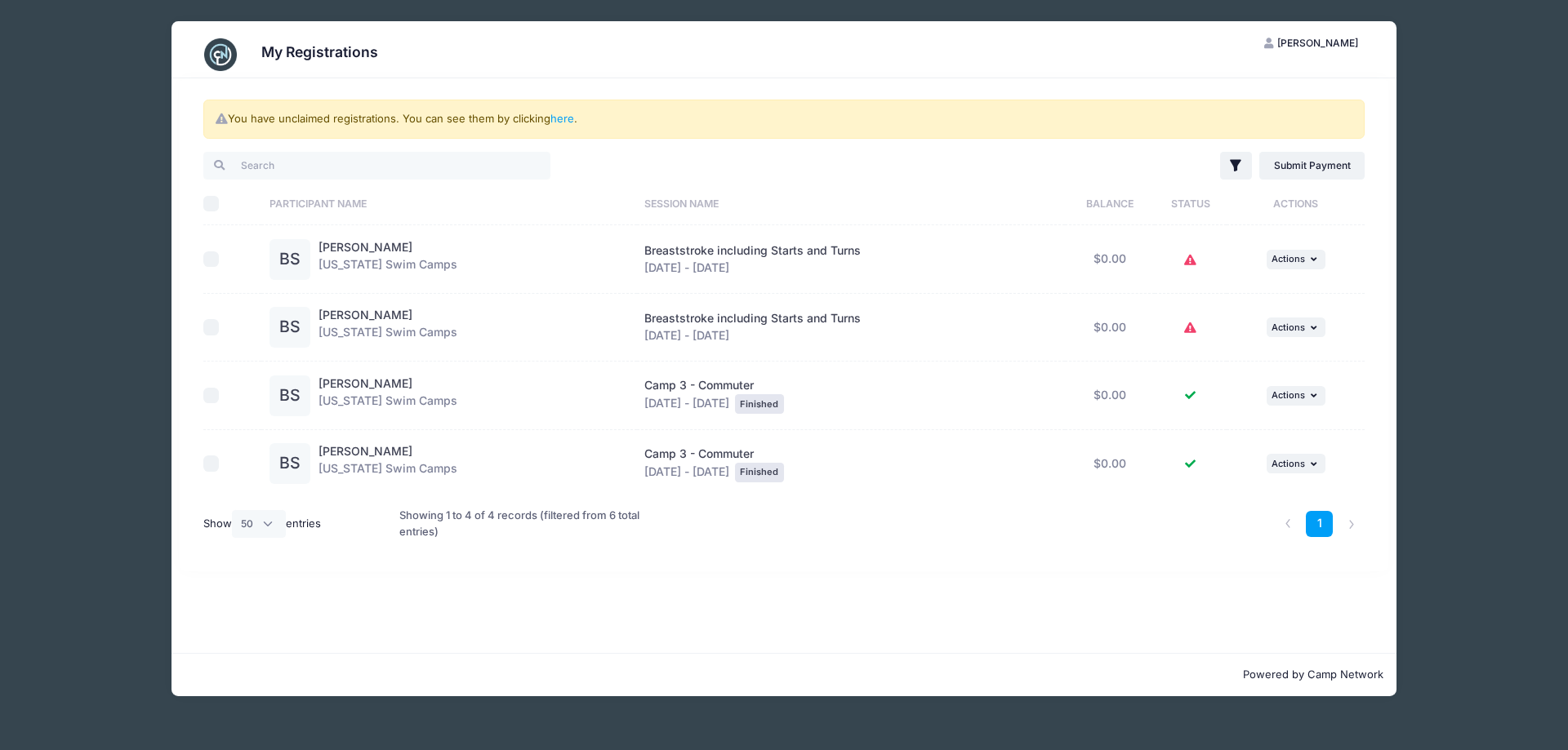
click at [736, 263] on div "Breaststroke including Starts and Turns Sep 14 - Sep 14, 2025" at bounding box center [850, 260] width 412 height 34
click at [761, 247] on span "Breaststroke including Starts and Turns" at bounding box center [753, 250] width 216 height 14
drag, startPoint x: 428, startPoint y: 238, endPoint x: 399, endPoint y: 240, distance: 29.1
click at [422, 239] on div "Benjamin Standorf Minnesota Swim Camps" at bounding box center [388, 259] width 139 height 41
click at [399, 240] on link "Benjamin Standorf" at bounding box center [365, 246] width 94 height 14
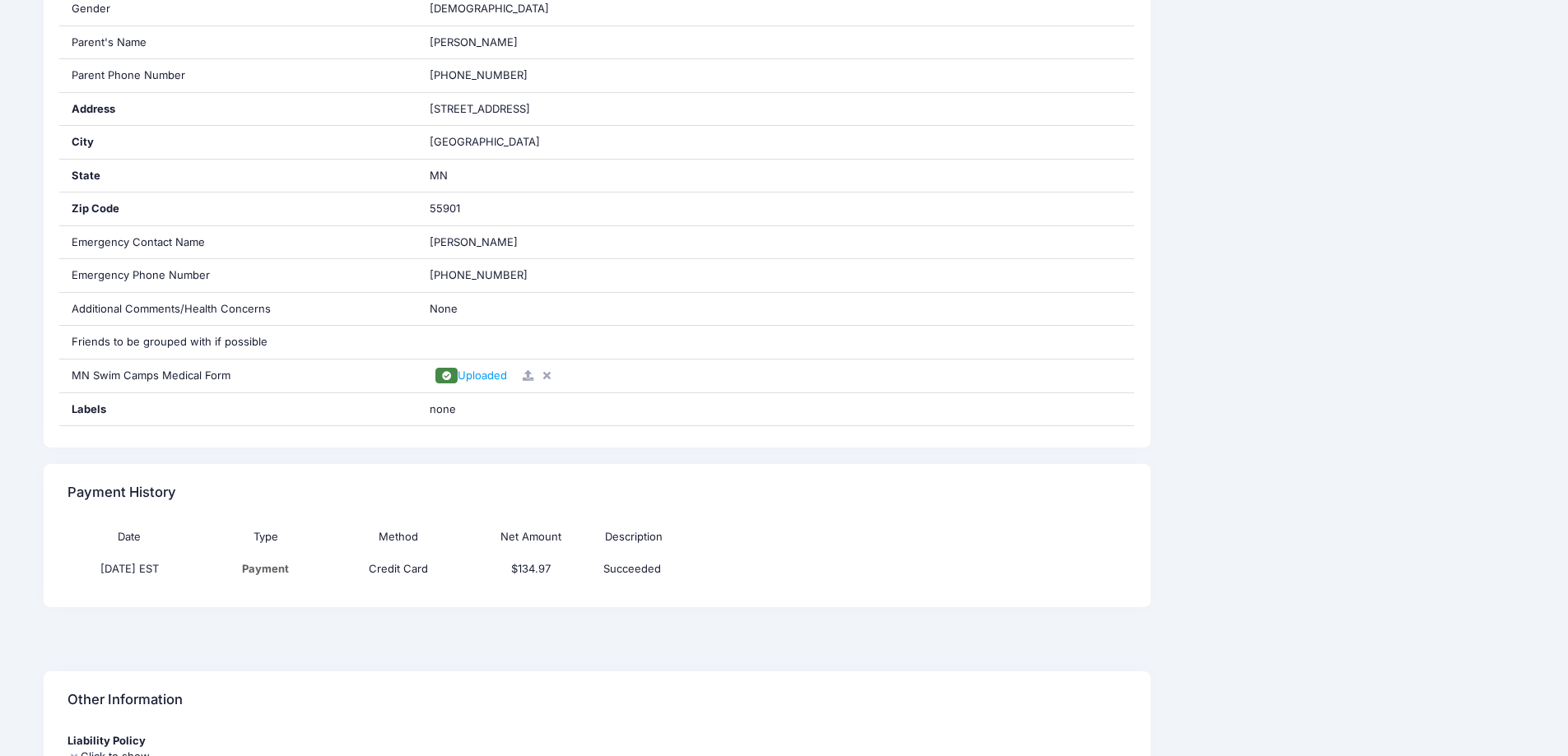
scroll to position [576, 0]
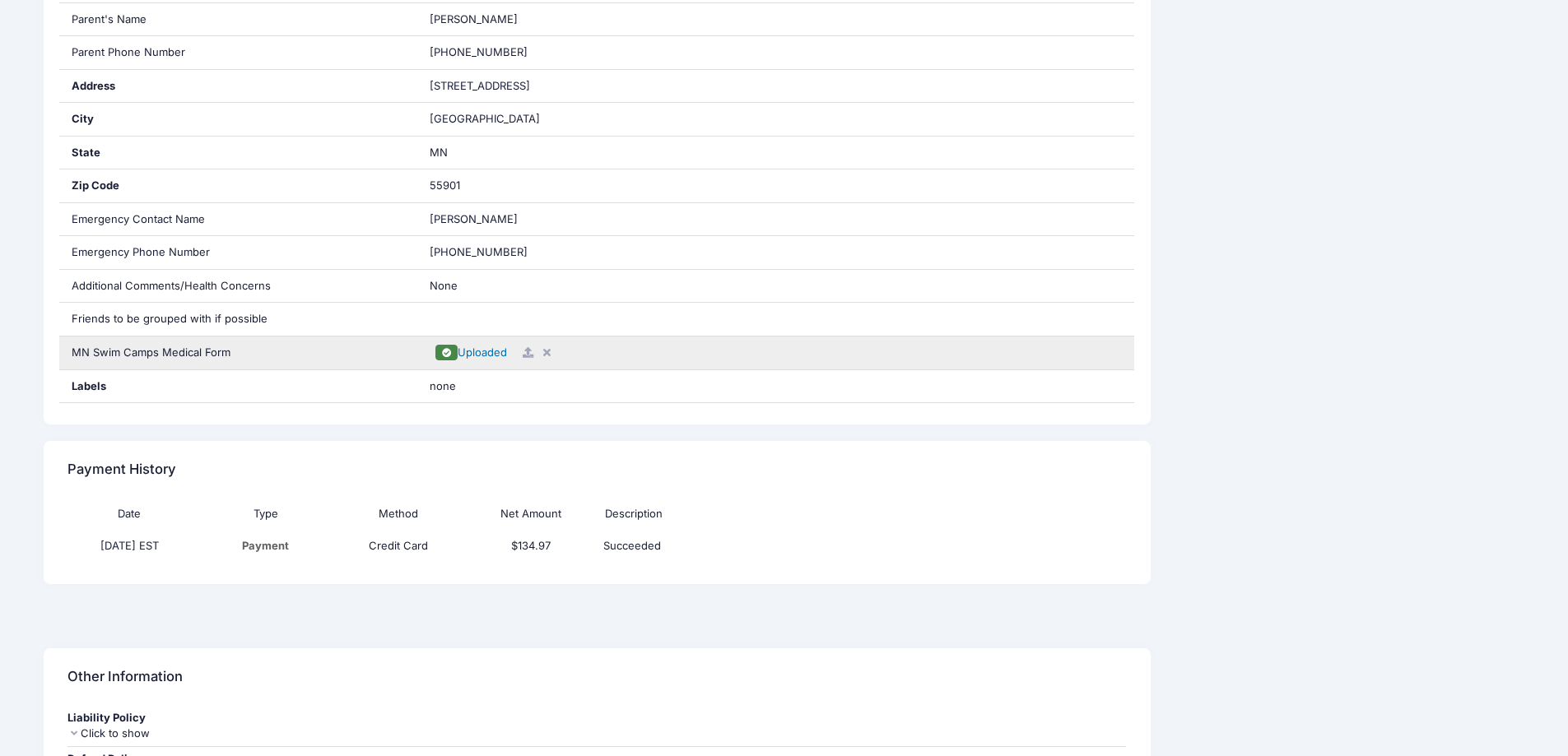
click at [467, 359] on span "Uploaded" at bounding box center [483, 352] width 49 height 13
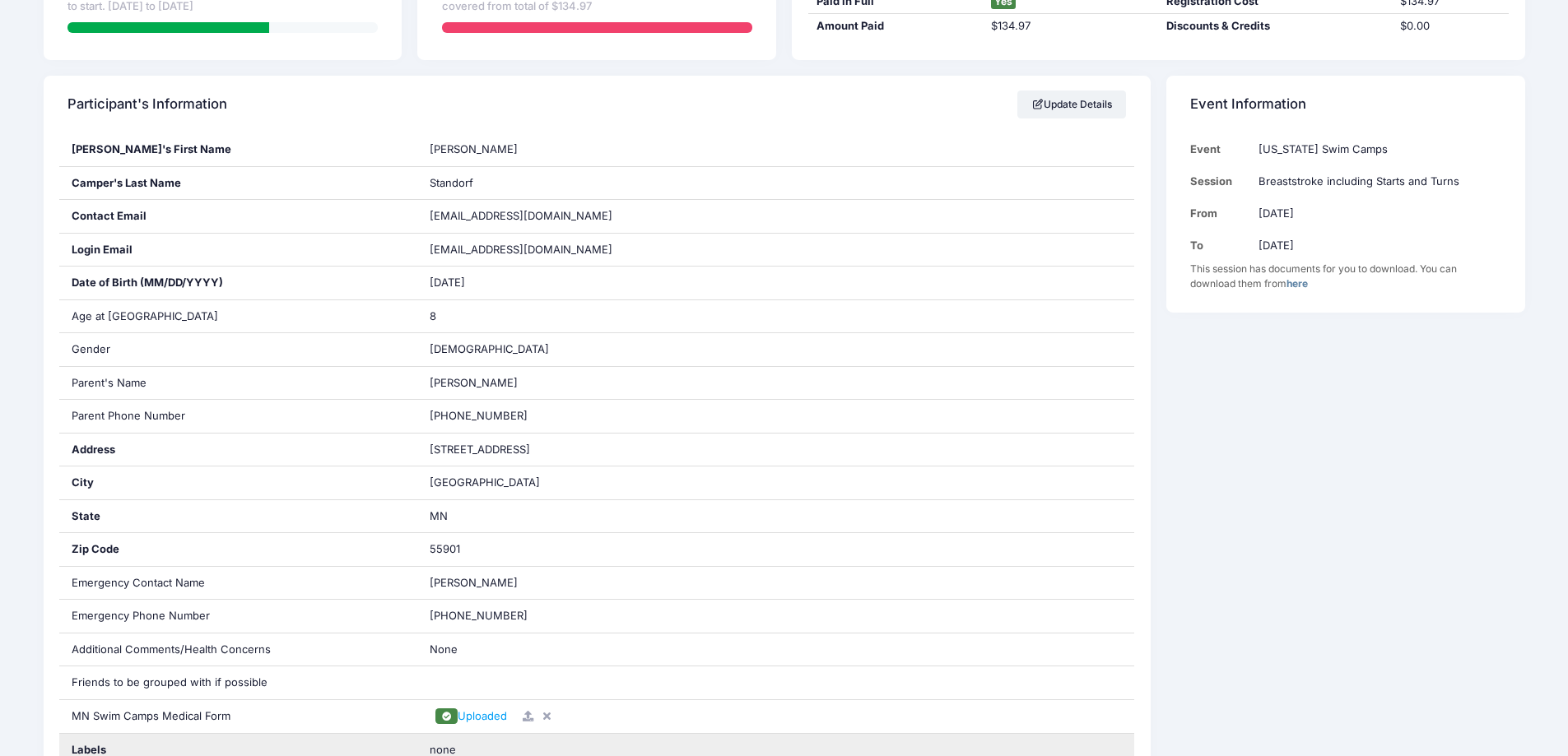
scroll to position [0, 0]
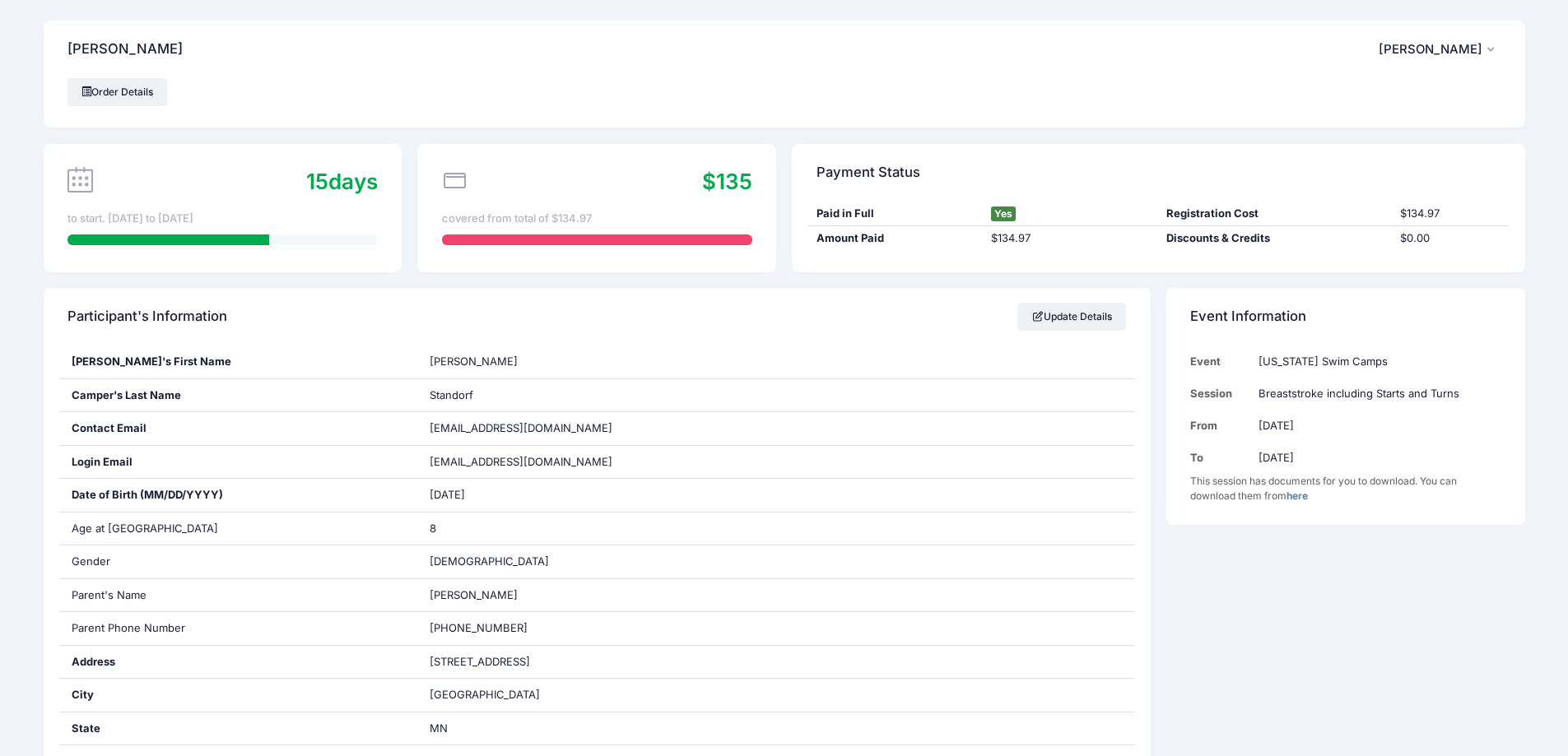
click at [1453, 59] on button "HS [PERSON_NAME]" at bounding box center [1440, 50] width 123 height 38
click at [1354, 92] on link "My Account" at bounding box center [1398, 94] width 190 height 31
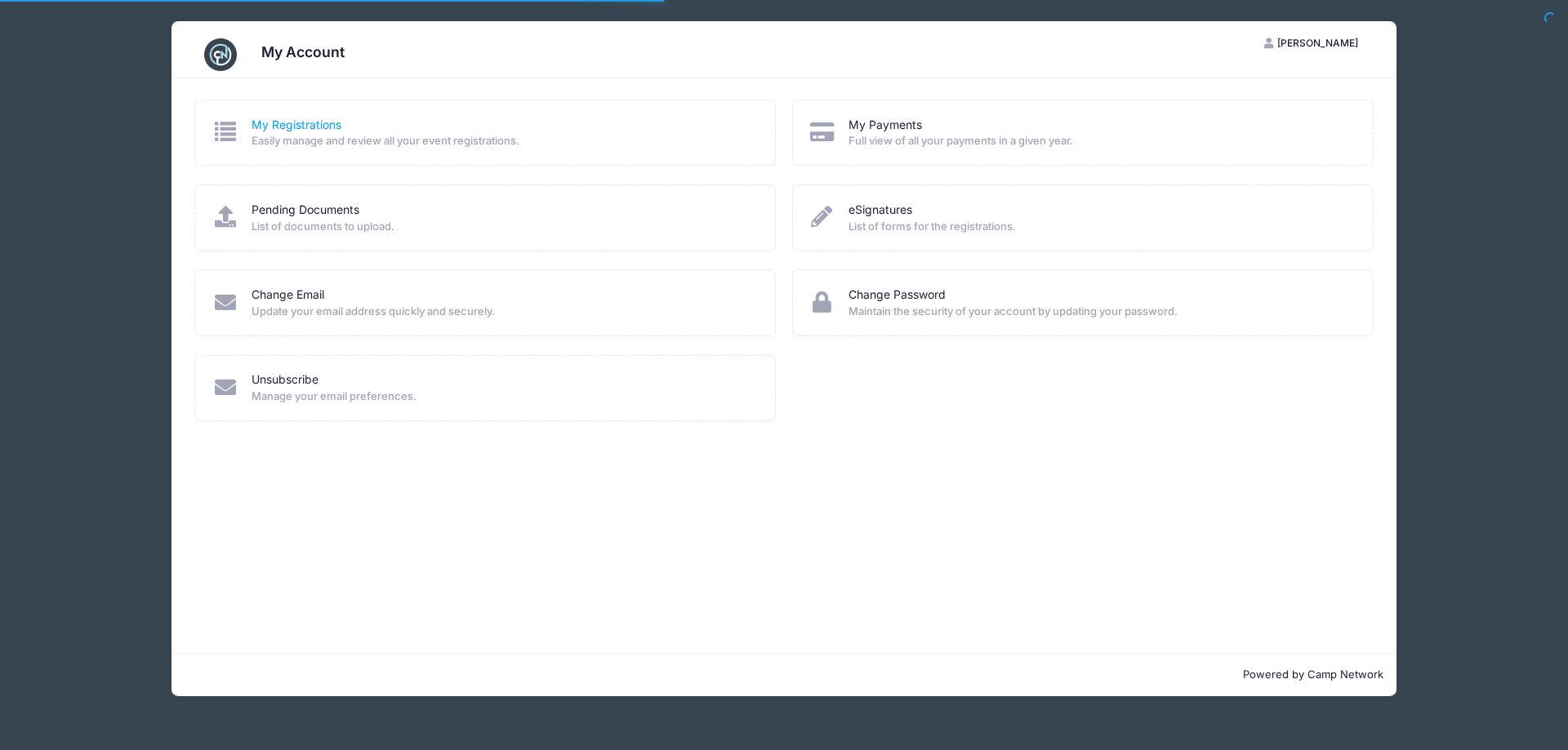
click at [274, 122] on link "My Registrations" at bounding box center [297, 125] width 90 height 17
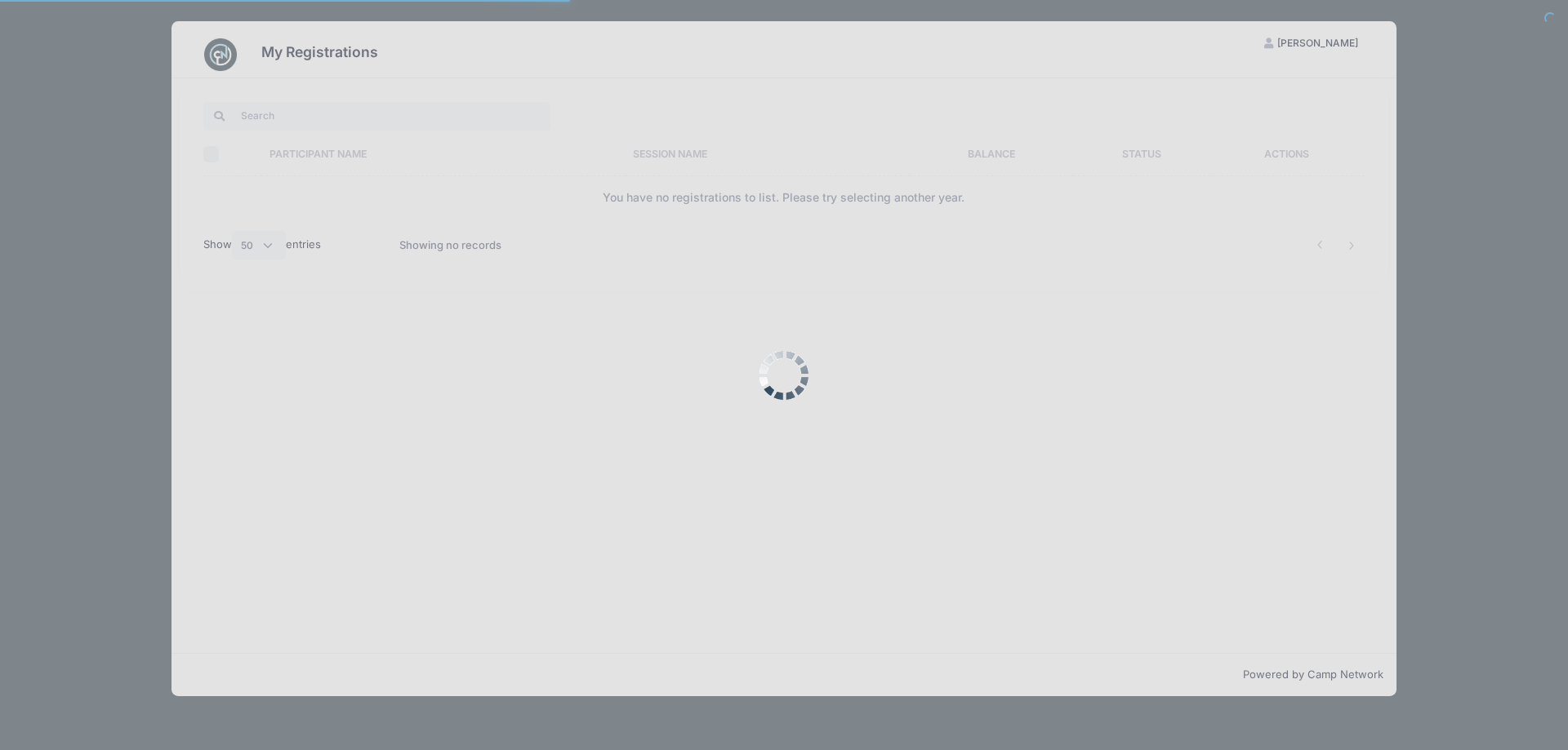
select select "50"
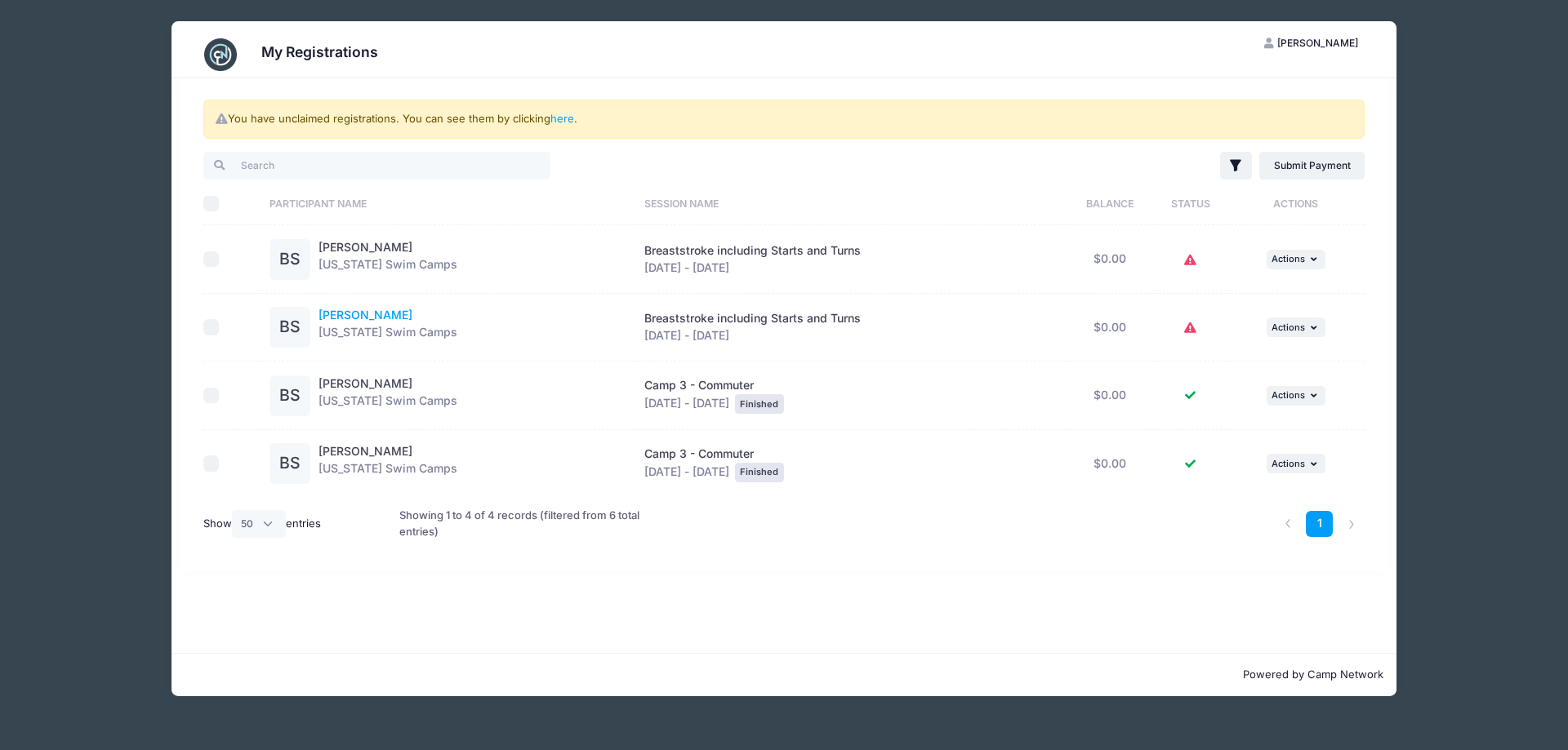
click at [382, 308] on link "[PERSON_NAME]" at bounding box center [365, 314] width 94 height 14
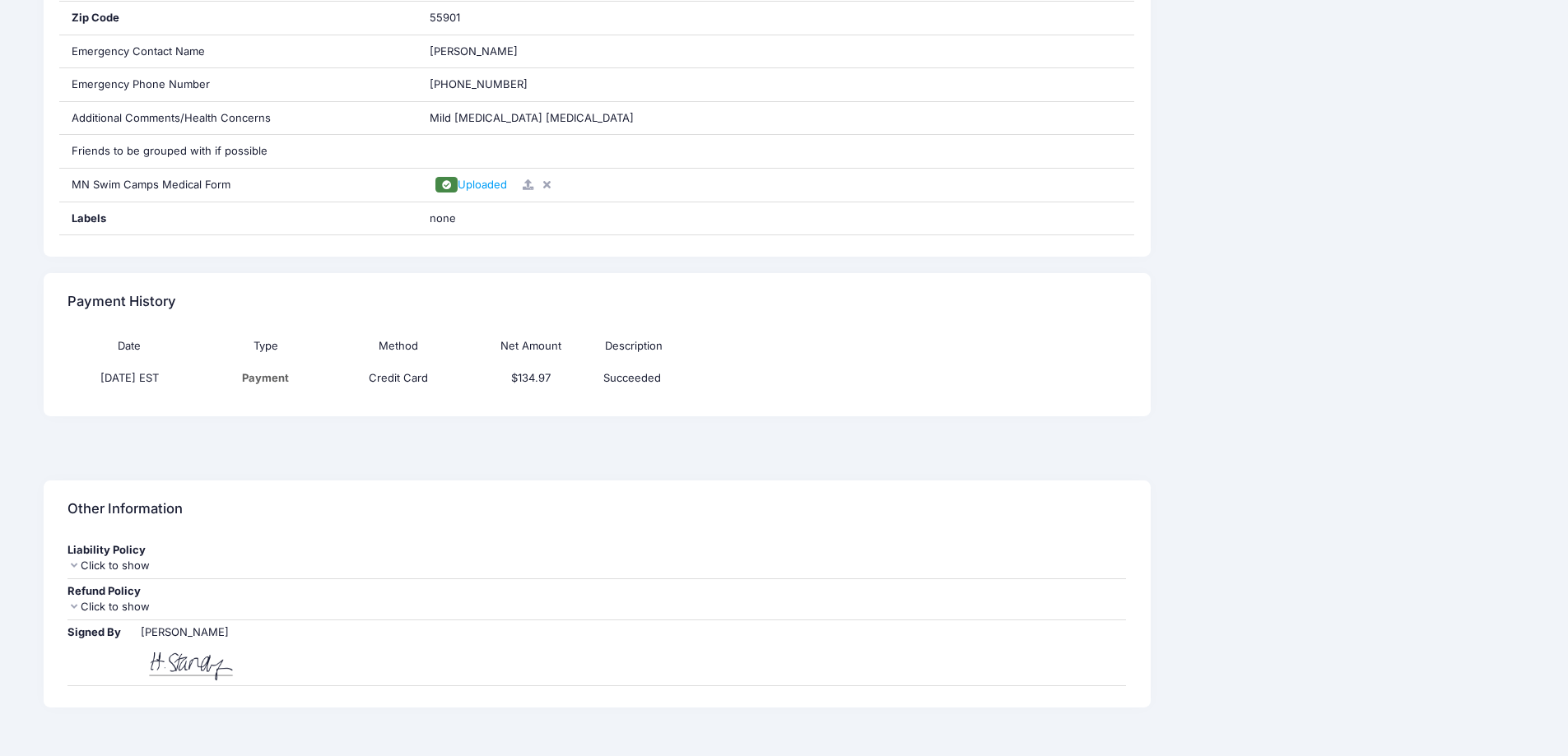
scroll to position [798, 0]
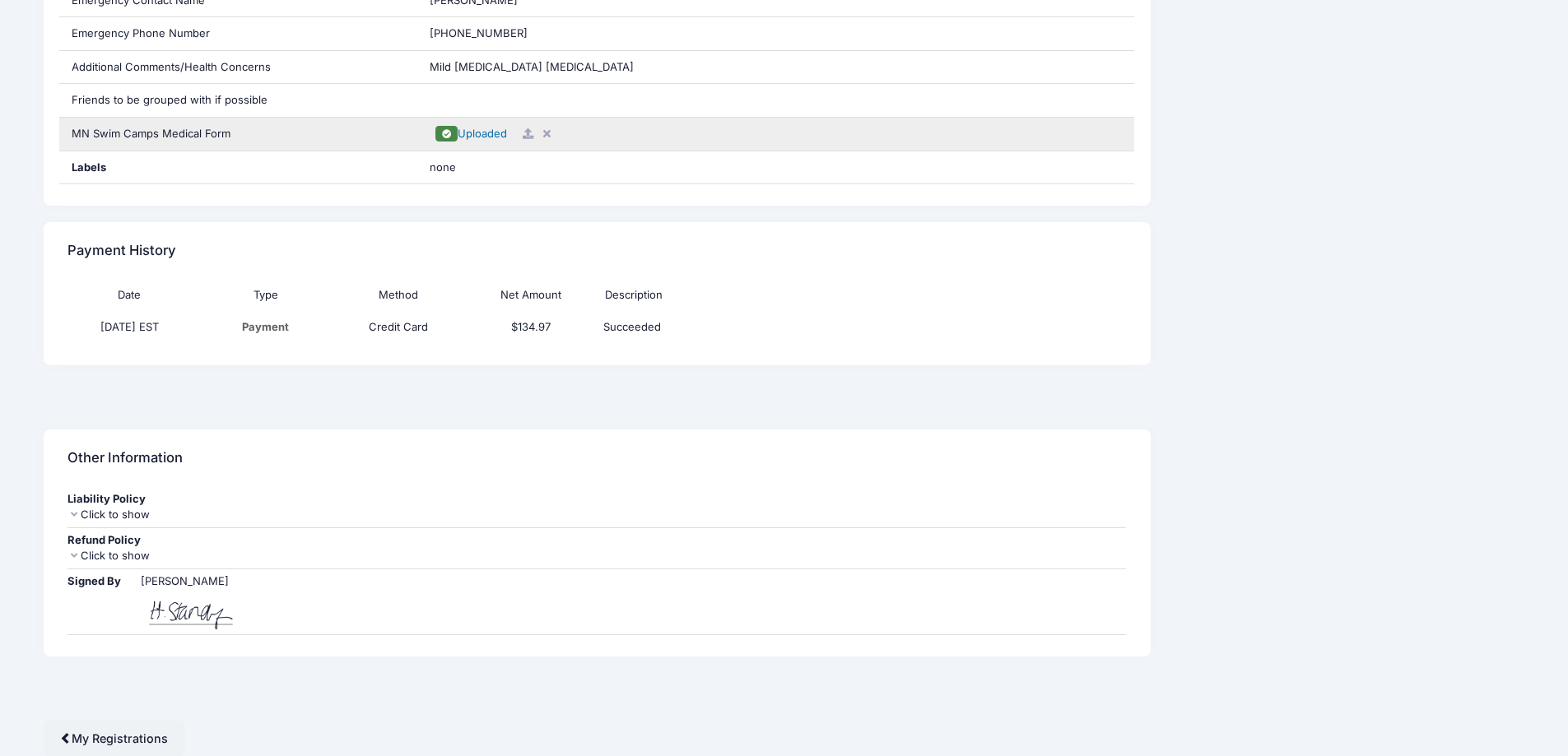
click at [458, 133] on span "Uploaded" at bounding box center [483, 133] width 49 height 13
